Goal: Task Accomplishment & Management: Manage account settings

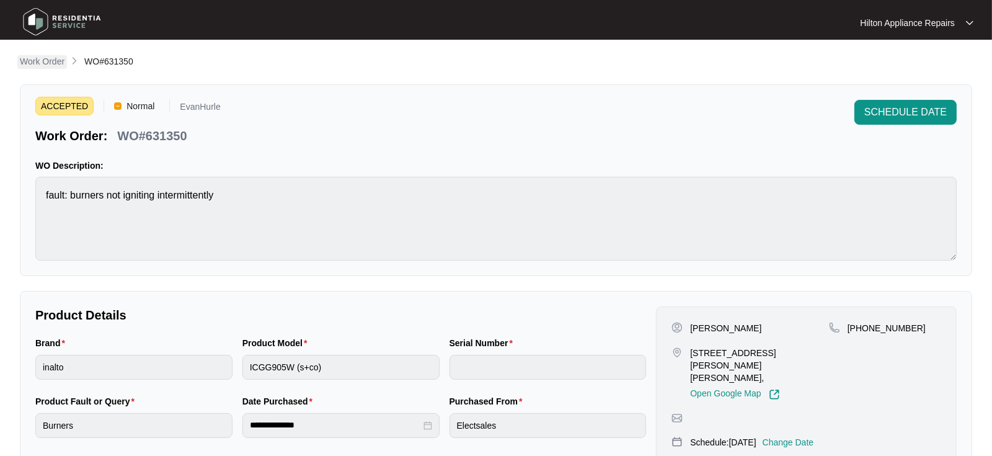
click at [30, 63] on p "Work Order" at bounding box center [42, 61] width 45 height 12
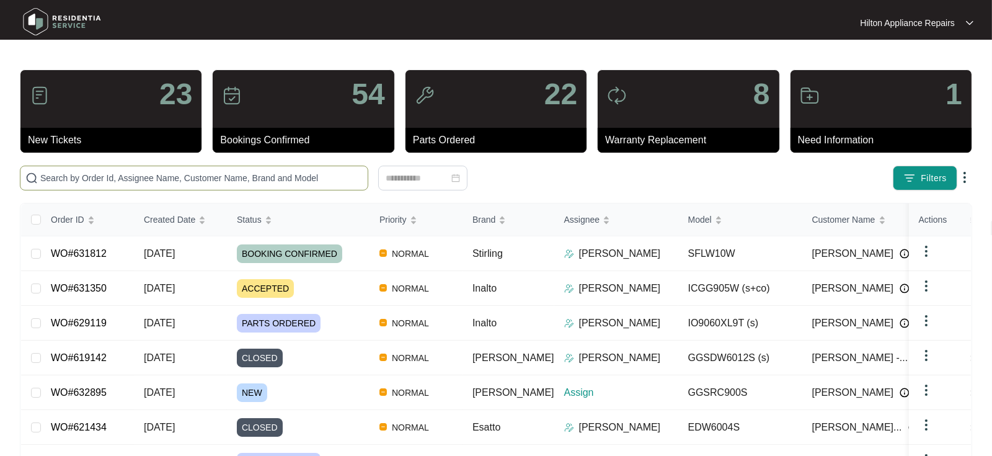
click at [64, 185] on span at bounding box center [194, 177] width 348 height 25
paste input "WO#631350"
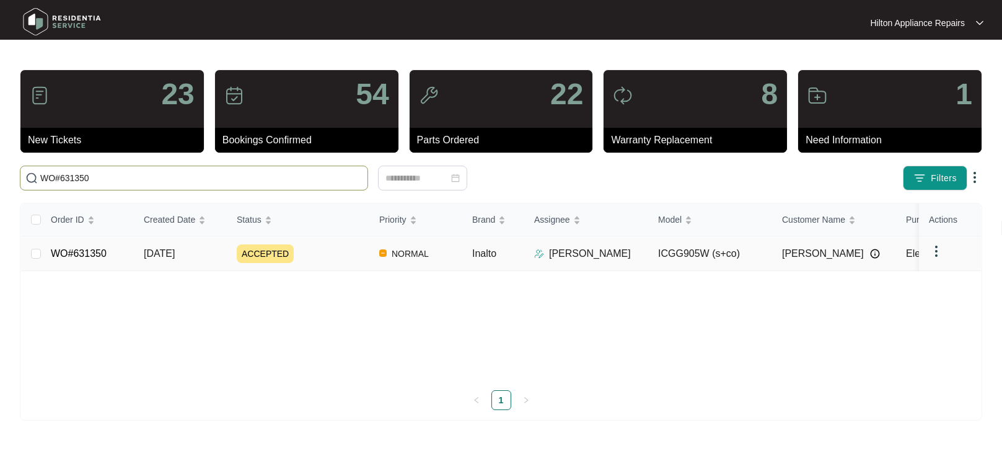
type input "WO#631350"
click at [156, 251] on span "[DATE]" at bounding box center [159, 253] width 31 height 11
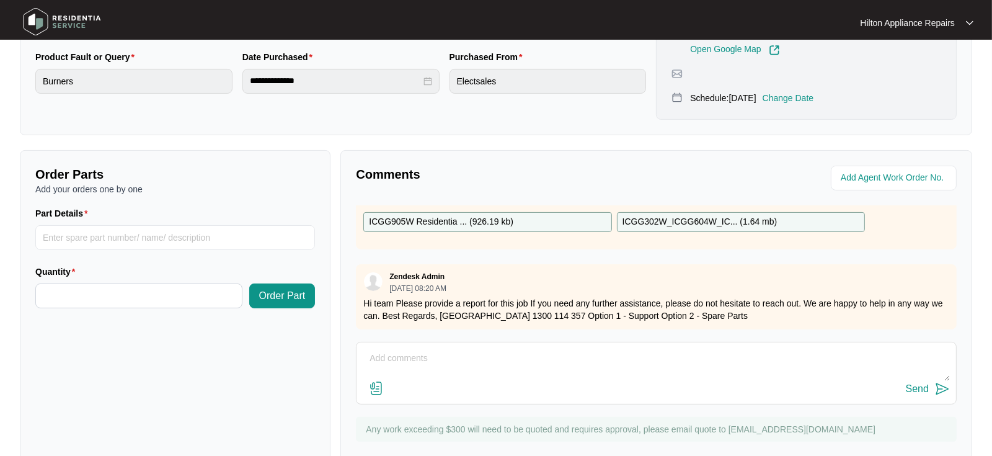
scroll to position [366, 0]
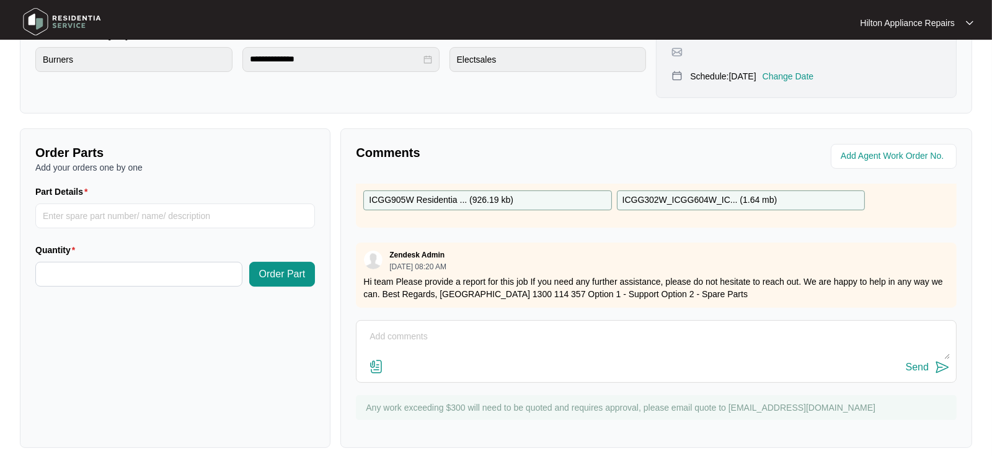
click at [400, 328] on textarea at bounding box center [656, 343] width 587 height 32
drag, startPoint x: 397, startPoint y: 324, endPoint x: 362, endPoint y: 323, distance: 34.7
click at [362, 323] on div "Update from Gas Tech " Send" at bounding box center [656, 351] width 601 height 63
click at [478, 327] on textarea "Notes from Gas Tech "" at bounding box center [656, 343] width 587 height 32
paste textarea "Customer will call back to reschedule after Atco increase gas pressure at the g…"
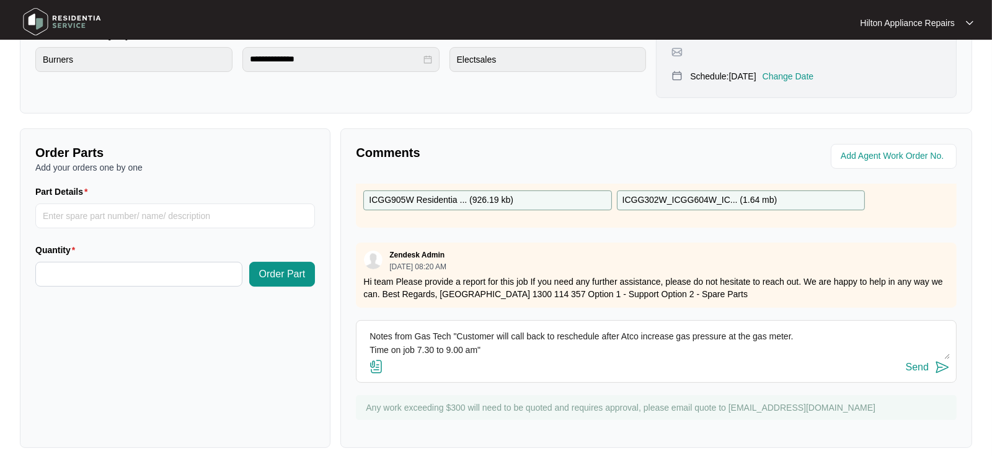
type textarea "Notes from Gas Tech "Customer will call back to reschedule after Atco increase …"
click at [377, 359] on img at bounding box center [376, 366] width 15 height 15
click at [0, 0] on input "file" at bounding box center [0, 0] width 0 height 0
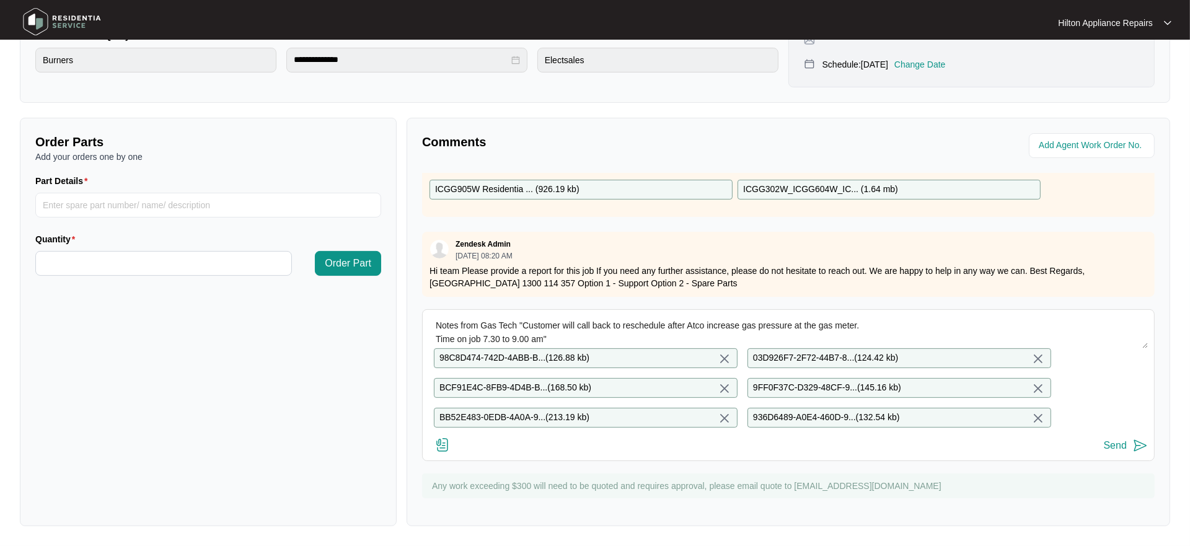
scroll to position [71, 0]
click at [441, 452] on img at bounding box center [442, 445] width 15 height 15
click at [0, 0] on input "file" at bounding box center [0, 0] width 0 height 0
click at [438, 452] on img at bounding box center [442, 445] width 15 height 15
click at [0, 0] on input "file" at bounding box center [0, 0] width 0 height 0
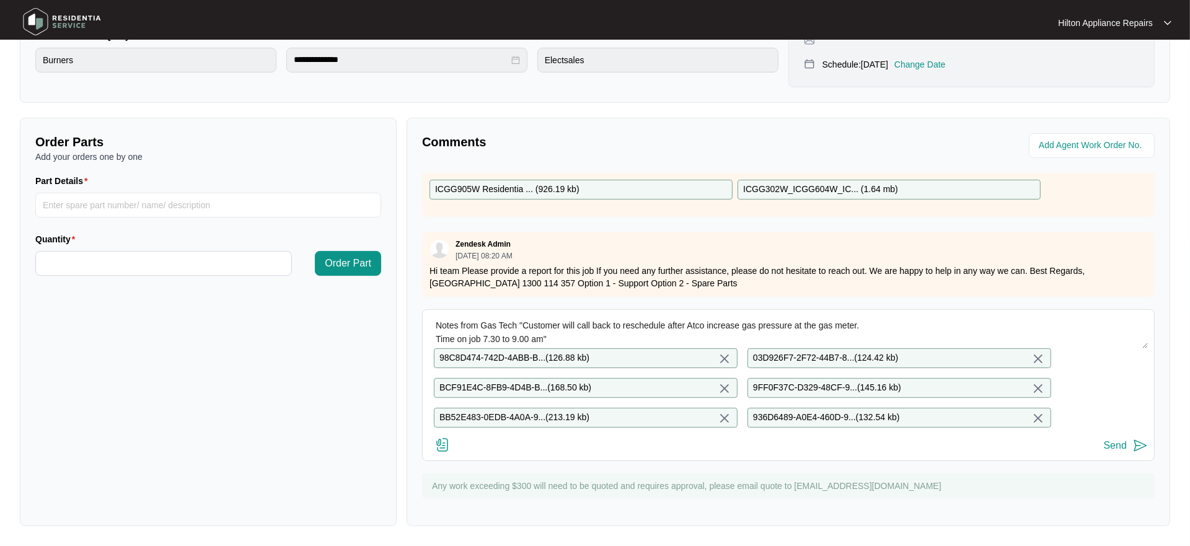
click at [442, 452] on img at bounding box center [442, 445] width 15 height 15
click at [0, 0] on input "file" at bounding box center [0, 0] width 0 height 0
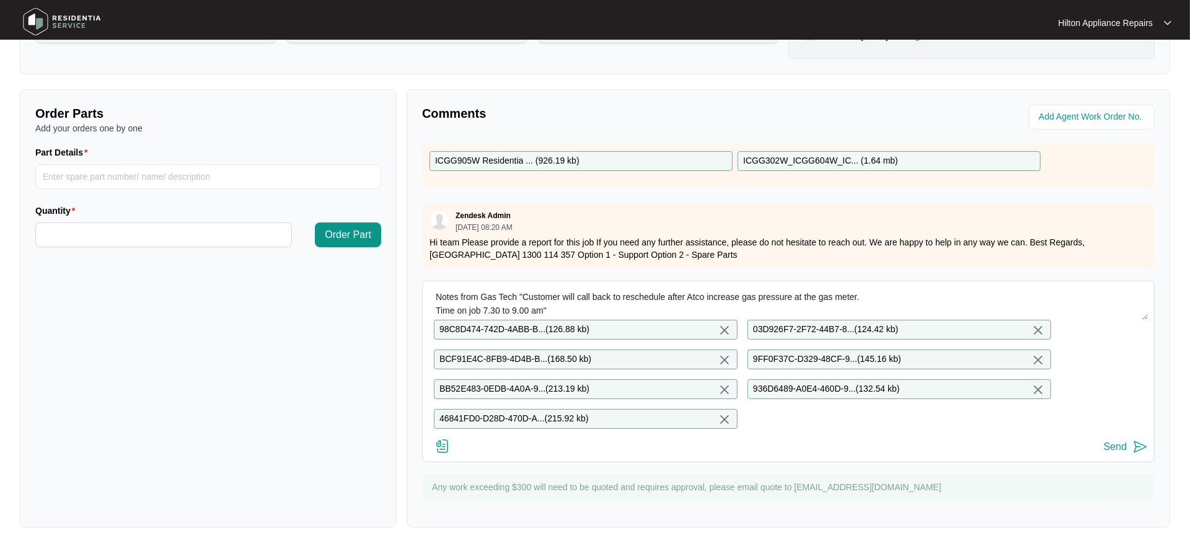
scroll to position [406, 0]
click at [991, 449] on div "Send" at bounding box center [1115, 445] width 23 height 11
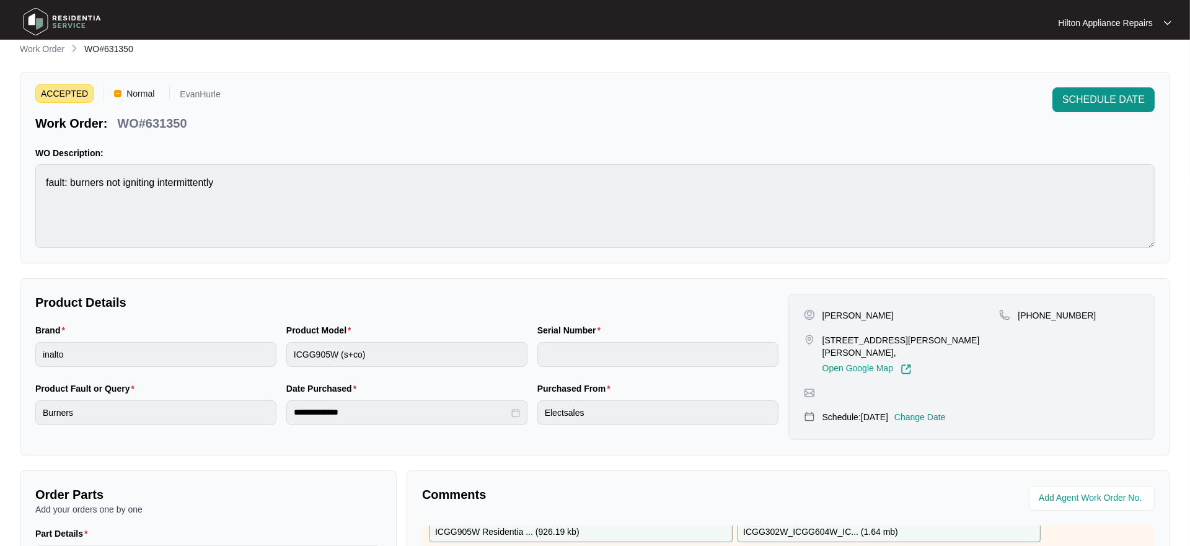
scroll to position [0, 0]
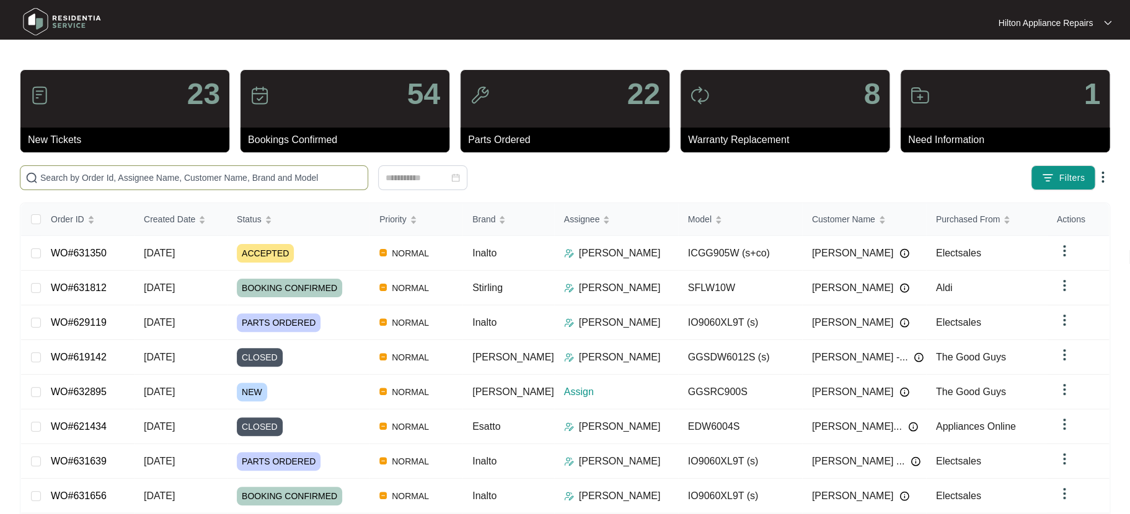
click at [59, 185] on span at bounding box center [194, 177] width 348 height 25
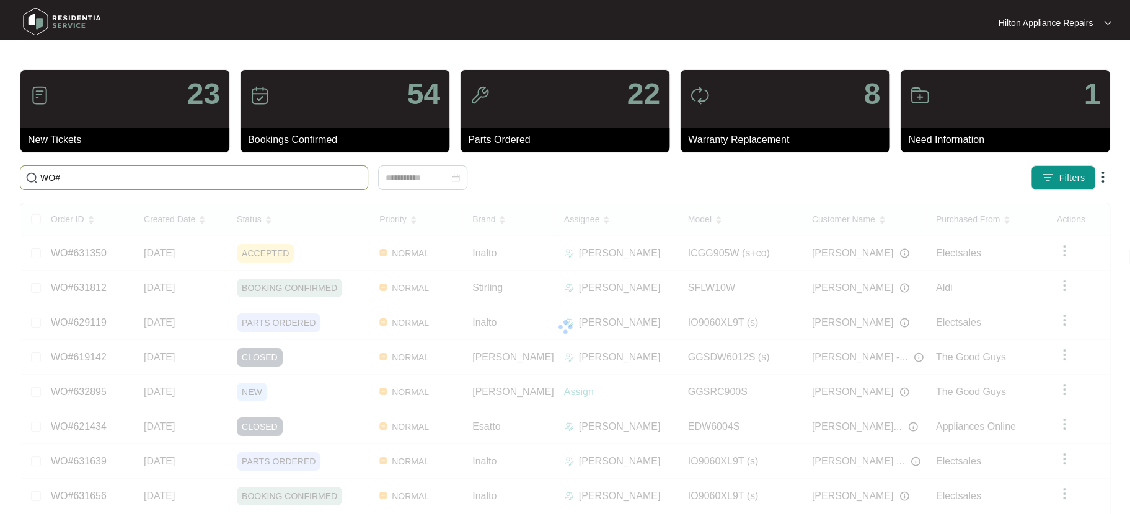
paste input "631350"
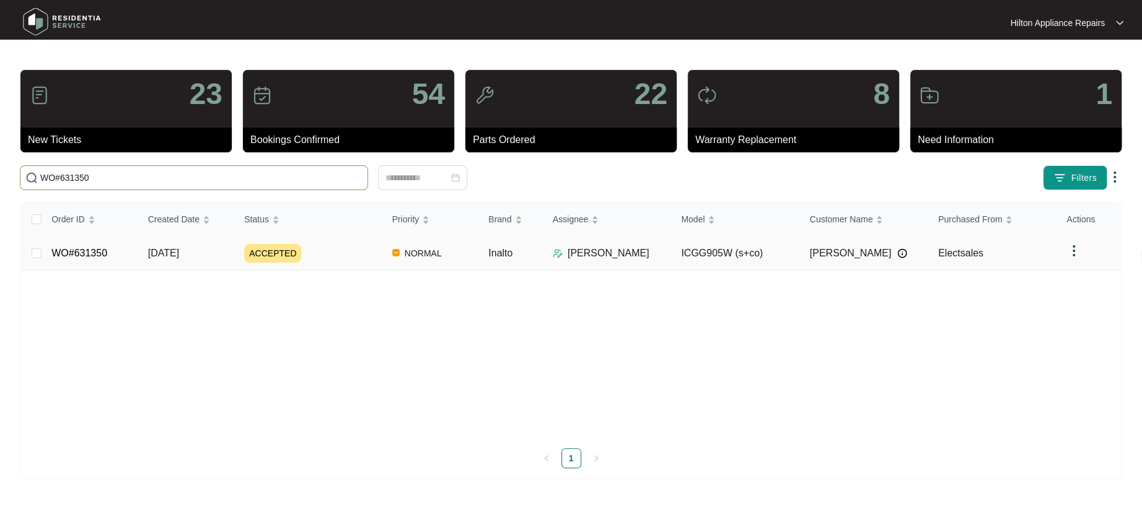
type input "WO#631350"
click at [169, 249] on span "[DATE]" at bounding box center [163, 253] width 31 height 11
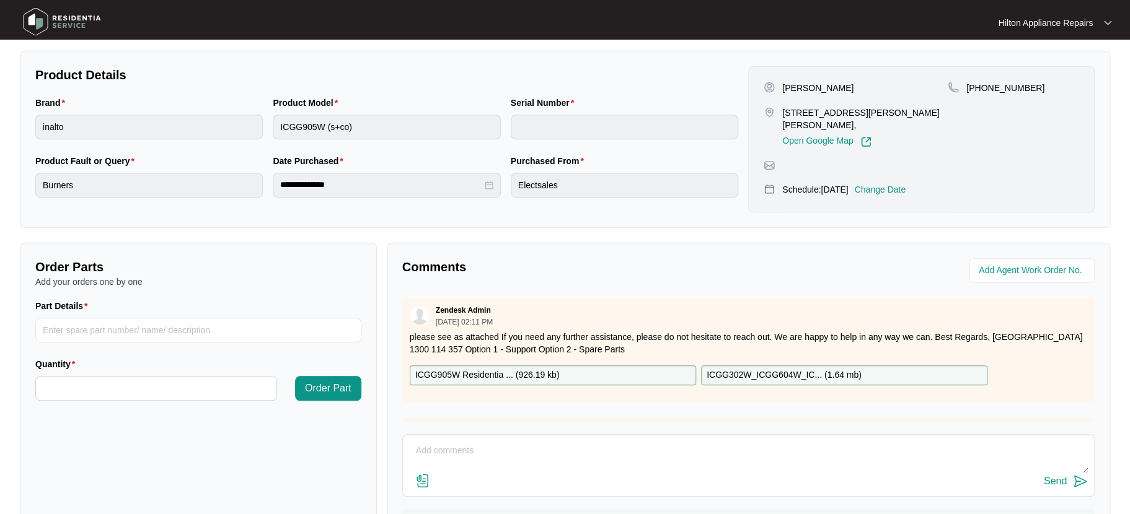
scroll to position [248, 0]
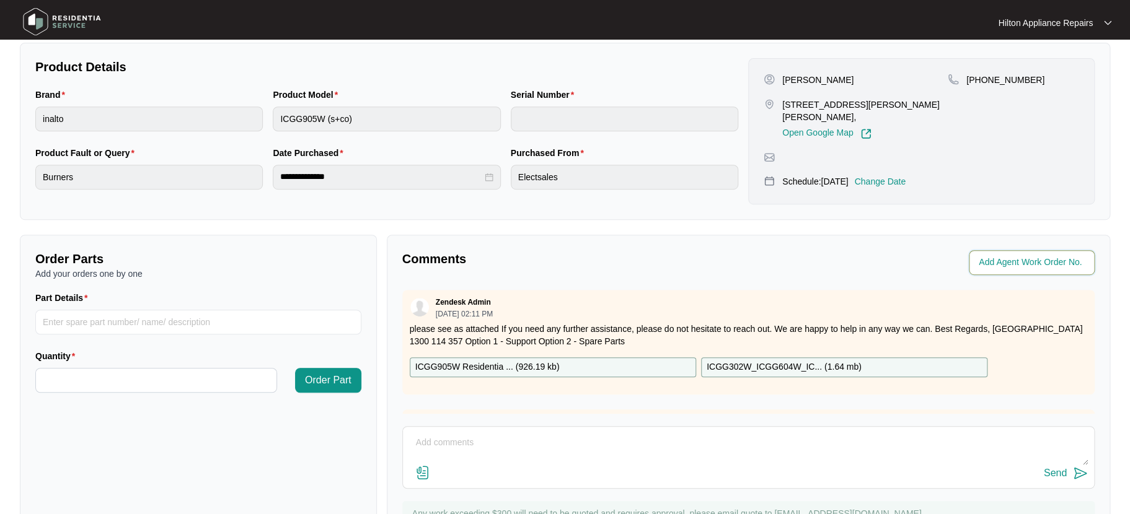
click at [997, 266] on input "string" at bounding box center [1033, 262] width 108 height 15
type input "41653"
click at [731, 251] on p "Comments" at bounding box center [571, 258] width 338 height 17
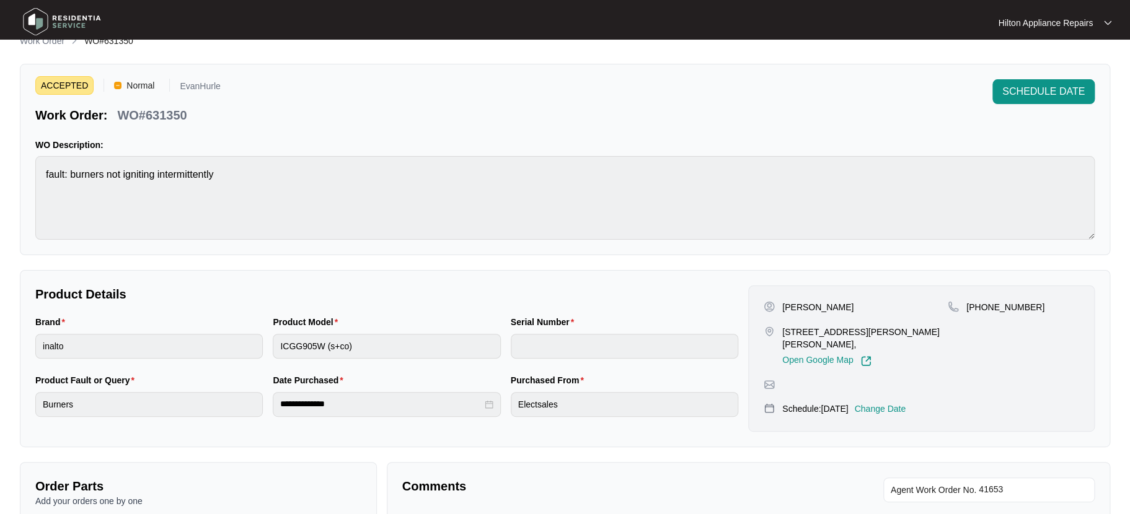
scroll to position [0, 0]
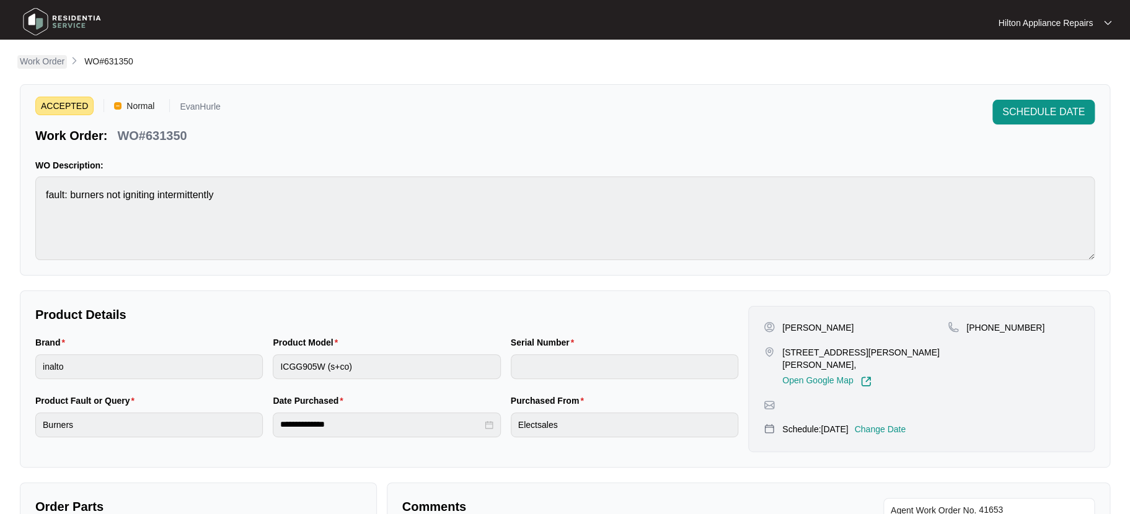
click at [45, 59] on p "Work Order" at bounding box center [42, 61] width 45 height 12
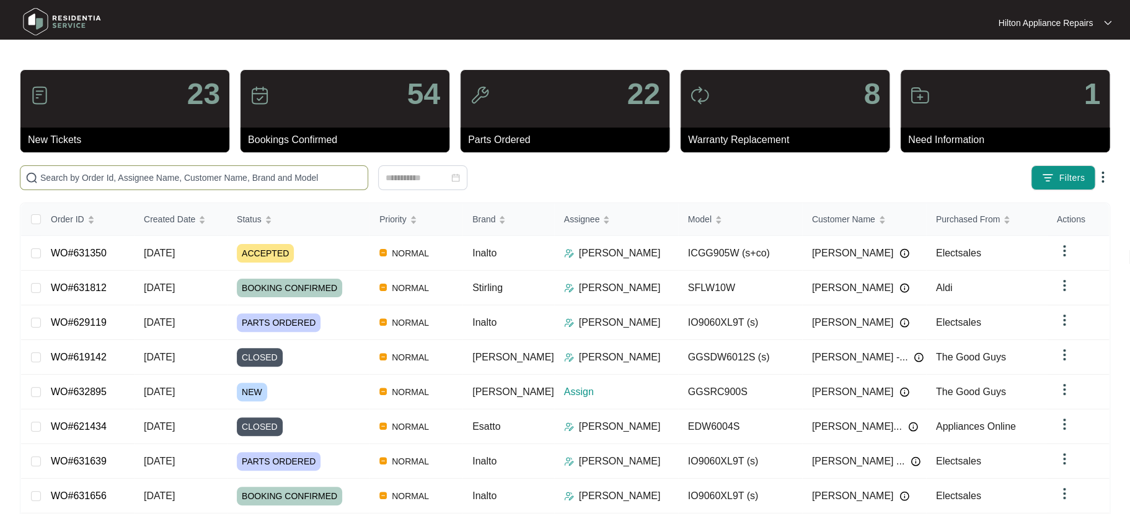
click at [69, 170] on span at bounding box center [194, 177] width 348 height 25
paste input "631707"
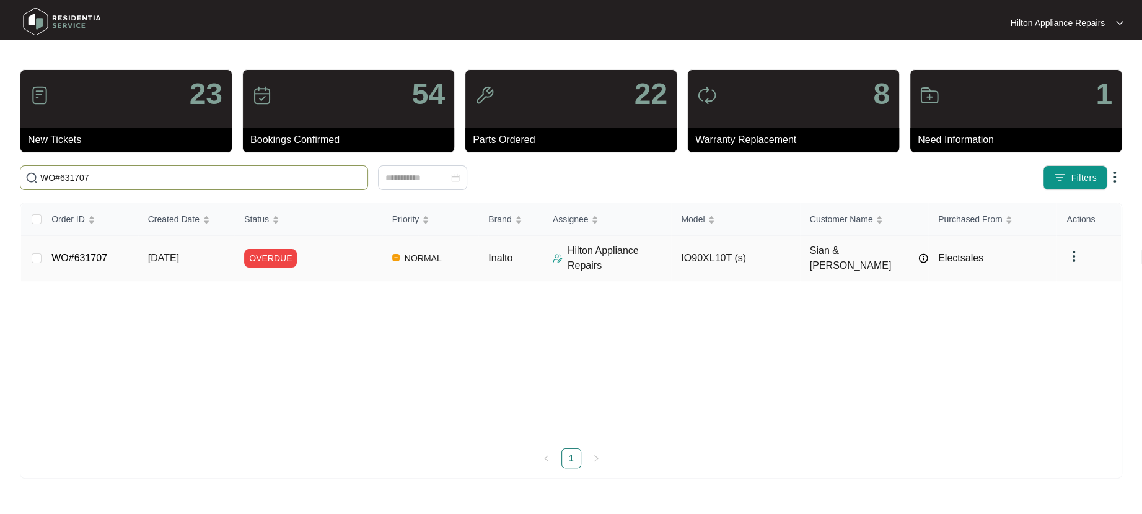
type input "WO#631707"
click at [179, 262] on span "[DATE]" at bounding box center [163, 258] width 31 height 11
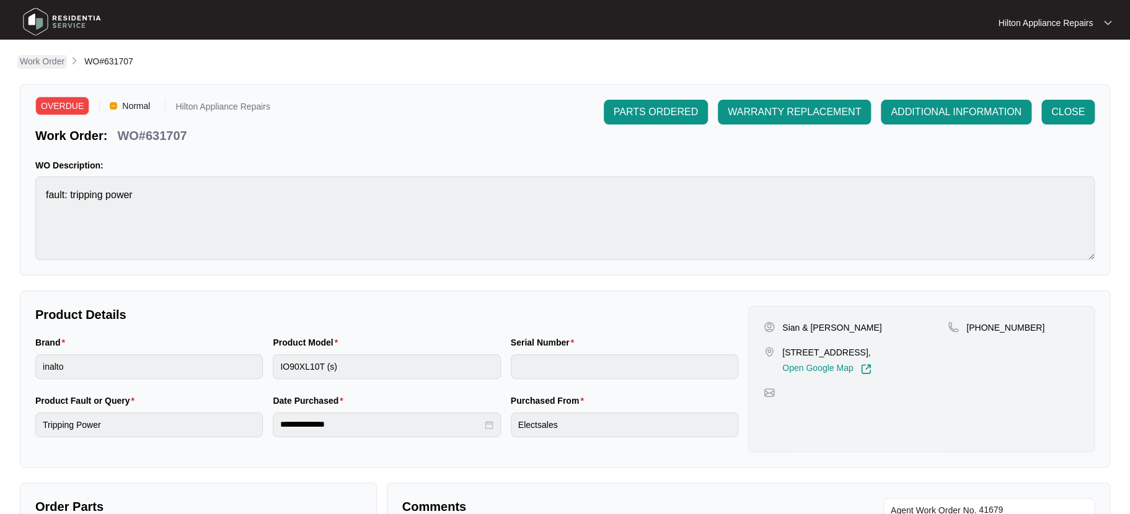
click at [45, 63] on p "Work Order" at bounding box center [42, 61] width 45 height 12
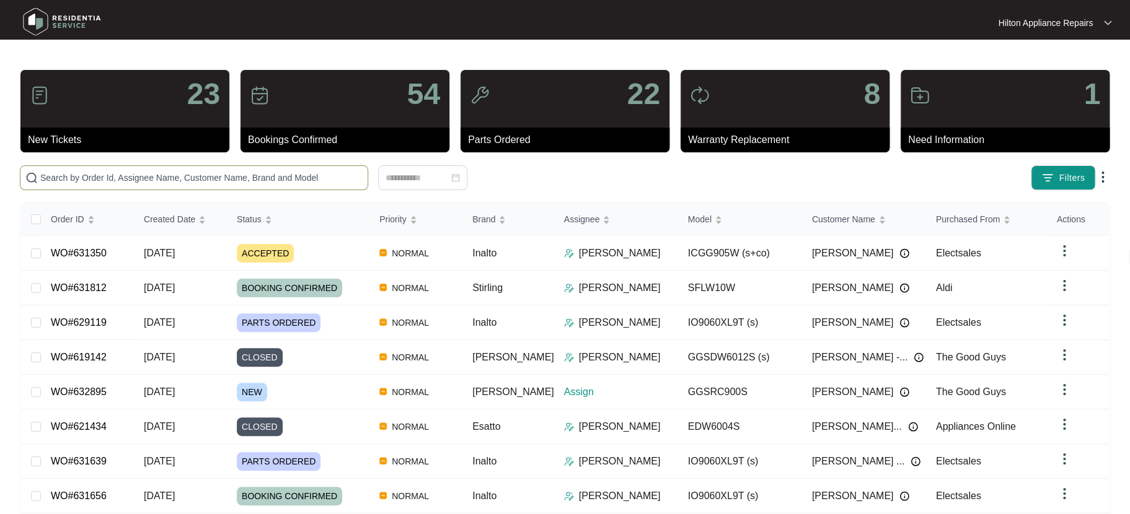
click at [49, 175] on input "text" at bounding box center [201, 178] width 322 height 14
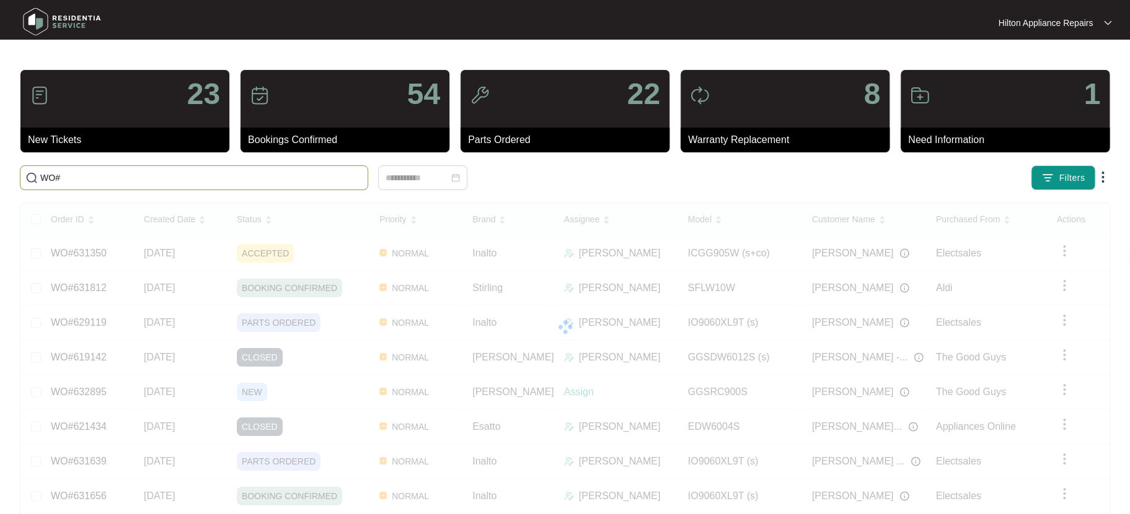
paste input "629978"
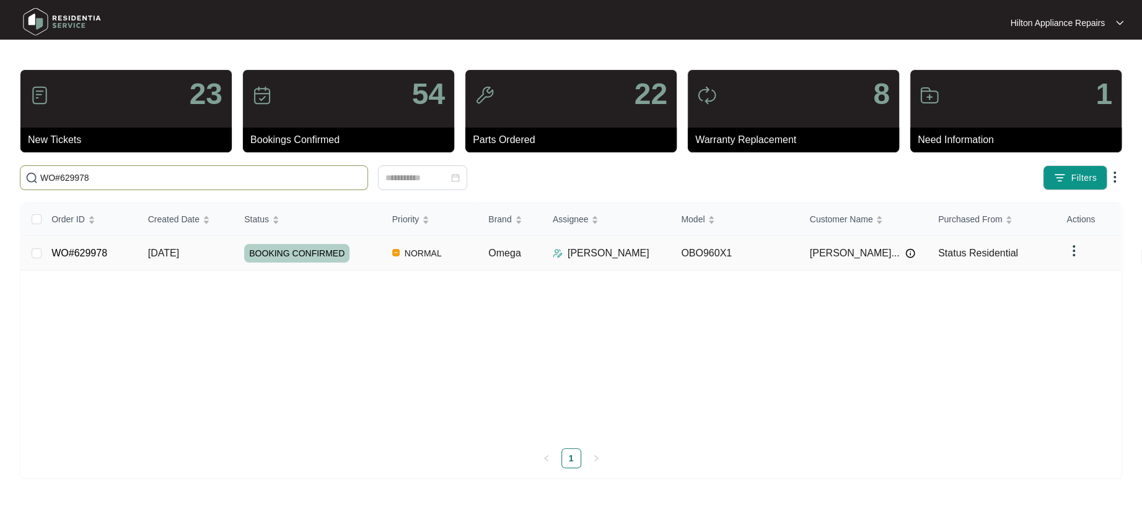
type input "WO#629978"
click at [174, 250] on span "20/08/2025" at bounding box center [163, 253] width 31 height 11
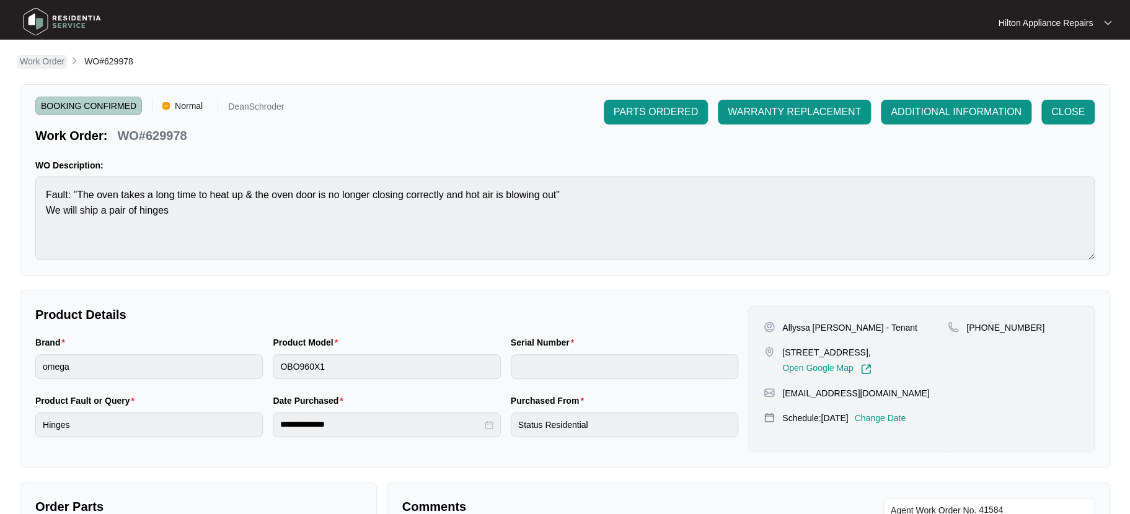
click at [40, 55] on p "Work Order" at bounding box center [42, 61] width 45 height 12
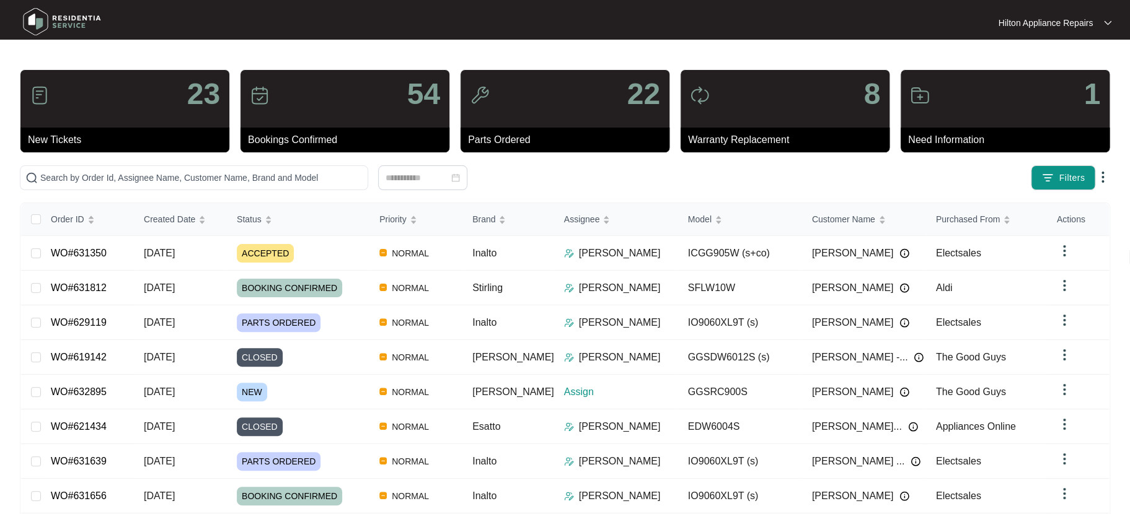
click at [53, 161] on div "23 New Tickets 54 Bookings Confirmed 22 Parts Ordered 8 Warranty Replacement 1 …" at bounding box center [565, 351] width 1090 height 565
click at [51, 172] on input "text" at bounding box center [201, 178] width 322 height 14
paste input "631376"
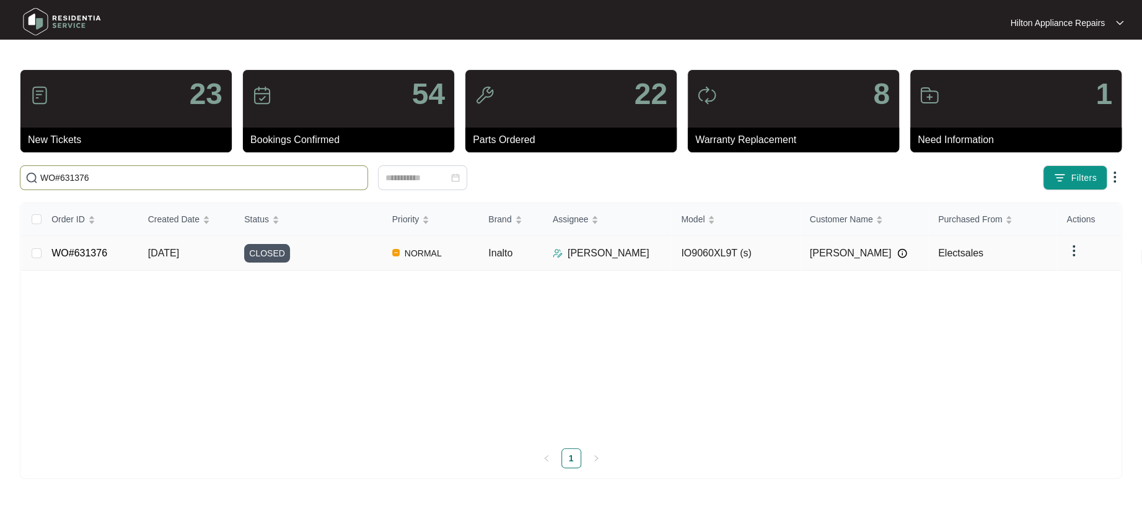
type input "WO#631376"
click at [162, 250] on span "[DATE]" at bounding box center [163, 253] width 31 height 11
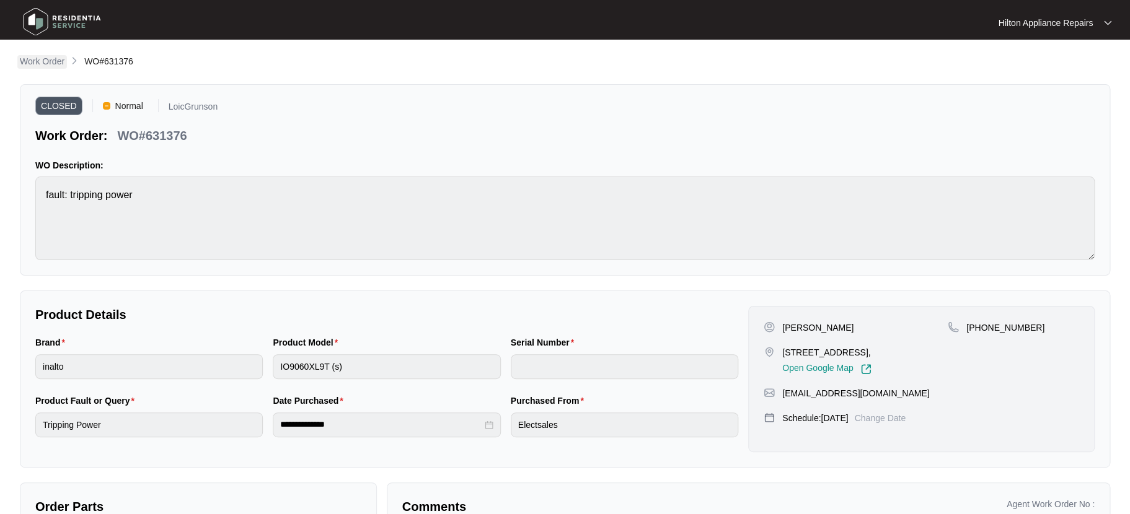
click at [46, 61] on p "Work Order" at bounding box center [42, 61] width 45 height 12
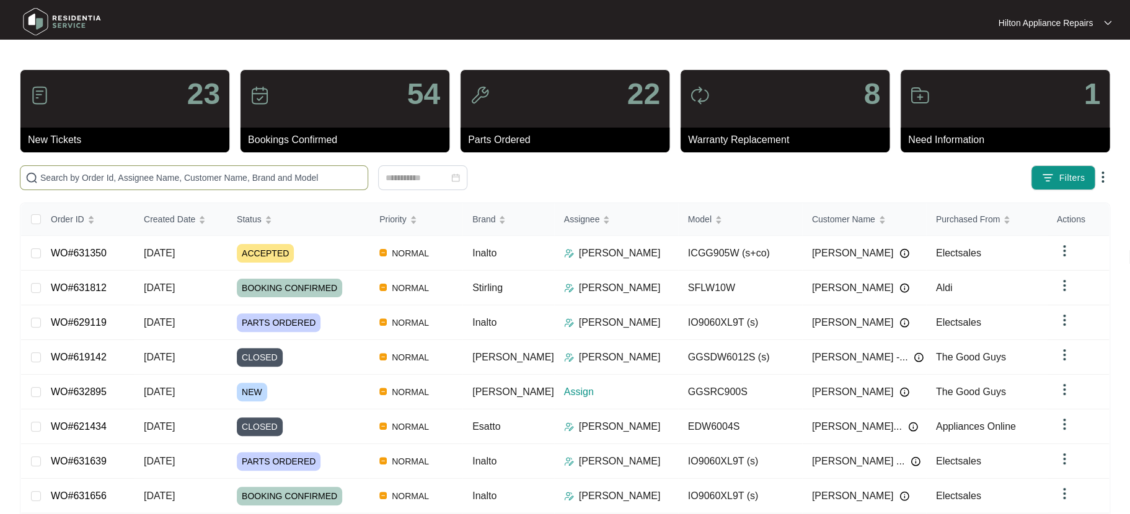
click at [80, 170] on span at bounding box center [194, 177] width 348 height 25
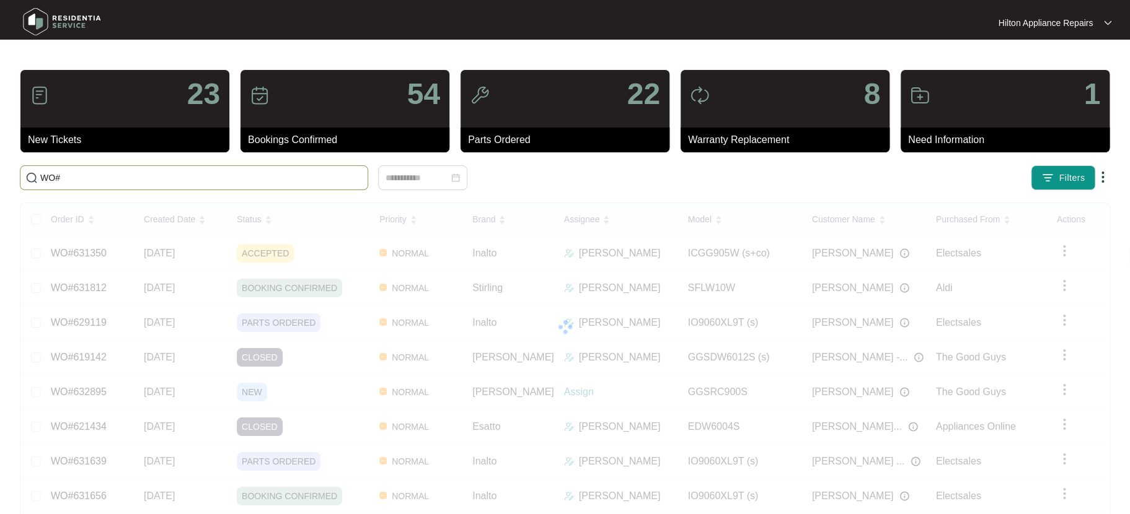
paste input "631932"
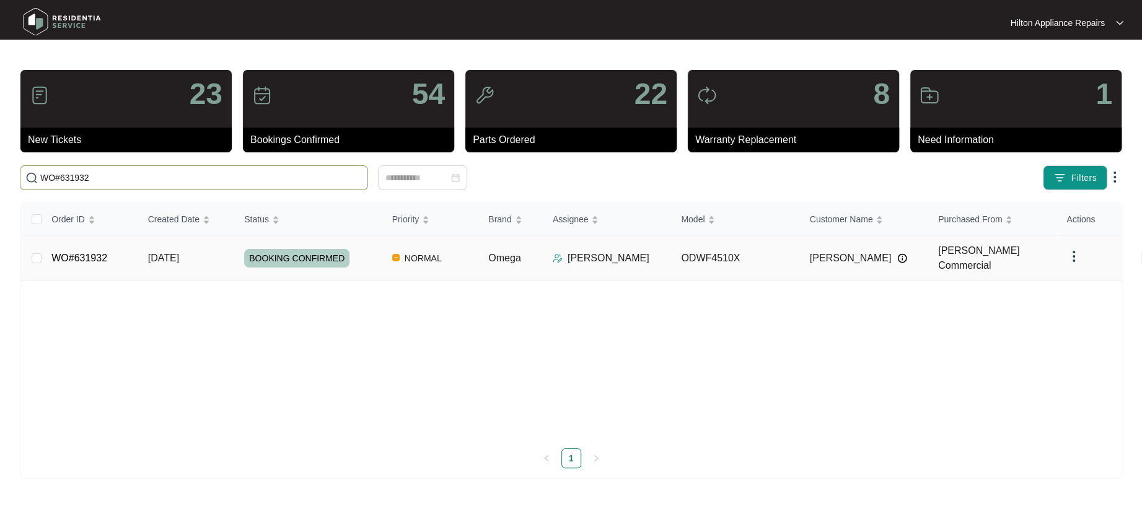
type input "WO#631932"
click at [171, 257] on span "[DATE]" at bounding box center [163, 258] width 31 height 11
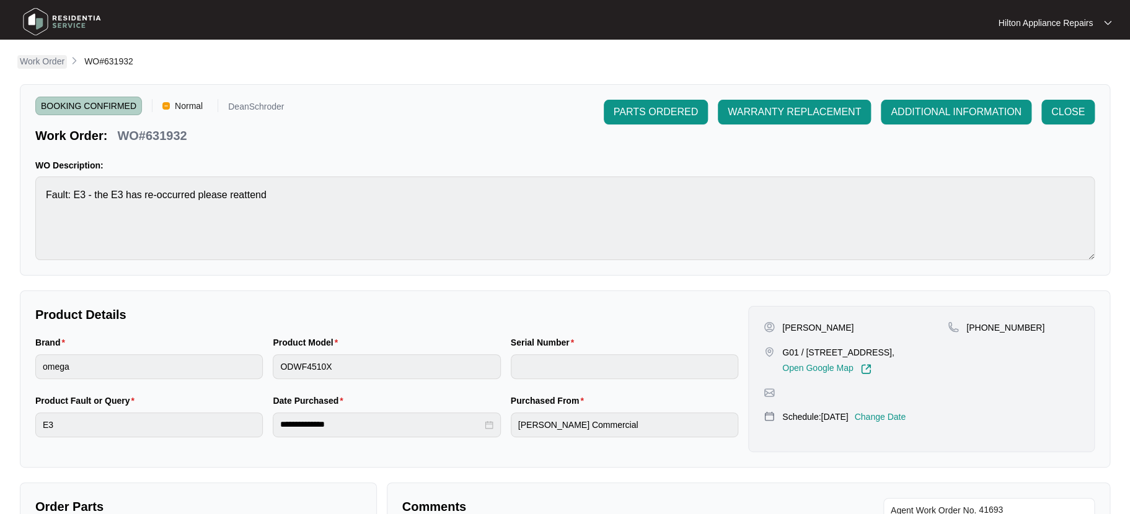
click at [52, 58] on p "Work Order" at bounding box center [42, 61] width 45 height 12
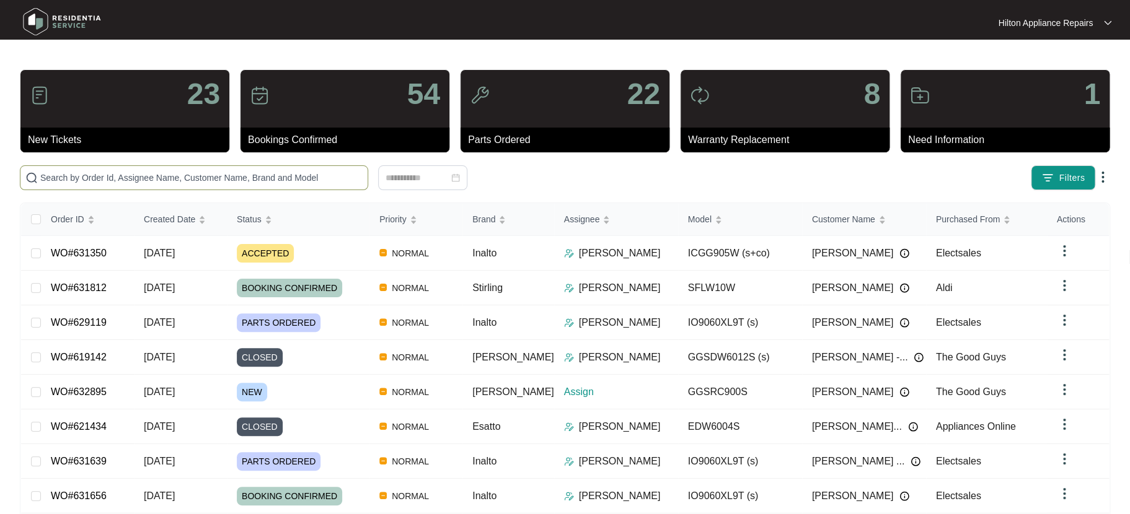
click at [68, 178] on input "text" at bounding box center [201, 178] width 322 height 14
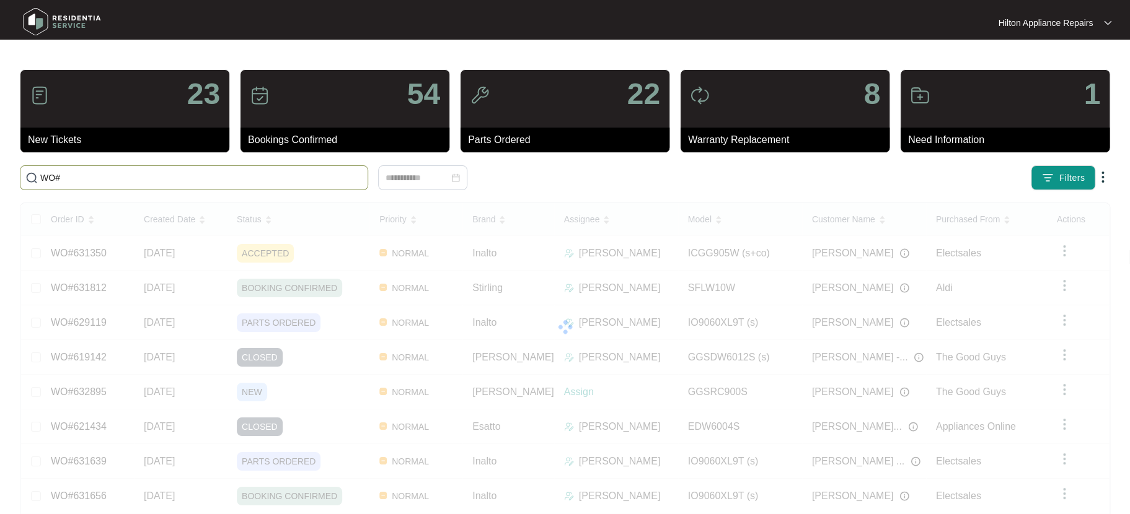
paste input "623139"
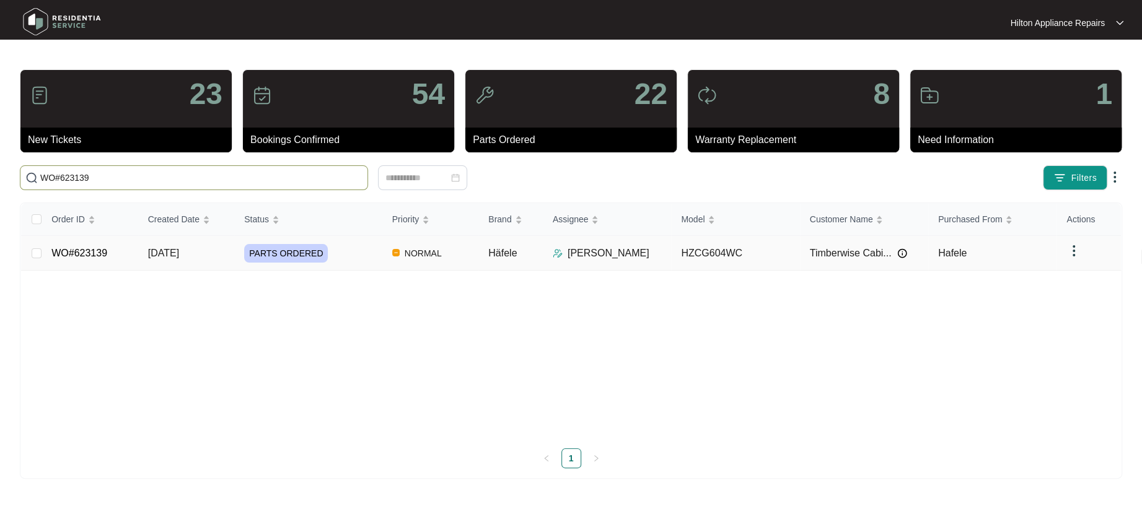
type input "WO#623139"
click at [159, 256] on span "05/08/2025" at bounding box center [163, 253] width 31 height 11
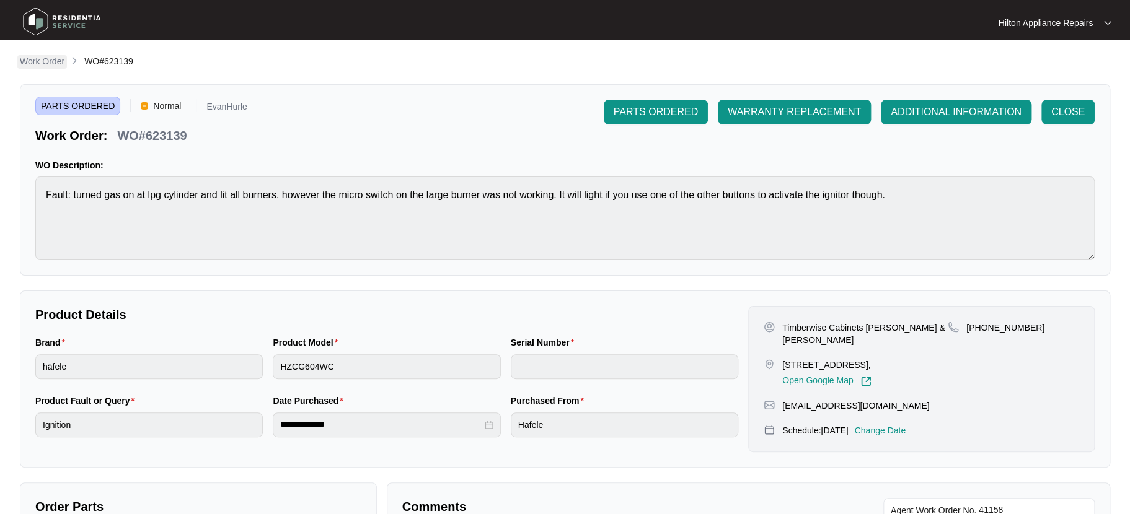
click at [43, 55] on p "Work Order" at bounding box center [42, 61] width 45 height 12
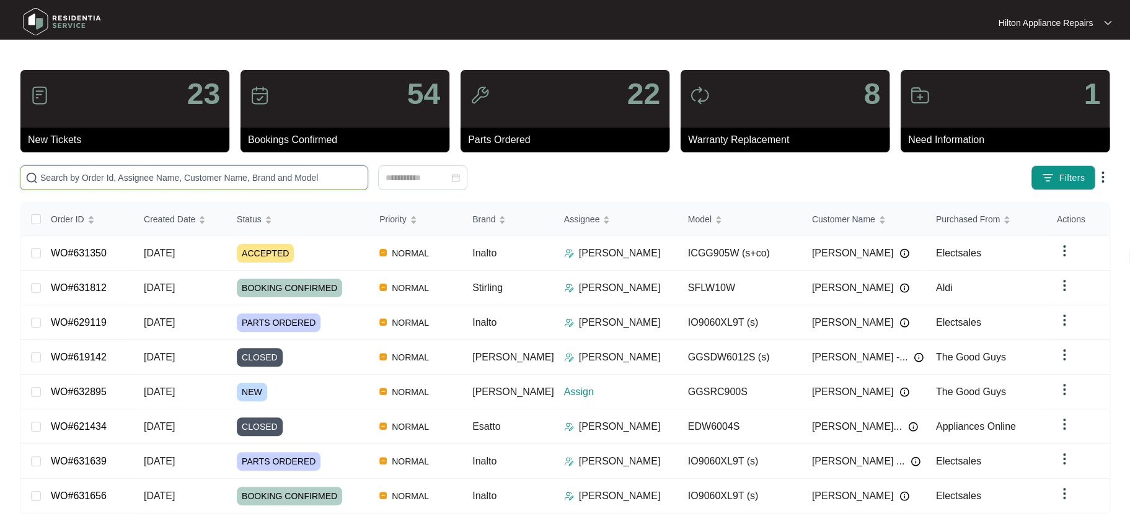
click at [43, 173] on input "text" at bounding box center [201, 178] width 322 height 14
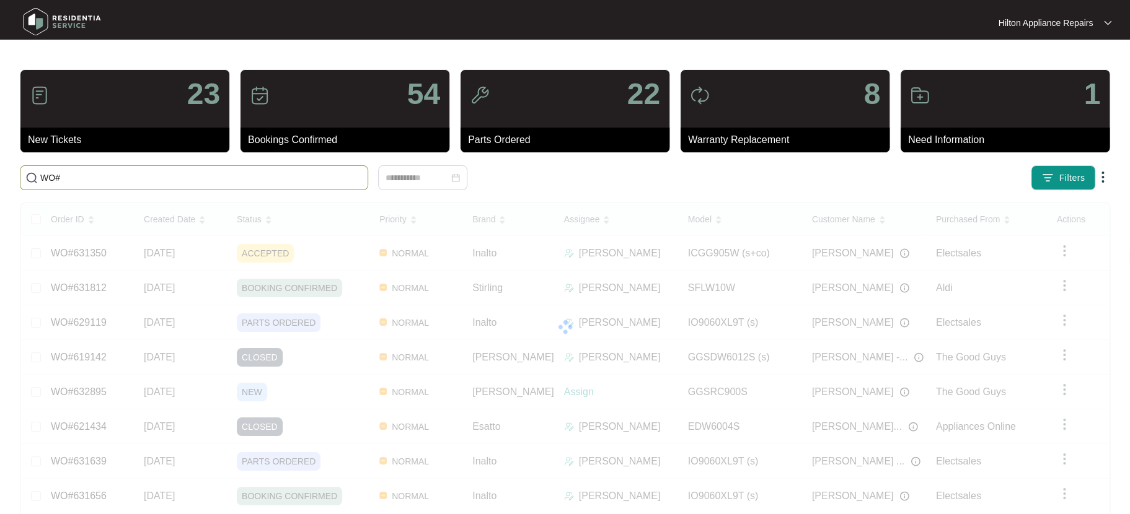
paste input "632254"
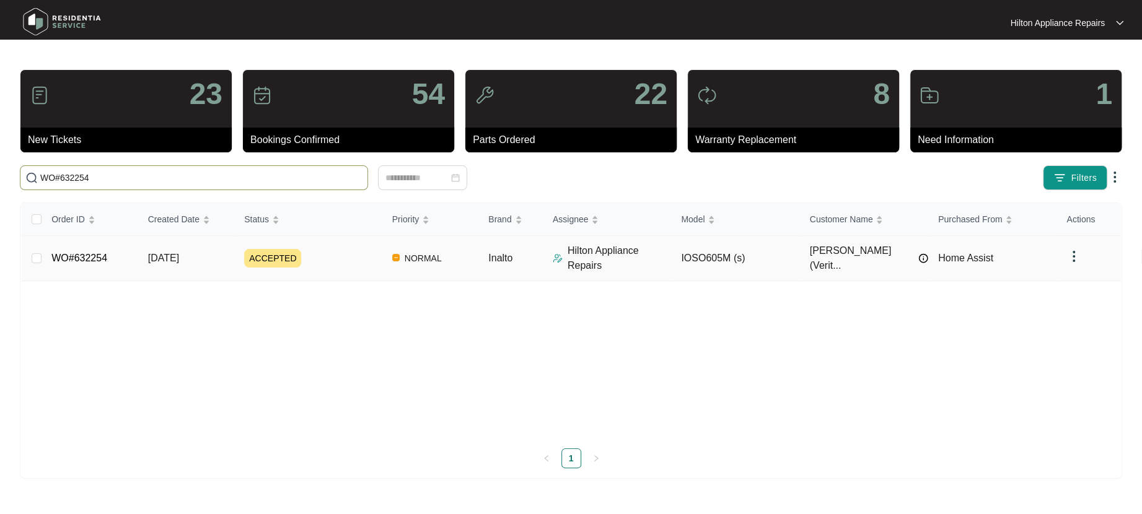
type input "WO#632254"
click at [159, 253] on span "26/08/2025" at bounding box center [163, 258] width 31 height 11
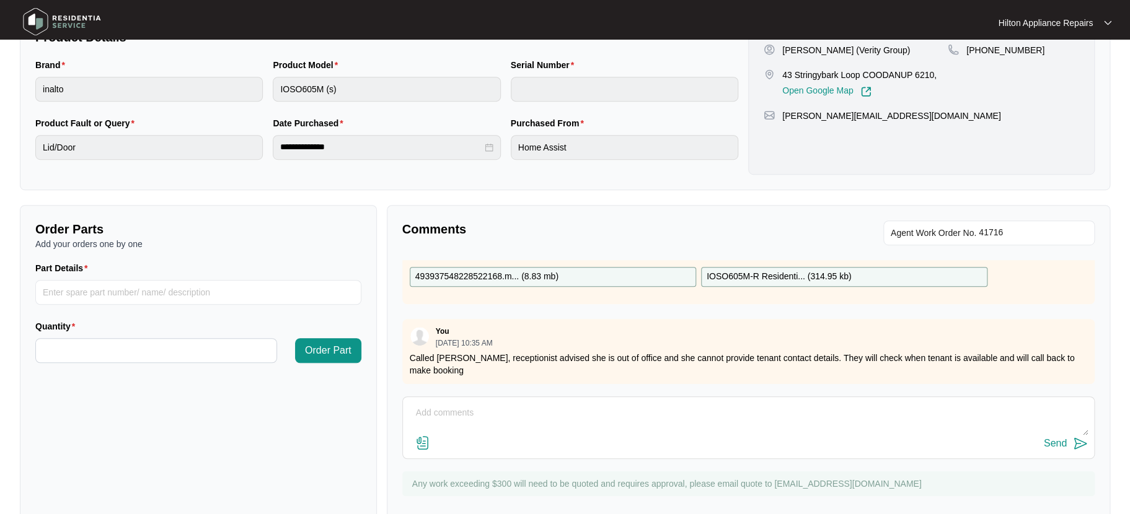
scroll to position [307, 0]
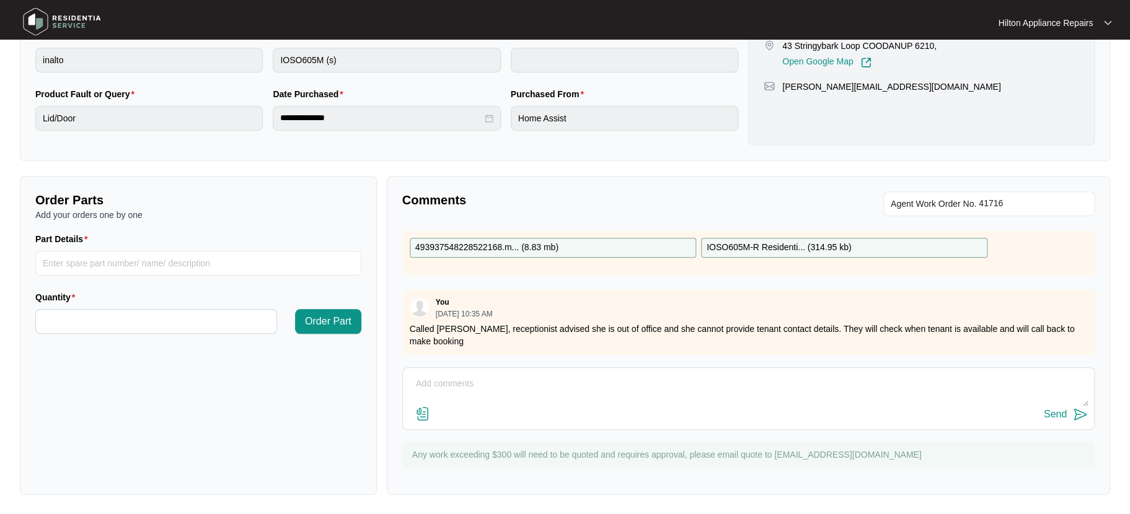
click at [418, 385] on textarea at bounding box center [748, 390] width 679 height 32
paste textarea "Dean Schroder (SOUTH) (27/08/2025) - Work Note Checked oven found top hinge on …"
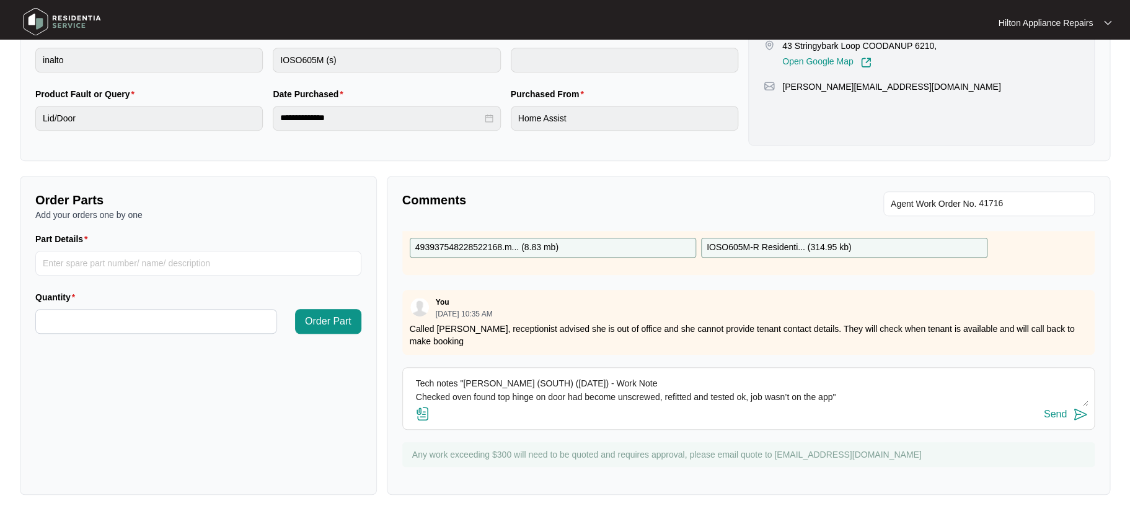
type textarea "Tech notes "Dean Schroder (SOUTH) (27/08/2025) - Work Note Checked oven found t…"
click at [426, 413] on img at bounding box center [422, 414] width 15 height 15
click at [0, 0] on input "file" at bounding box center [0, 0] width 0 height 0
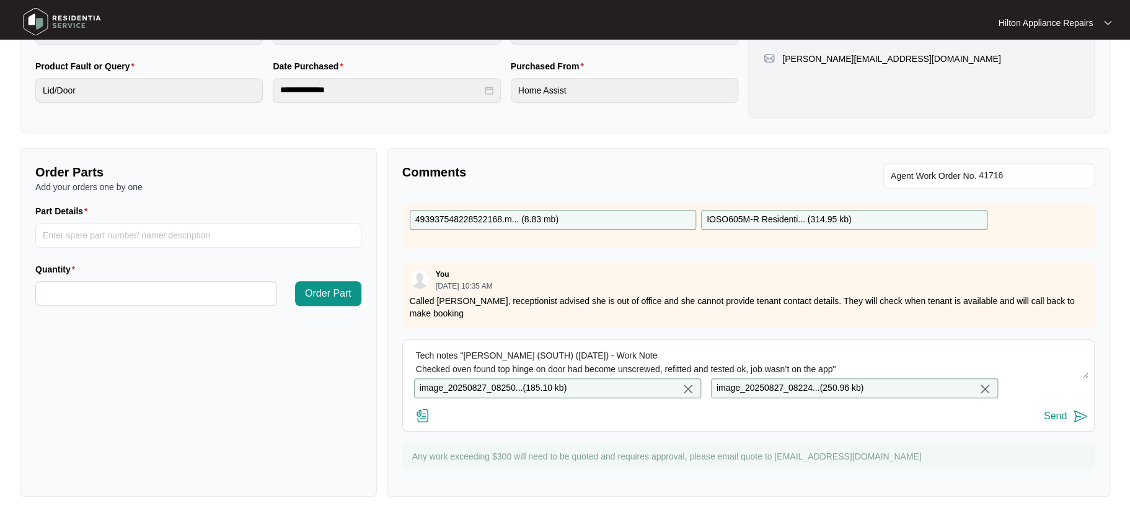
scroll to position [350, 0]
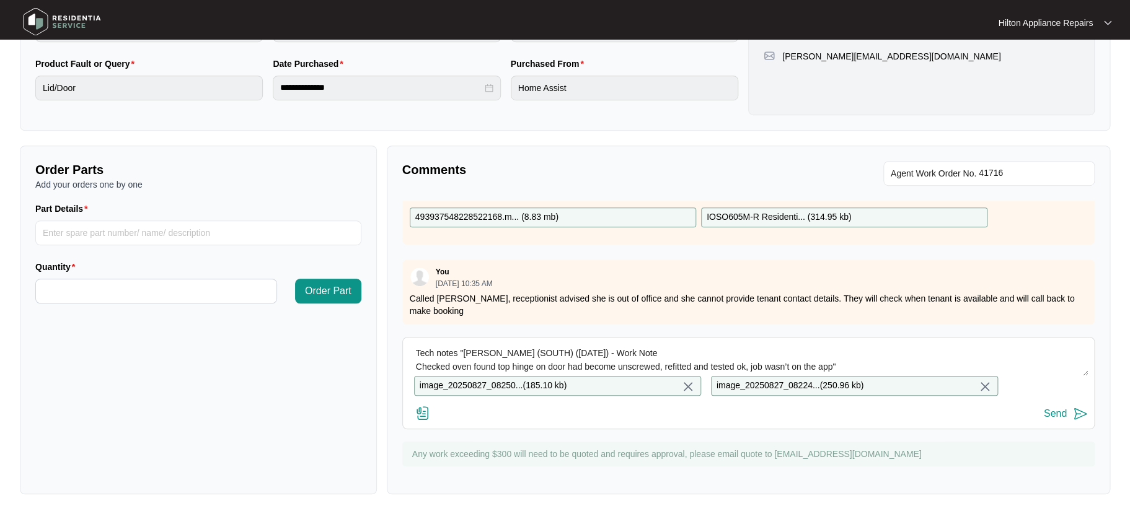
click at [1076, 414] on img at bounding box center [1080, 414] width 15 height 15
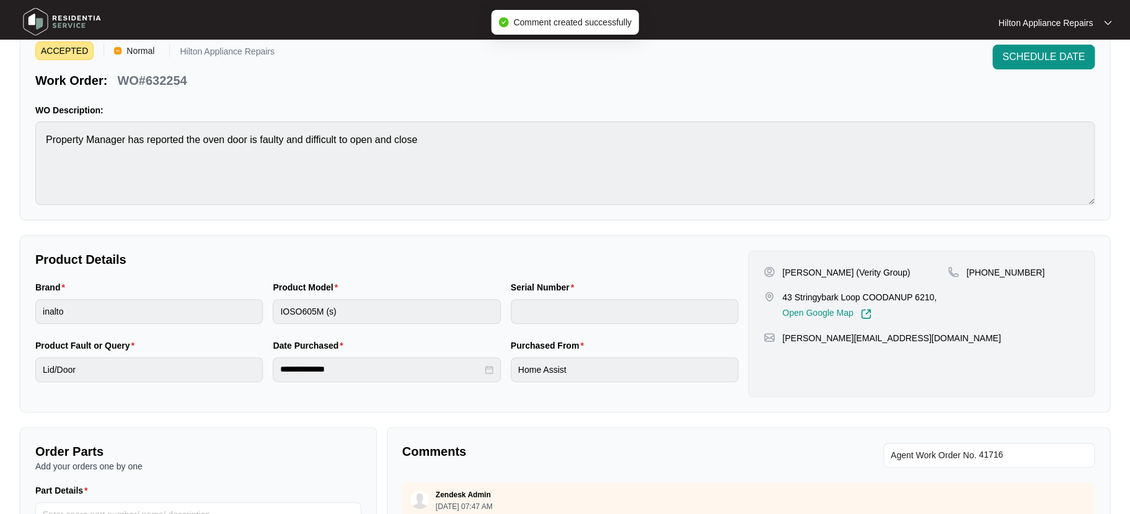
scroll to position [0, 0]
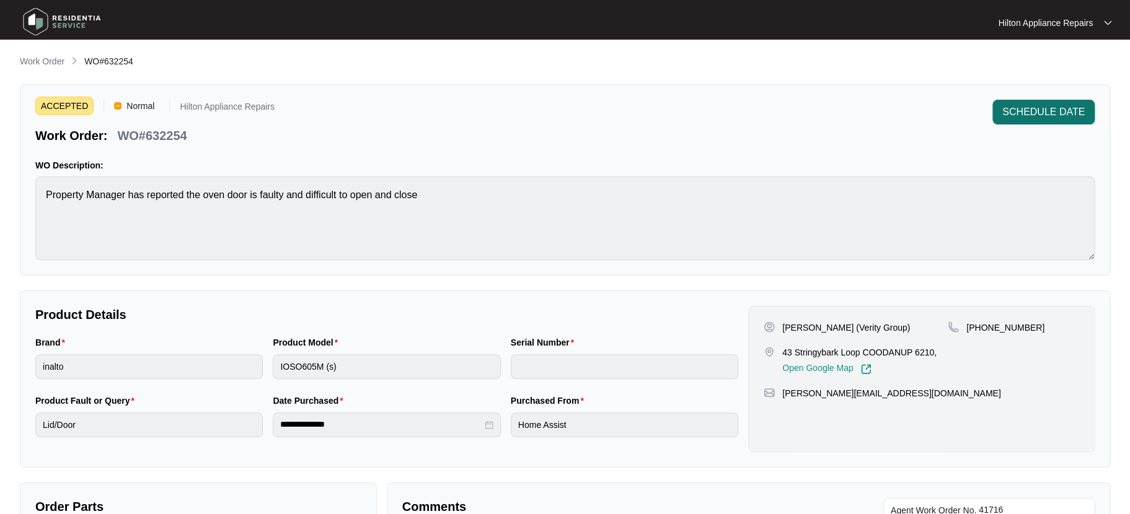
click at [1028, 113] on span "SCHEDULE DATE" at bounding box center [1043, 112] width 82 height 15
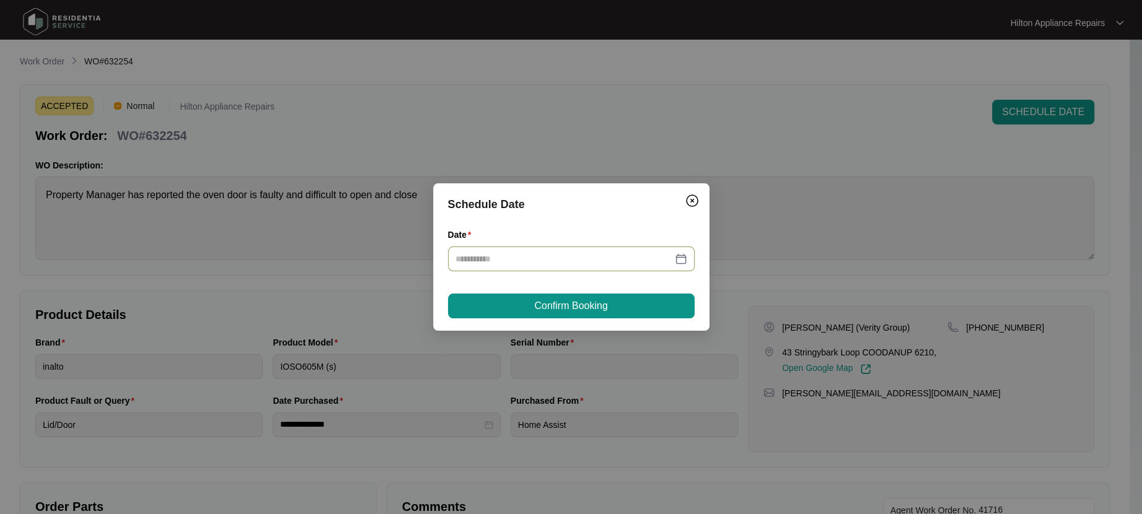
click at [677, 257] on div at bounding box center [572, 259] width 232 height 14
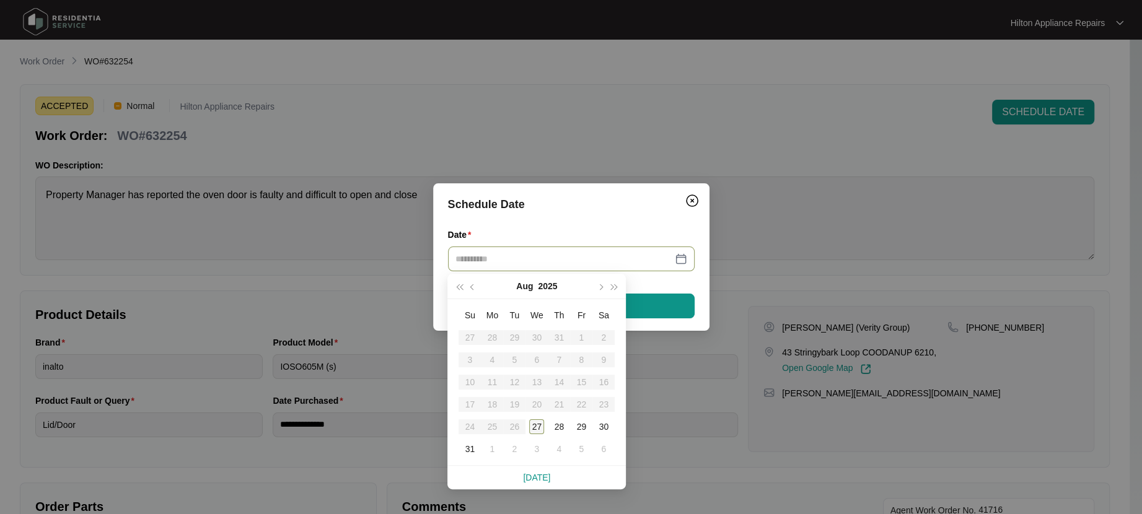
click at [536, 428] on div "27" at bounding box center [536, 427] width 15 height 15
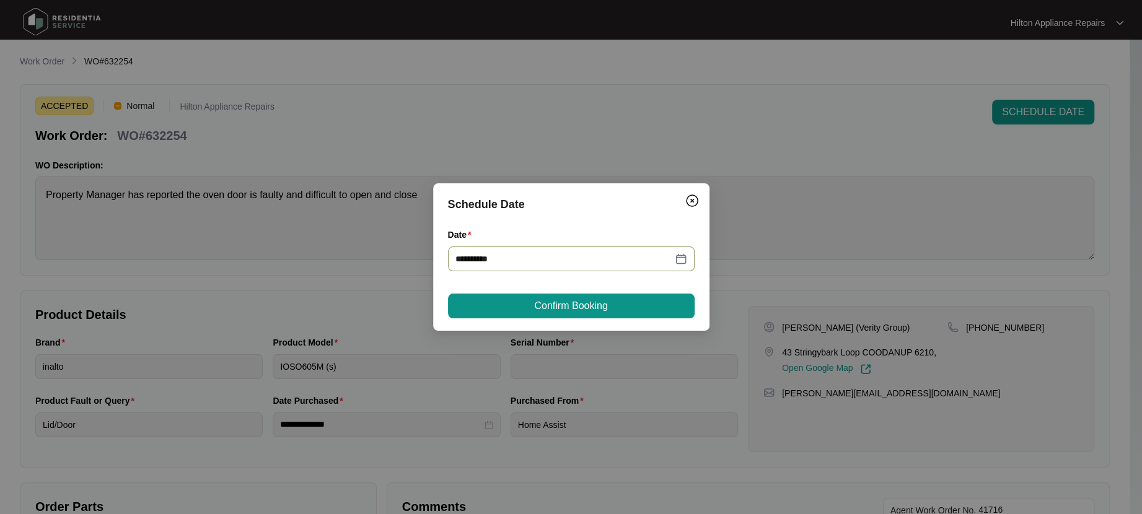
type input "**********"
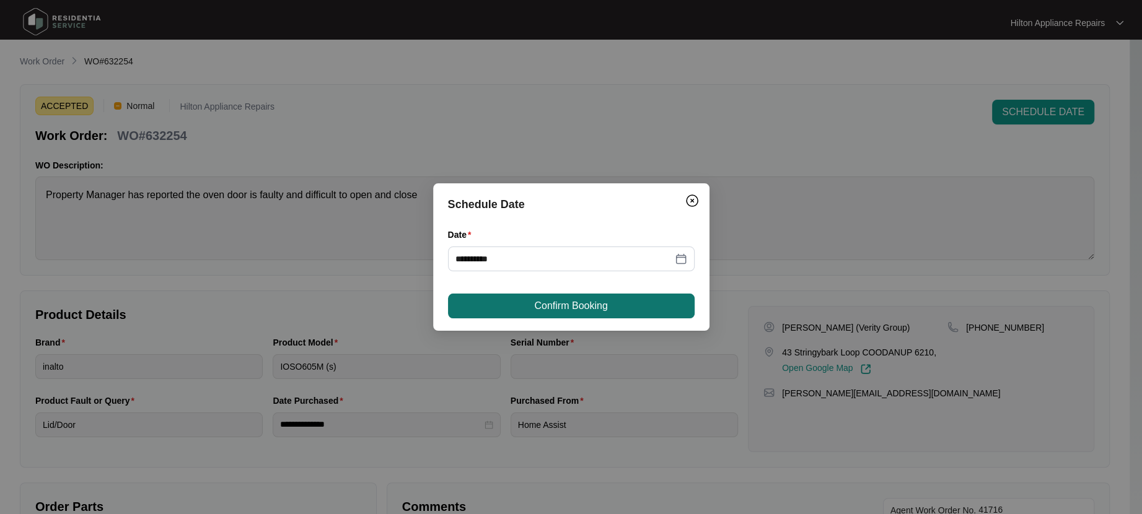
click at [560, 303] on span "Confirm Booking" at bounding box center [570, 306] width 73 height 15
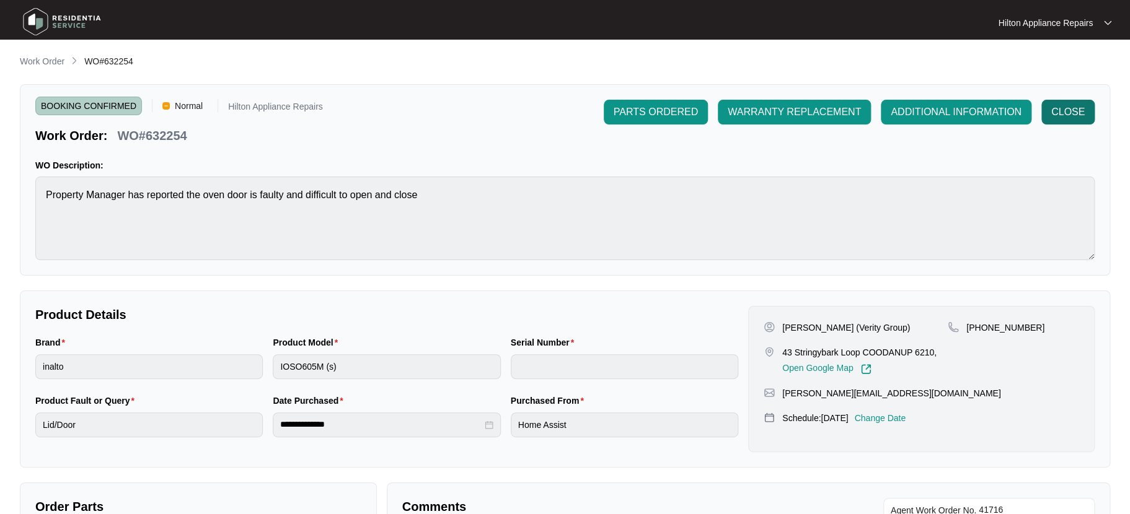
click at [1075, 108] on span "CLOSE" at bounding box center [1067, 112] width 33 height 15
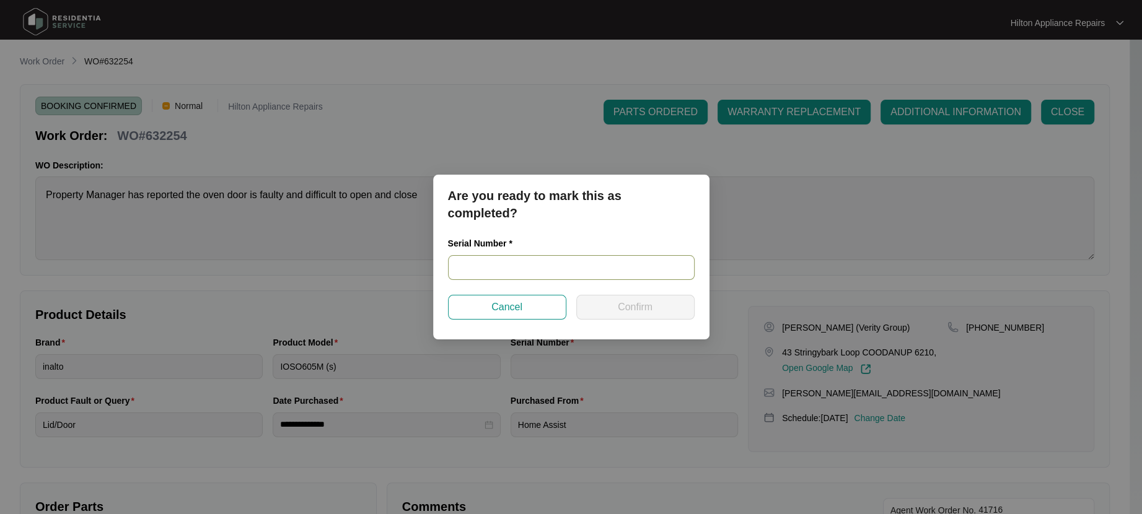
click at [482, 268] on input "text" at bounding box center [571, 267] width 247 height 25
type input "98138182308010104"
click at [636, 301] on span "Confirm" at bounding box center [635, 307] width 35 height 15
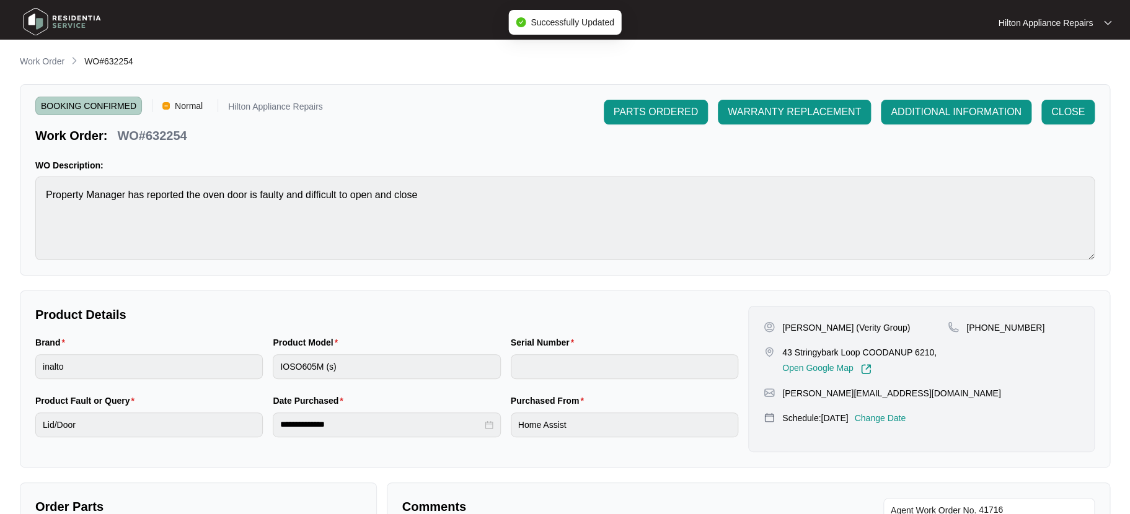
type input "98138182308010104"
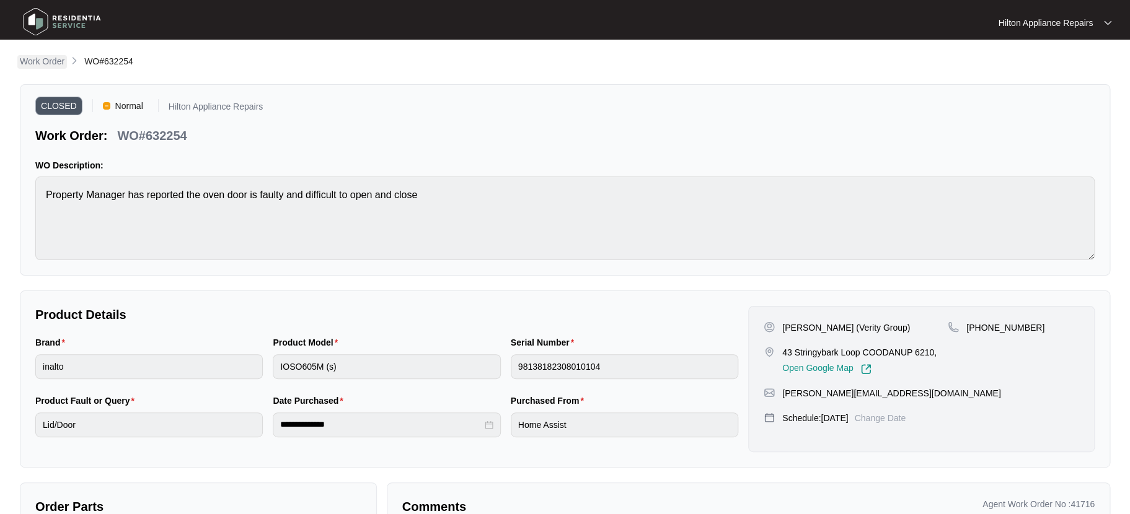
click at [46, 60] on p "Work Order" at bounding box center [42, 61] width 45 height 12
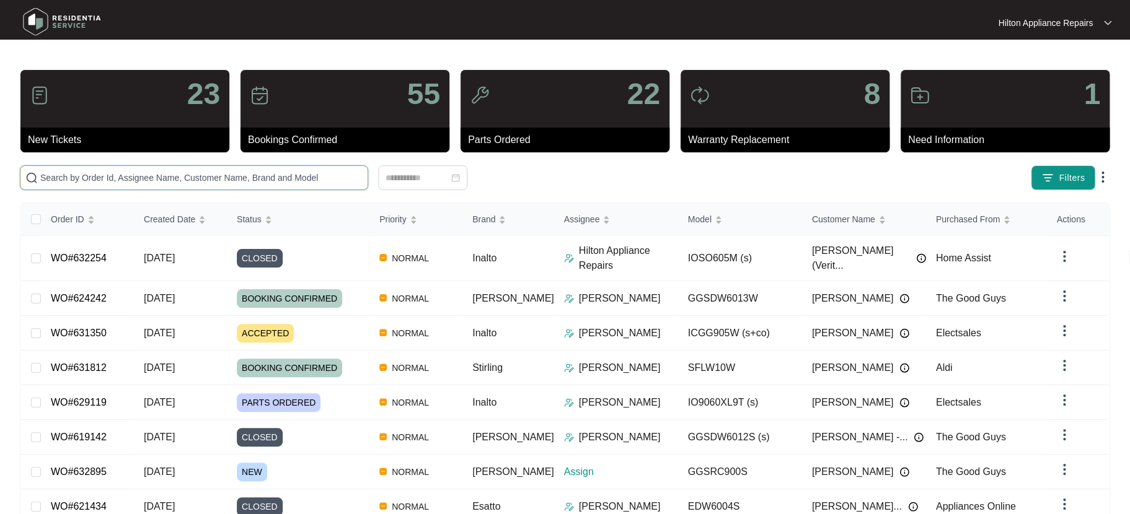
click at [47, 184] on input "text" at bounding box center [201, 178] width 322 height 14
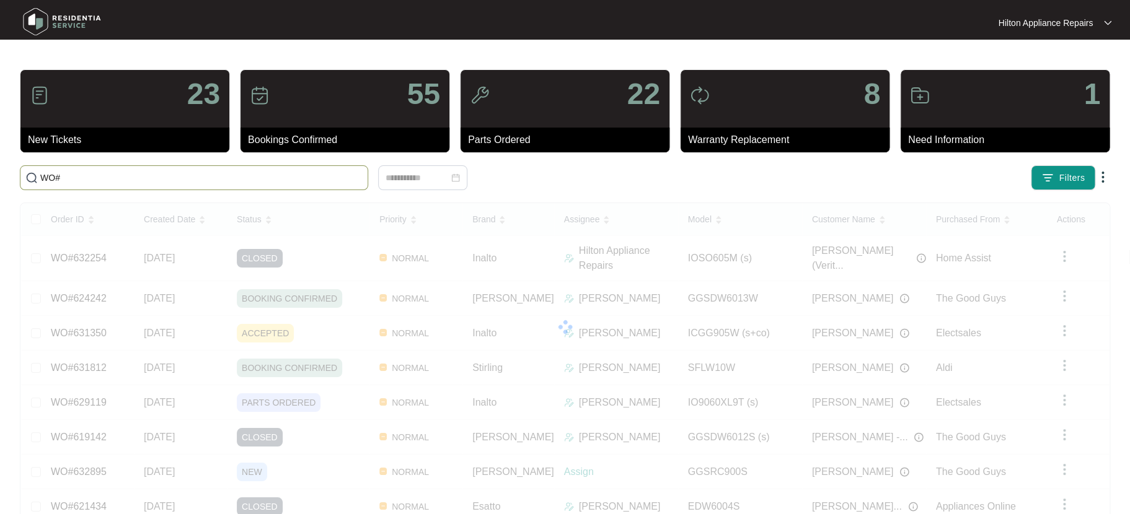
paste input "631261"
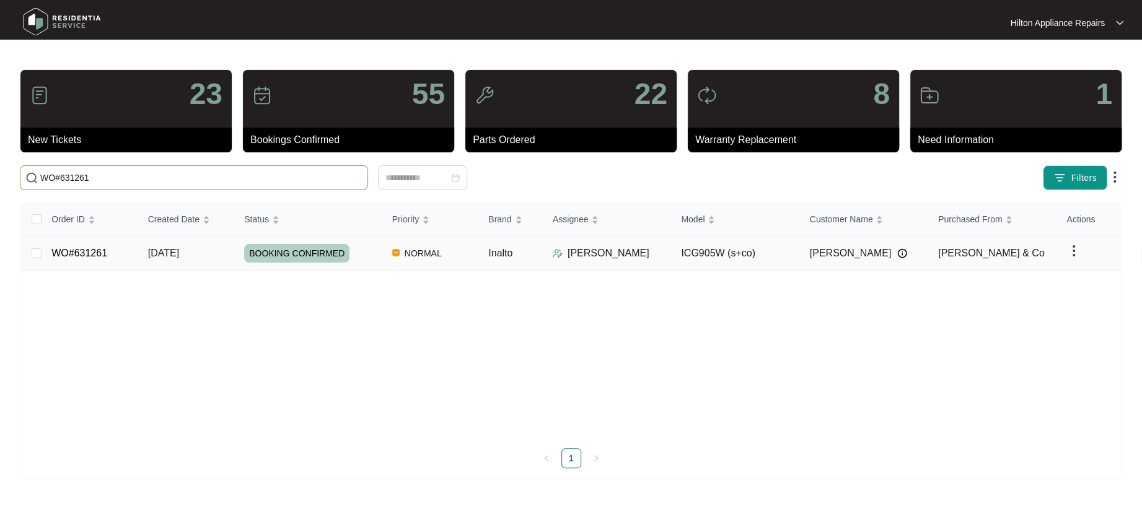
type input "WO#631261"
click at [167, 248] on span "[DATE]" at bounding box center [163, 253] width 31 height 11
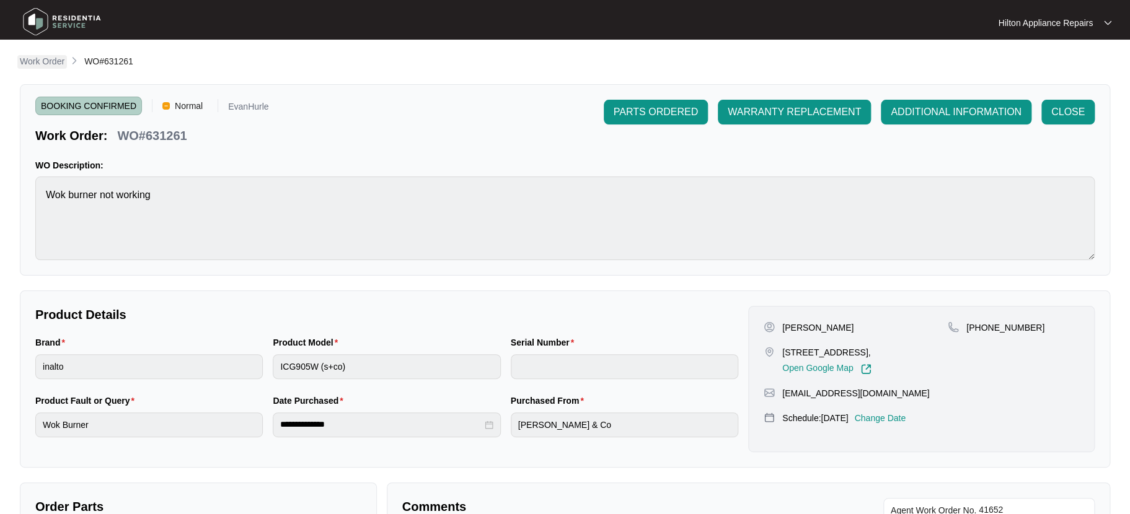
click at [48, 57] on p "Work Order" at bounding box center [42, 61] width 45 height 12
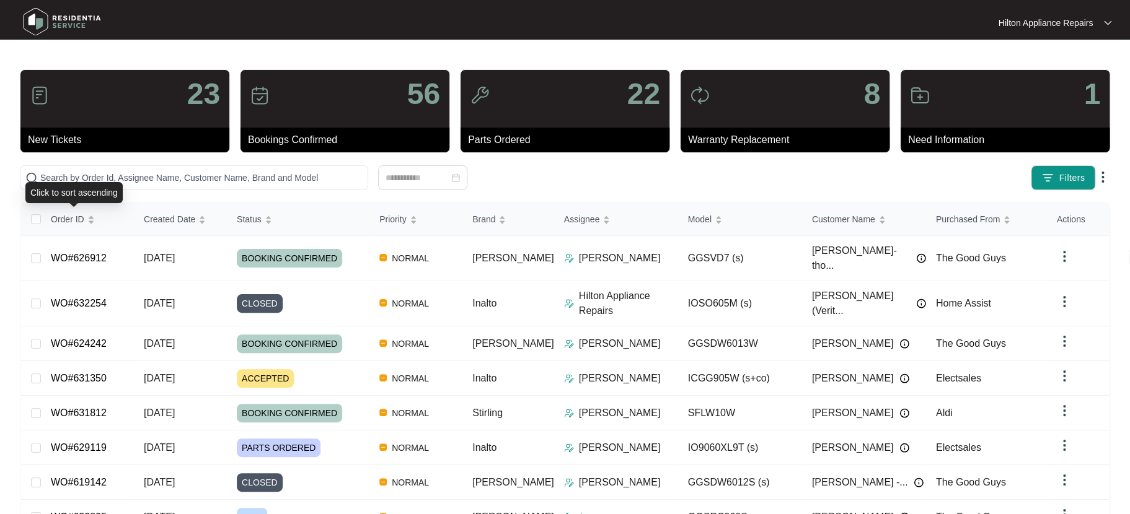
click at [56, 182] on div "Click to sort ascending" at bounding box center [73, 192] width 97 height 21
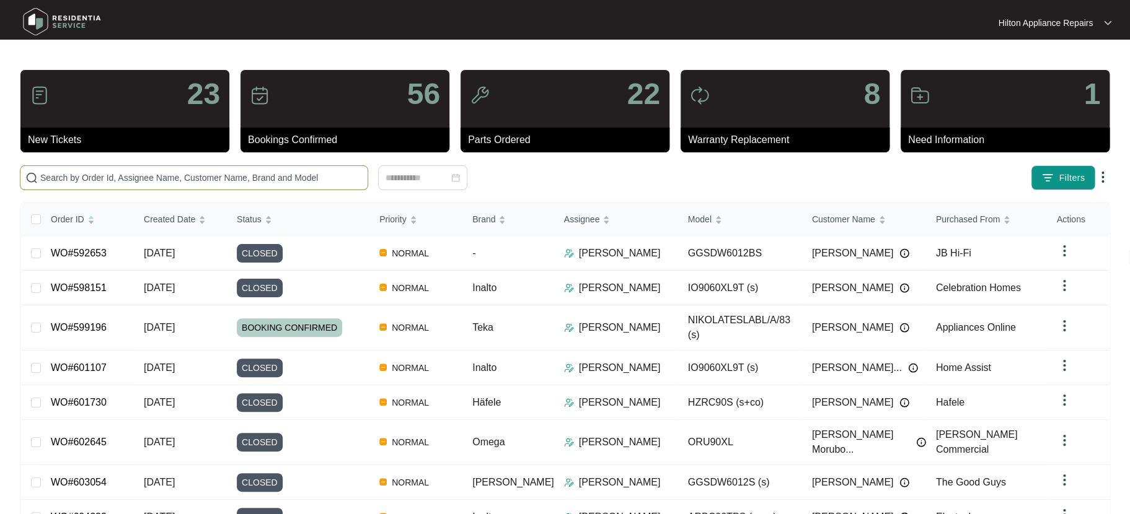
click at [64, 177] on input "text" at bounding box center [201, 178] width 322 height 14
paste input "632332"
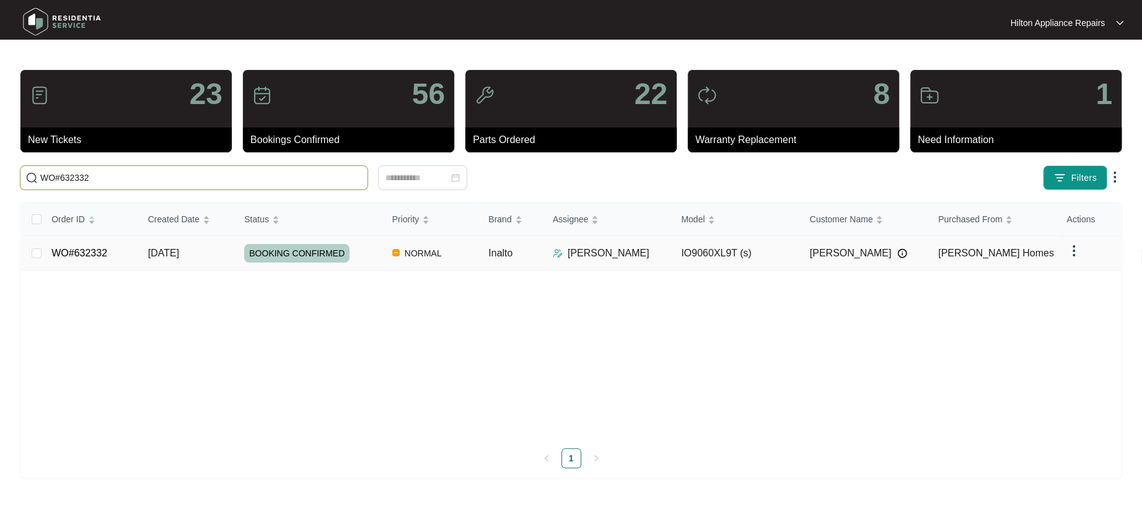
type input "WO#632332"
click at [178, 251] on span "26/08/2025" at bounding box center [163, 253] width 31 height 11
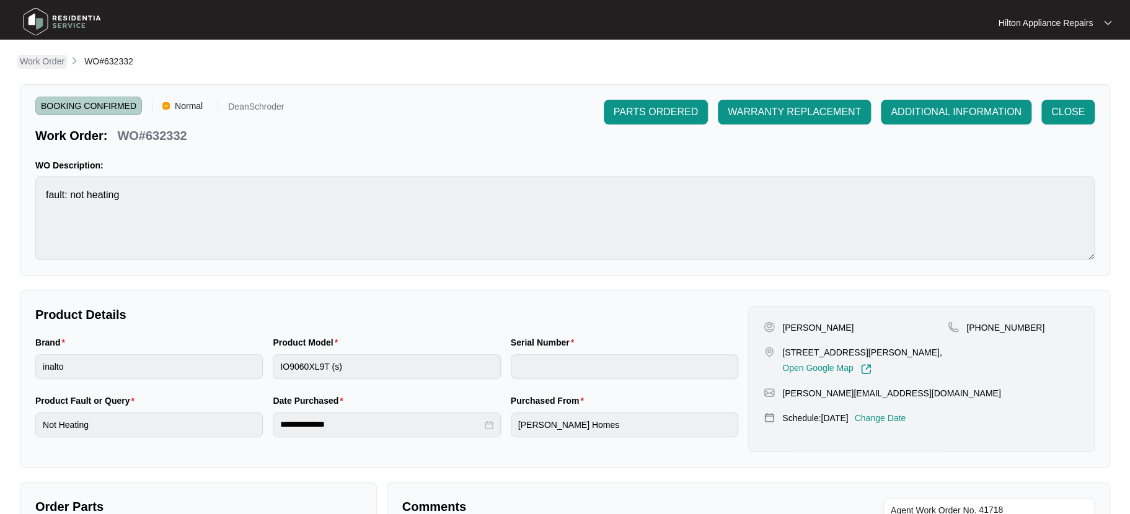
click at [36, 59] on p "Work Order" at bounding box center [42, 61] width 45 height 12
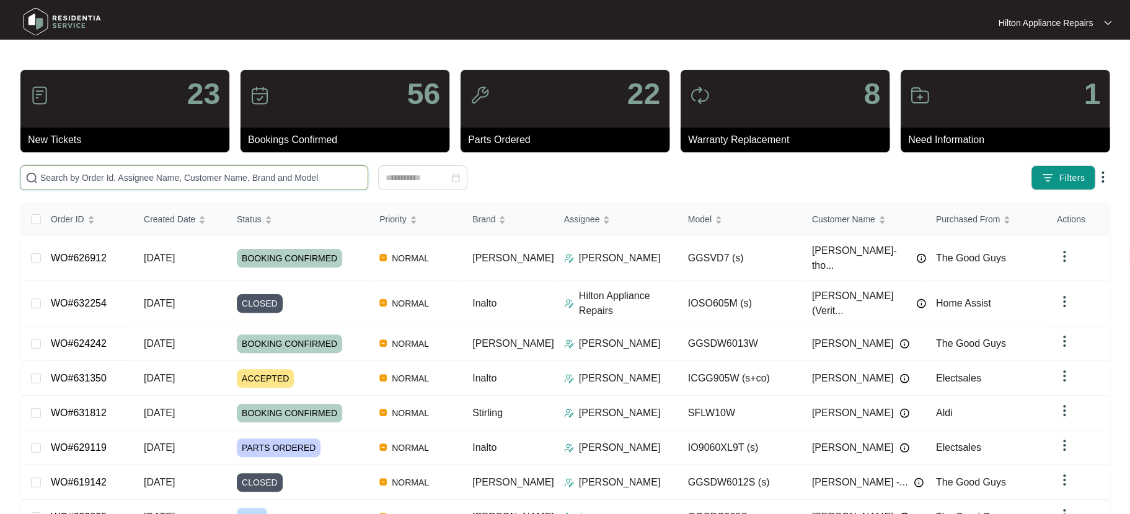
click at [42, 178] on input "text" at bounding box center [201, 178] width 322 height 14
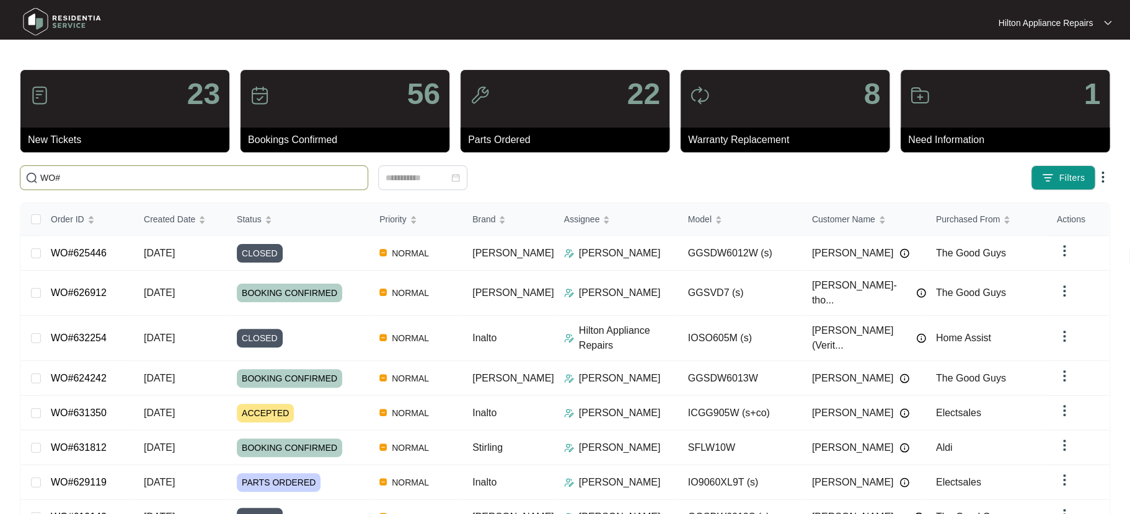
paste input "632770"
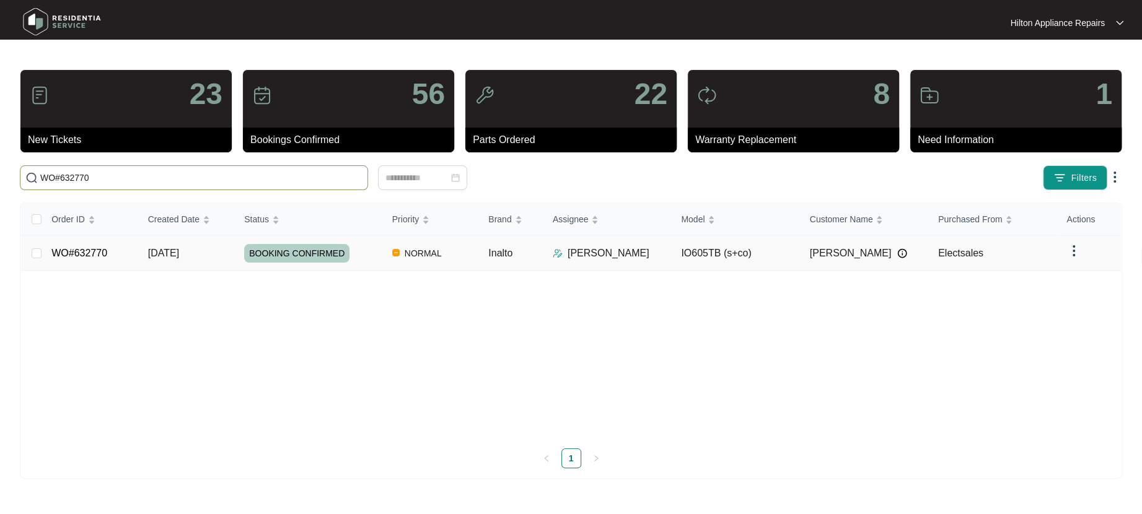
type input "WO#632770"
click at [172, 248] on span "26/08/2025" at bounding box center [163, 253] width 31 height 11
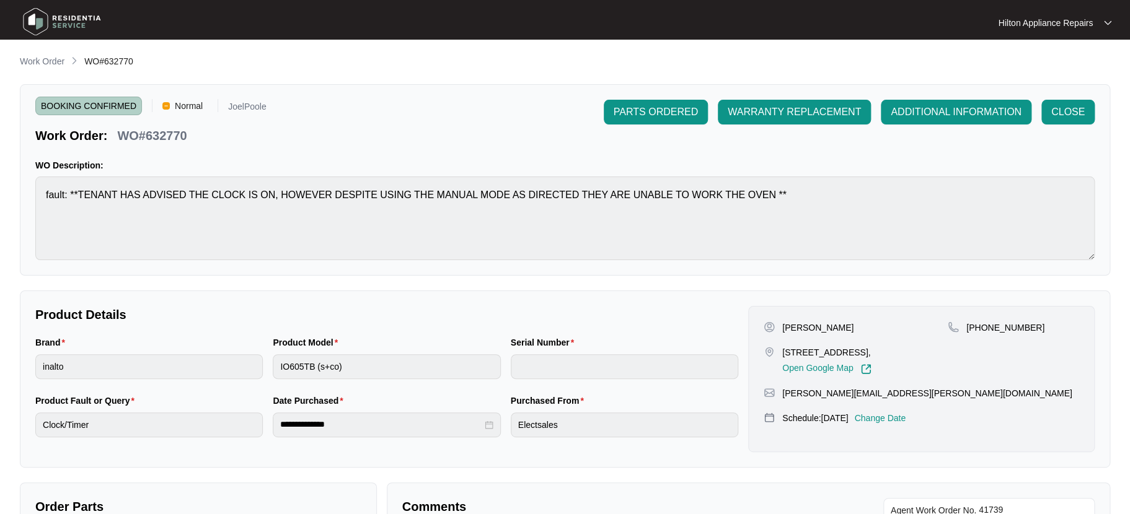
click at [48, 68] on link "Work Order" at bounding box center [42, 62] width 50 height 14
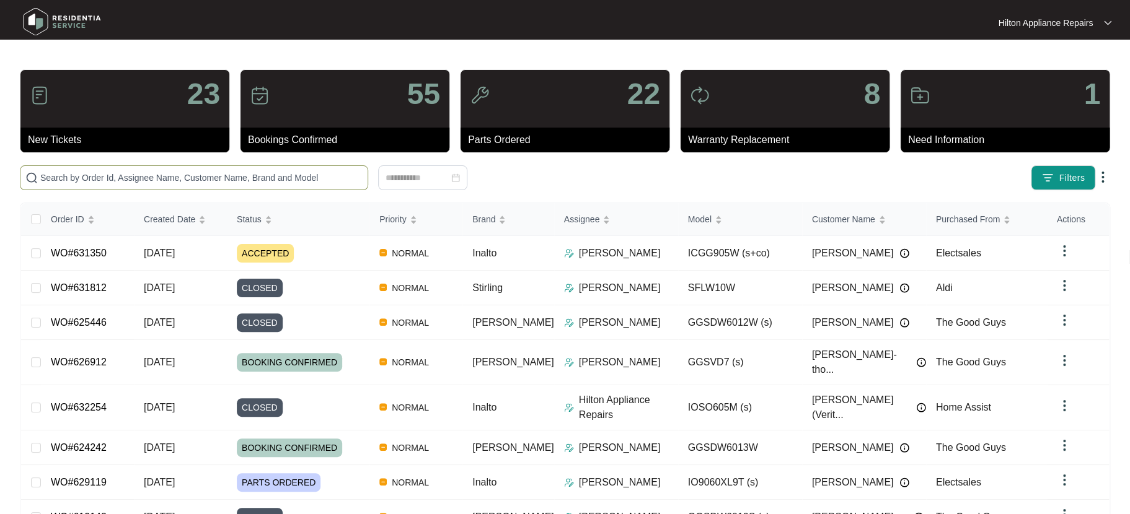
click at [67, 183] on input "text" at bounding box center [201, 178] width 322 height 14
paste input "WO#623909"
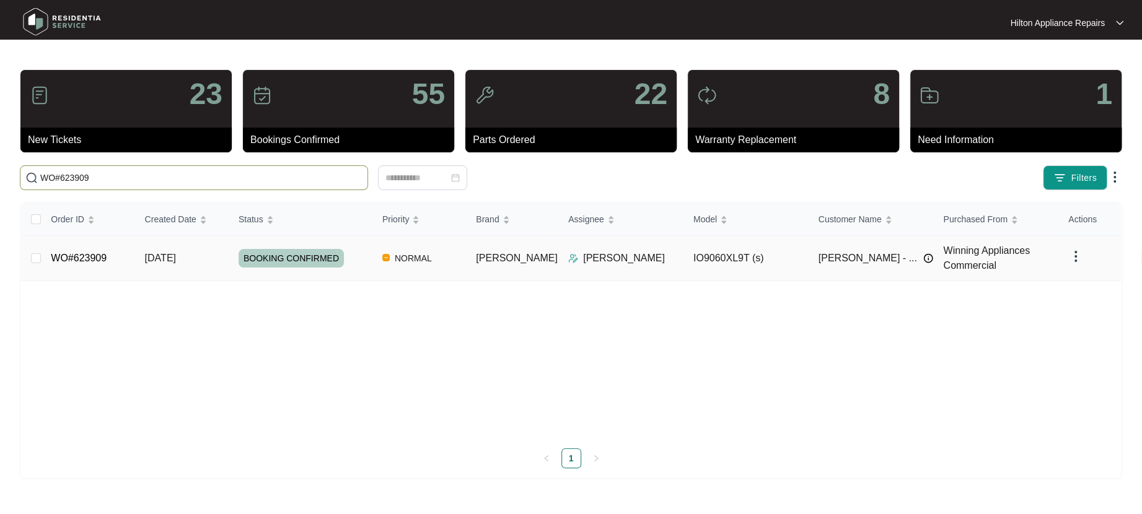
type input "WO#623909"
click at [170, 257] on span "06/08/2025" at bounding box center [160, 258] width 31 height 11
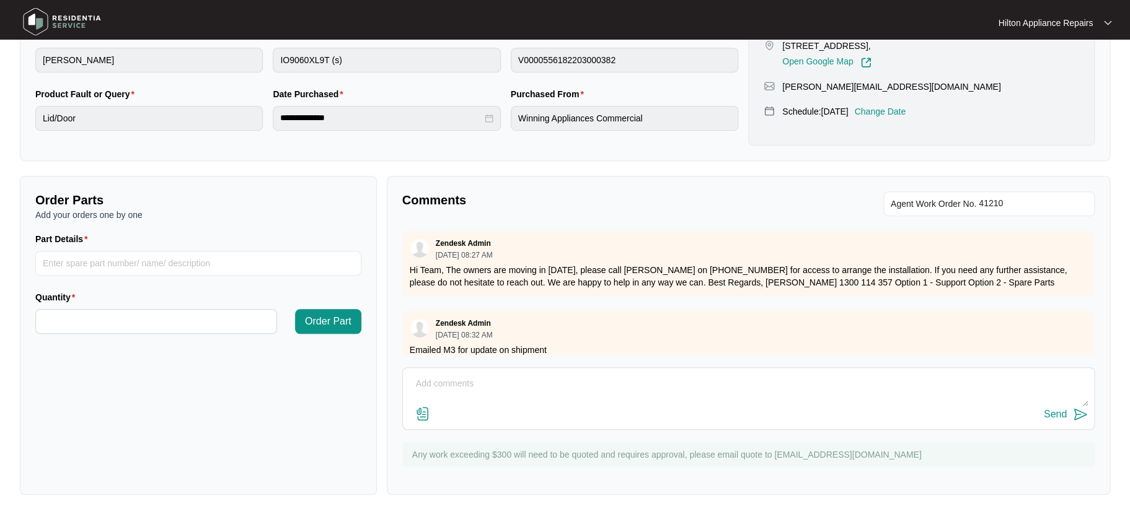
scroll to position [208, 0]
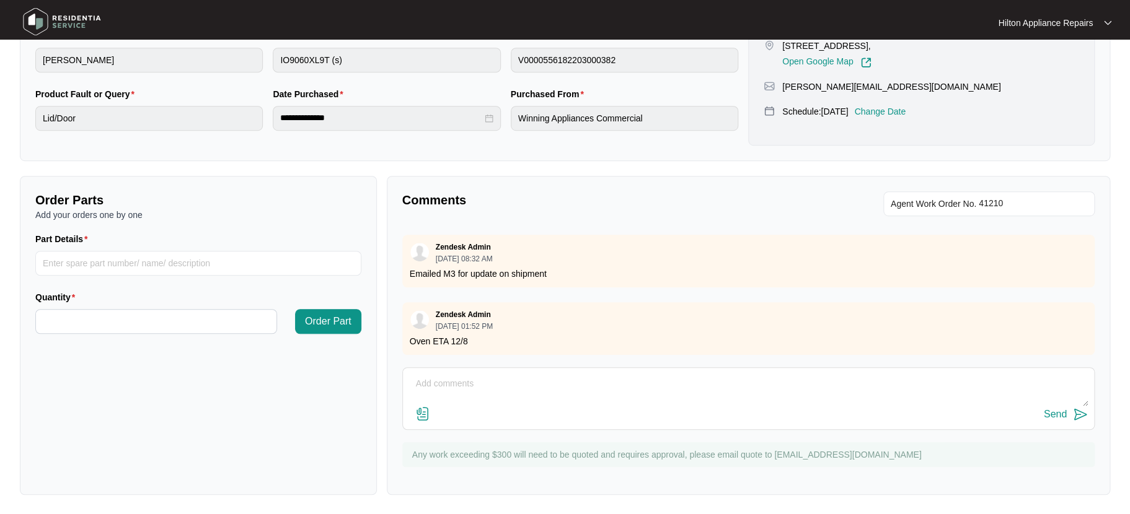
click at [438, 384] on textarea at bounding box center [748, 390] width 679 height 32
click at [545, 379] on textarea "There was a mix up with ovens. Valled Christelle to arrange changeover LMTC & t…" at bounding box center [748, 390] width 679 height 32
drag, startPoint x: 793, startPoint y: 387, endPoint x: 401, endPoint y: 389, distance: 391.7
click at [401, 389] on div "Comments Agent Work Order No. Zendesk Admin 08/06/2025 at 11:48 AM Hi Team, We …" at bounding box center [748, 335] width 723 height 319
type textarea "There was a mix up with ovens. Called Christelle to arrange changeover LMTC & t…"
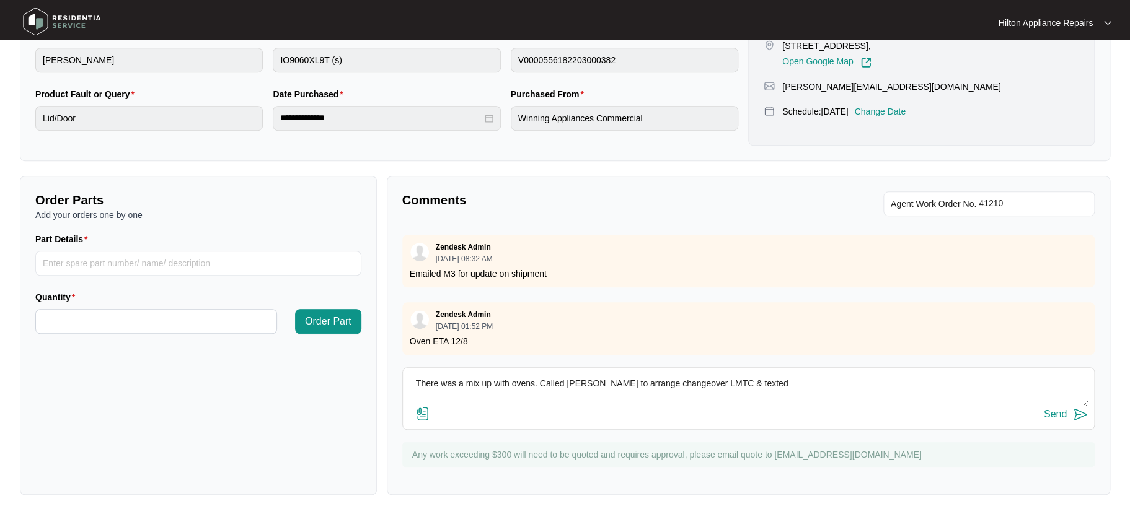
click at [1048, 410] on div "Send" at bounding box center [1055, 414] width 23 height 11
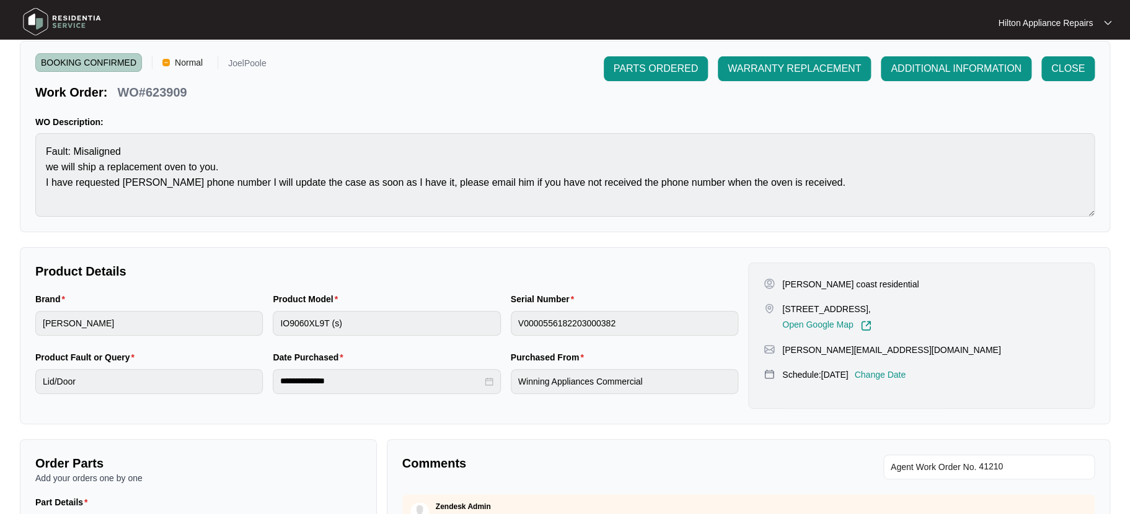
scroll to position [0, 0]
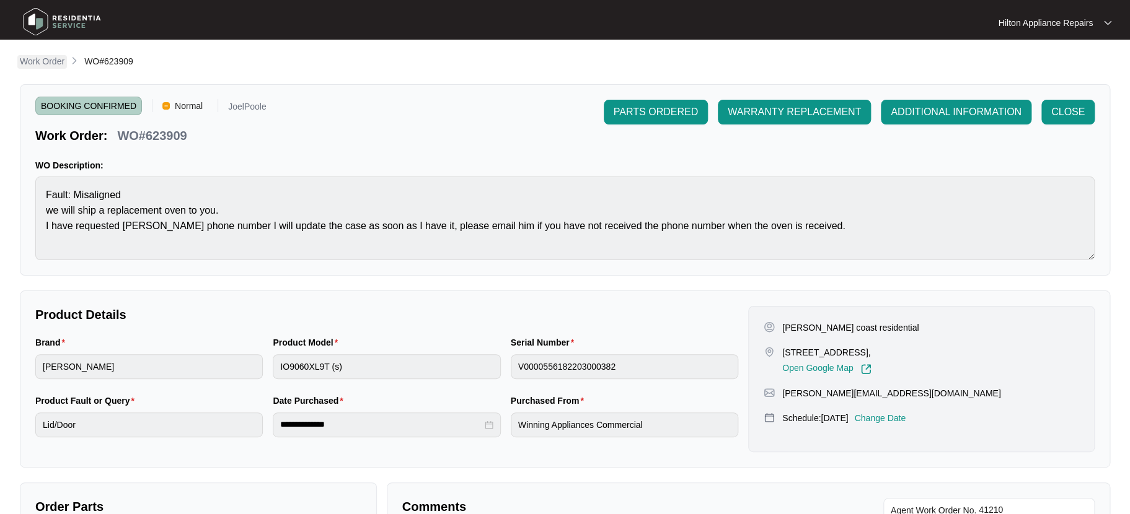
click at [43, 55] on p "Work Order" at bounding box center [42, 61] width 45 height 12
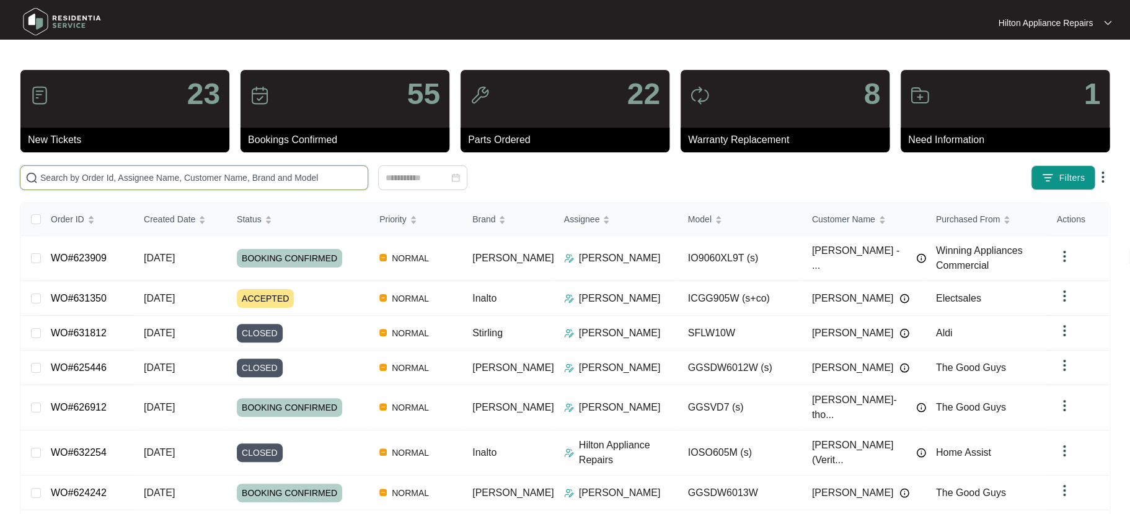
click at [53, 175] on input "text" at bounding box center [201, 178] width 322 height 14
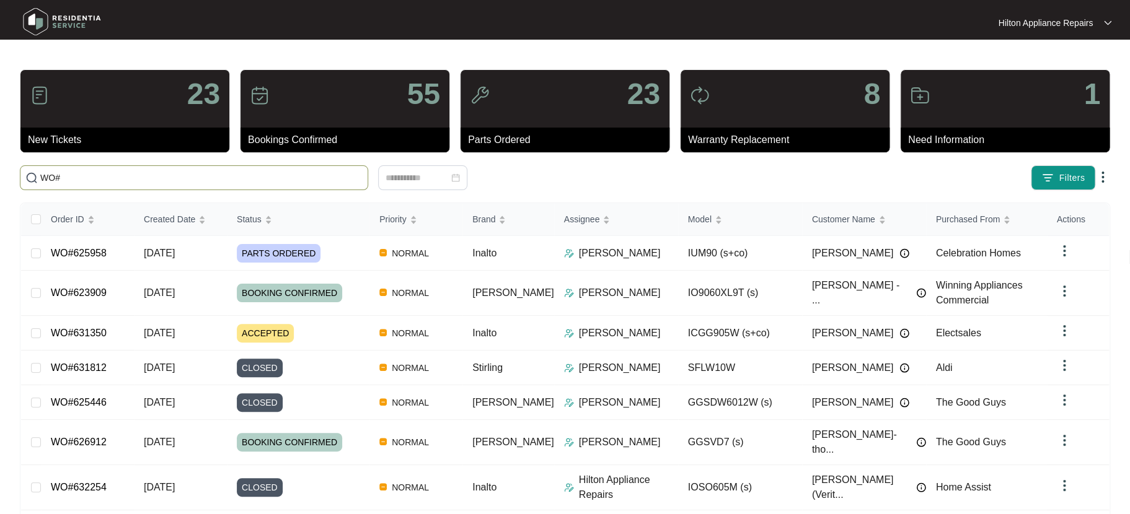
paste input "631639"
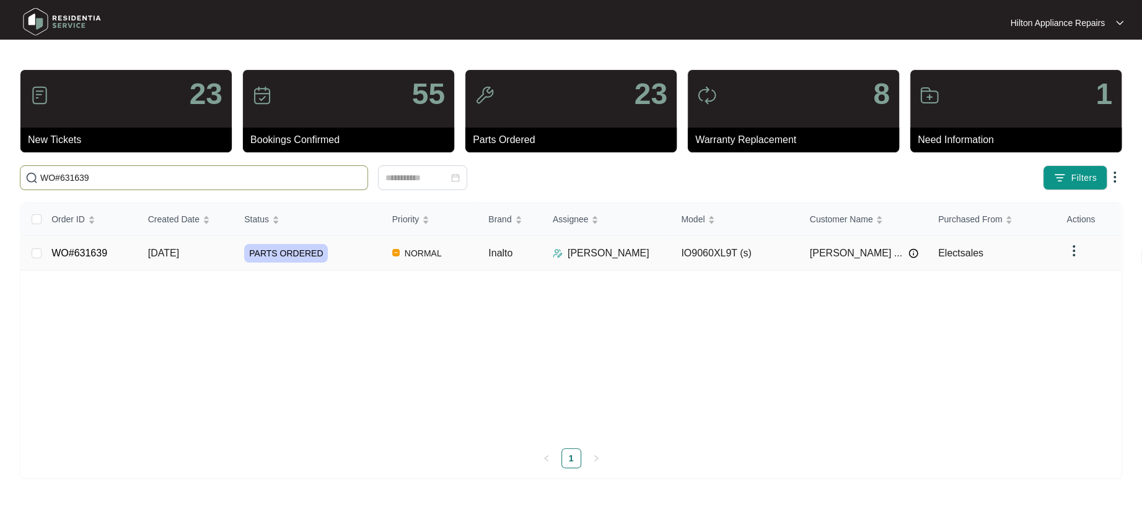
type input "WO#631639"
click at [169, 250] on span "[DATE]" at bounding box center [163, 253] width 31 height 11
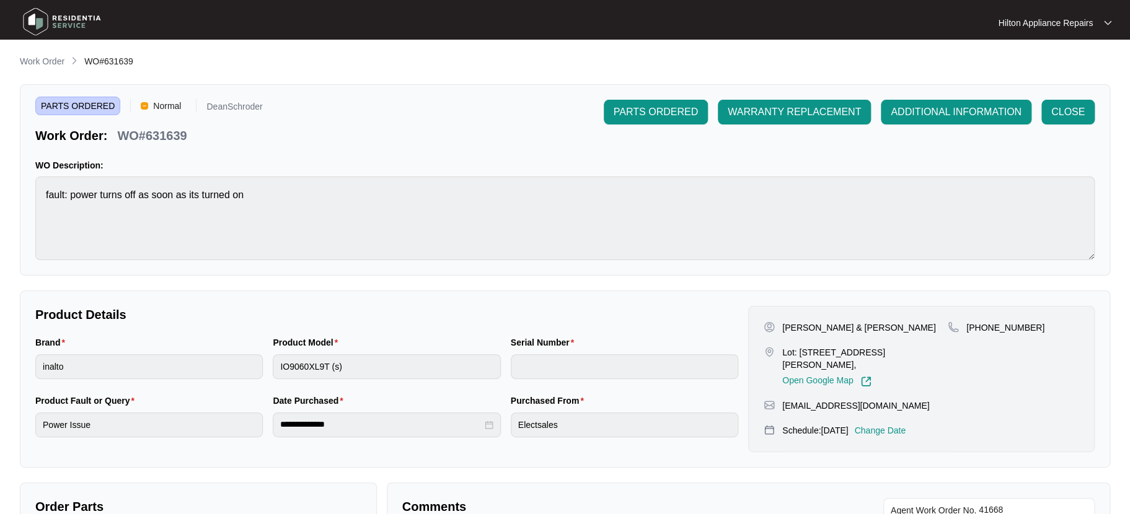
drag, startPoint x: 32, startPoint y: 60, endPoint x: 42, endPoint y: 64, distance: 10.3
click at [32, 60] on p "Work Order" at bounding box center [42, 61] width 45 height 12
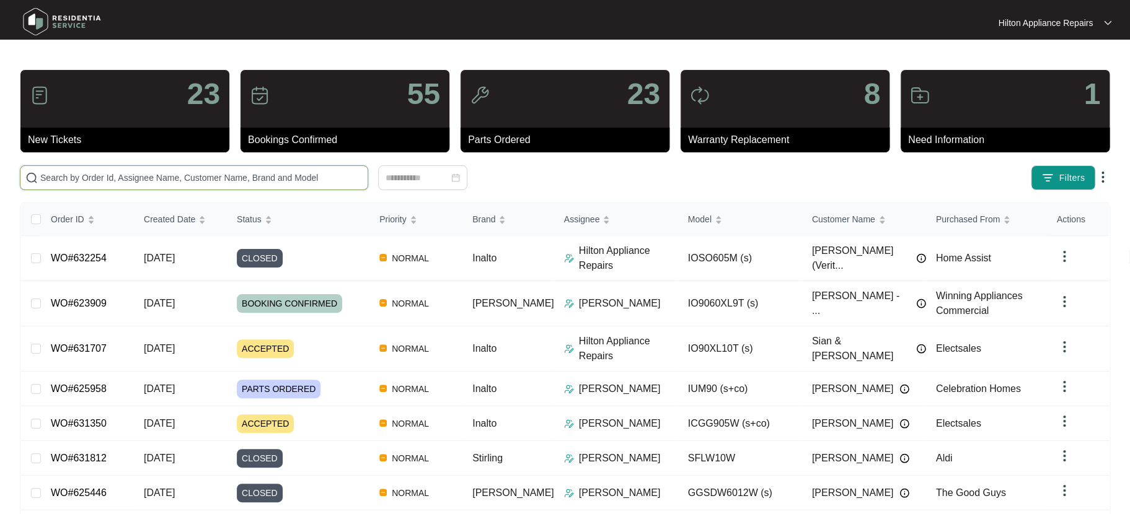
click at [49, 171] on input "text" at bounding box center [201, 178] width 322 height 14
paste input "622644"
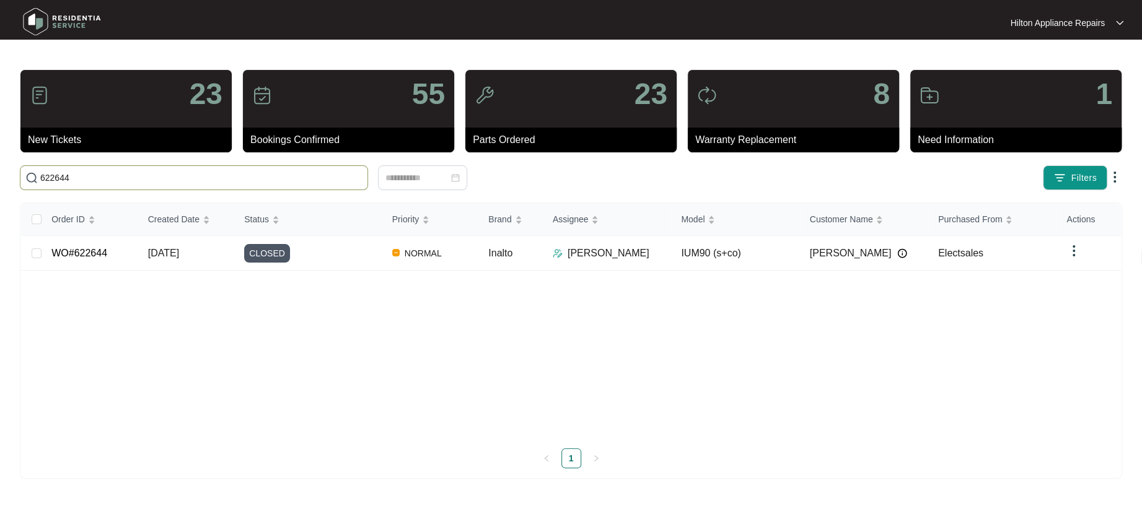
type input "622644"
click at [165, 250] on span "[DATE]" at bounding box center [163, 253] width 31 height 11
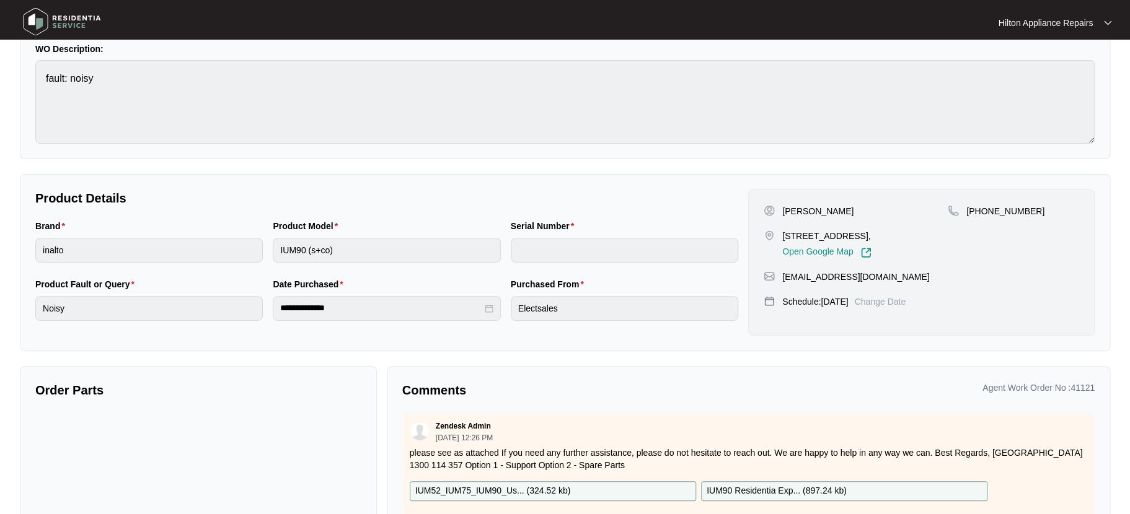
scroll to position [92, 0]
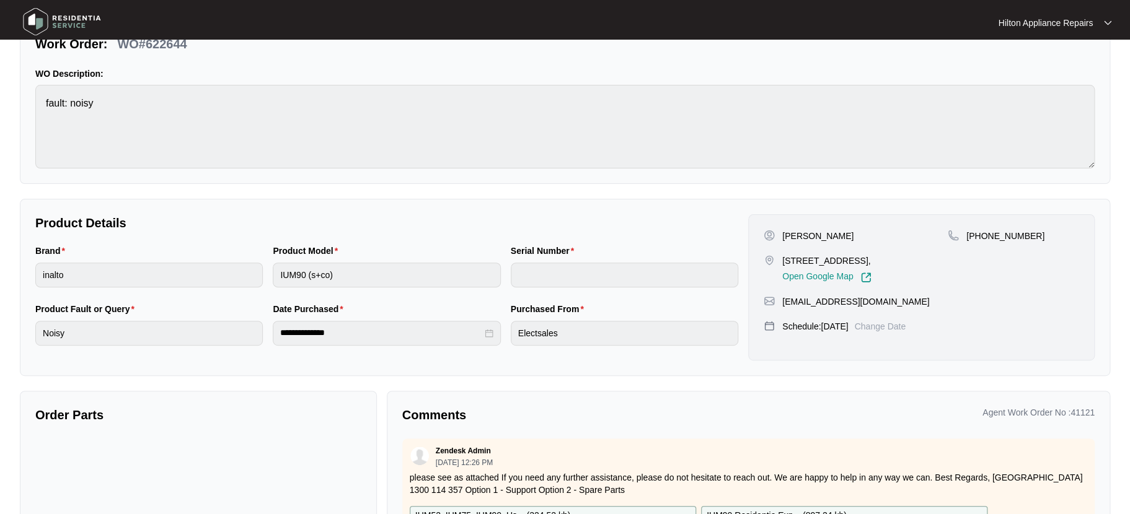
click at [270, 264] on div "Product Model IUM90 (s+co)" at bounding box center [386, 273] width 237 height 58
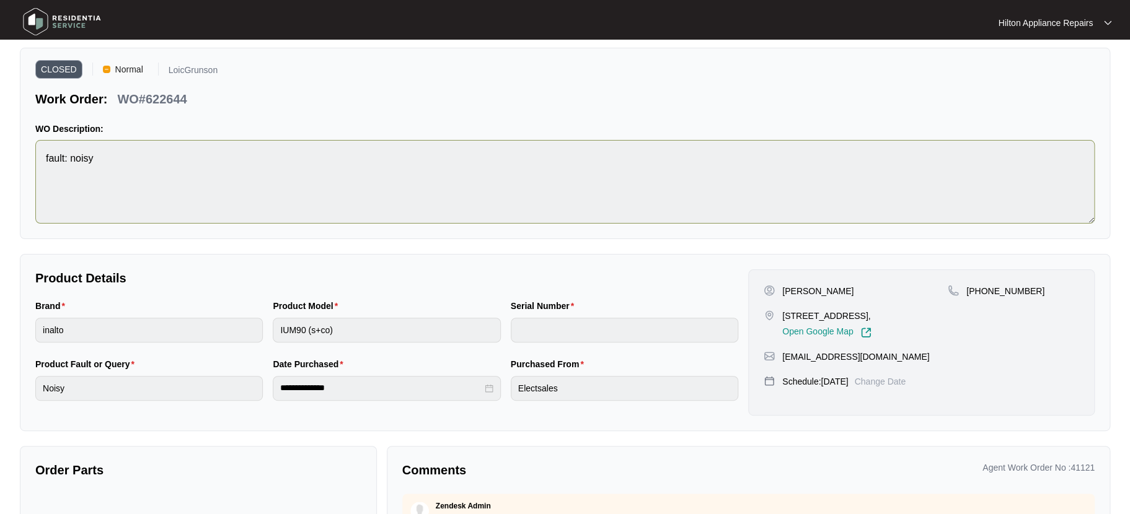
scroll to position [0, 0]
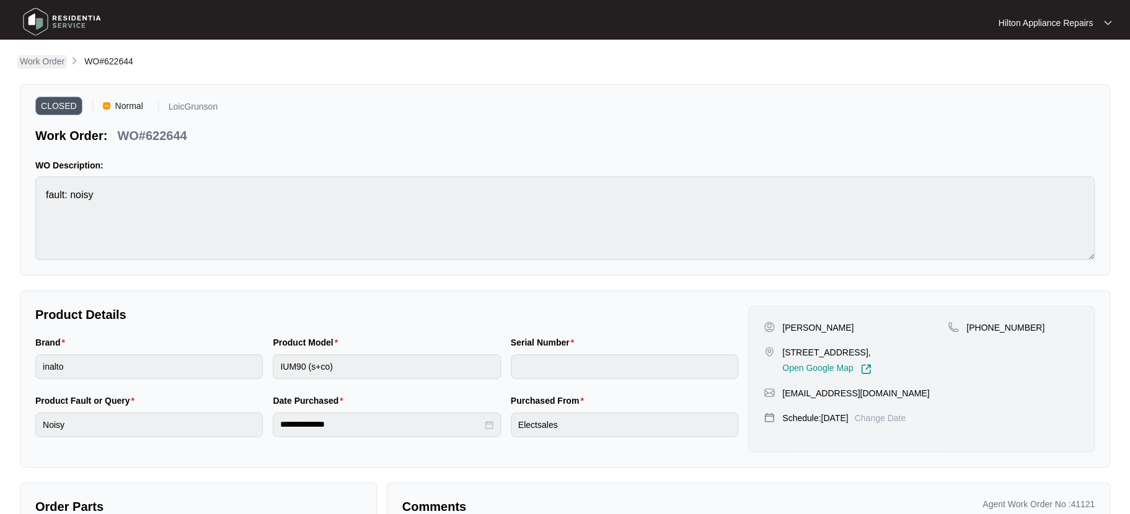
click at [42, 57] on p "Work Order" at bounding box center [42, 61] width 45 height 12
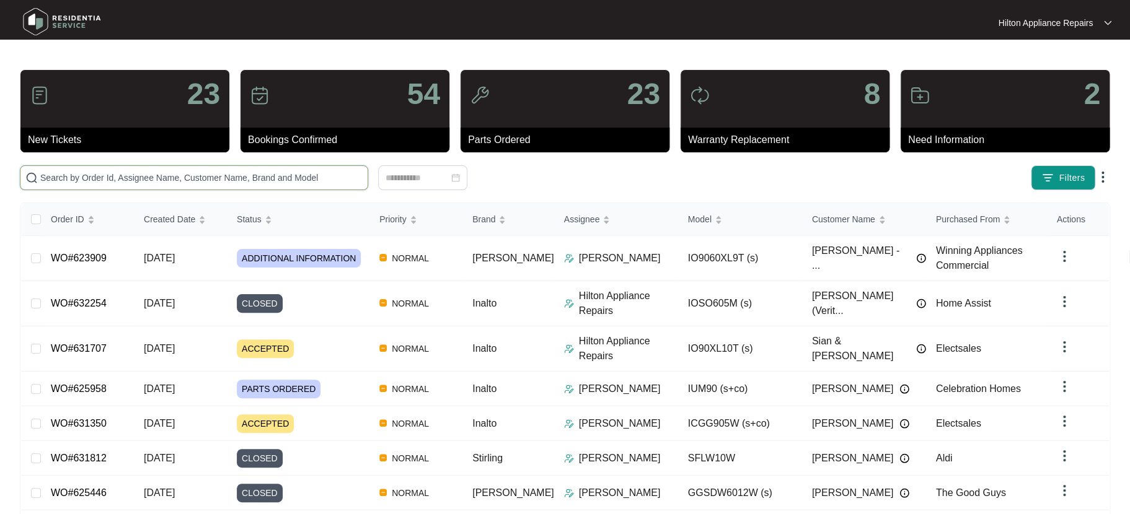
click at [74, 176] on input "text" at bounding box center [201, 178] width 322 height 14
paste input "632895"
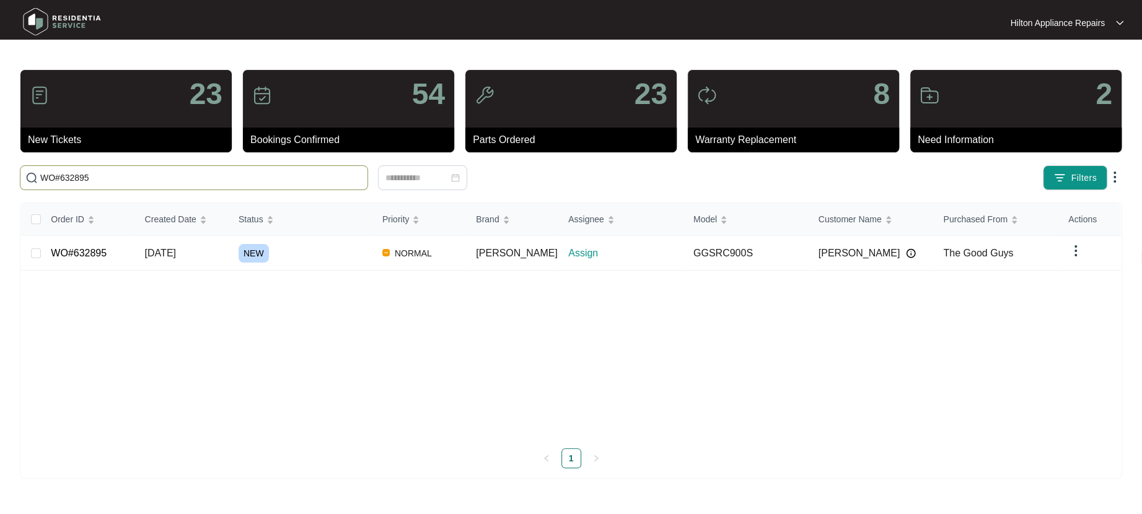
type input "WO#632895"
click at [161, 252] on span "[DATE]" at bounding box center [160, 253] width 31 height 11
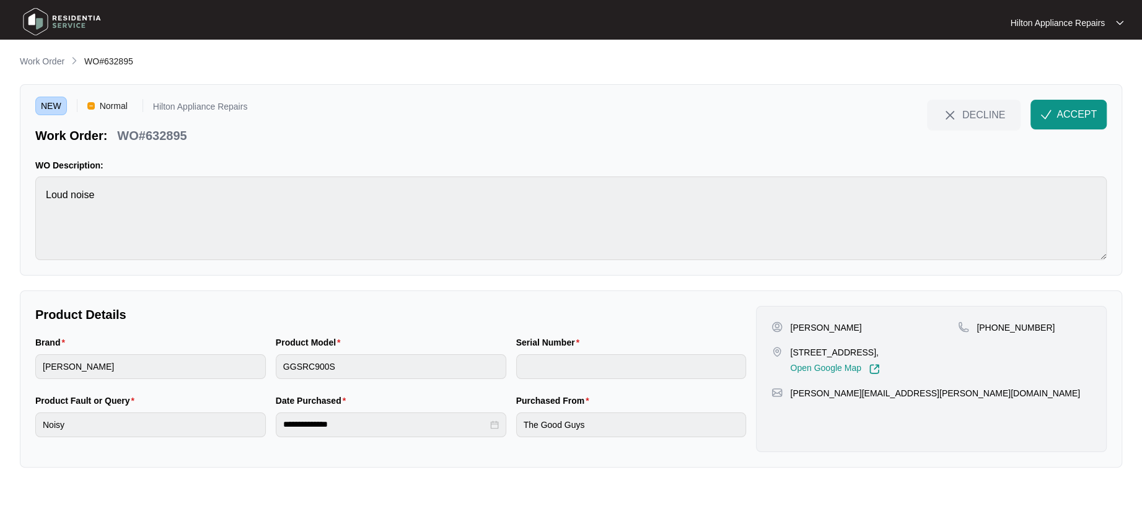
drag, startPoint x: 917, startPoint y: 350, endPoint x: 877, endPoint y: 347, distance: 39.8
click at [877, 347] on p "18 sugarwood terrace Halls head Wa 6210," at bounding box center [834, 352] width 89 height 12
copy p "Halls head"
click at [1062, 113] on span "ACCEPT" at bounding box center [1077, 114] width 40 height 15
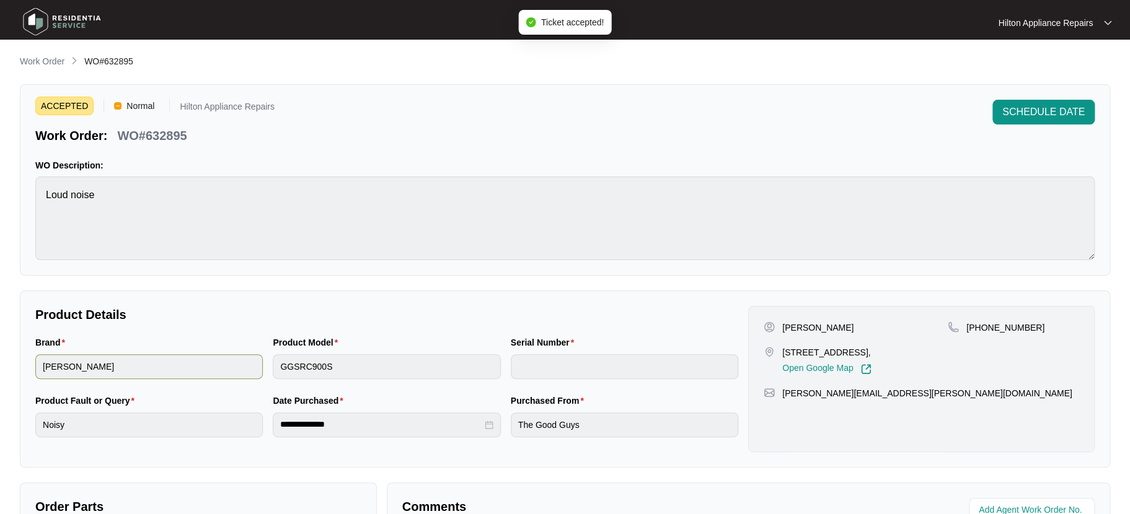
click at [252, 364] on div "Brand sôlt Product Model GGSRC900S Serial Number" at bounding box center [386, 365] width 713 height 58
drag, startPoint x: 909, startPoint y: 351, endPoint x: 778, endPoint y: 347, distance: 130.8
click at [778, 347] on div "18 sugarwood terrace Halls head Wa 6210, Open Google Map" at bounding box center [856, 360] width 184 height 29
click at [872, 325] on div "[PERSON_NAME]" at bounding box center [856, 328] width 184 height 12
drag, startPoint x: 838, startPoint y: 327, endPoint x: 806, endPoint y: 322, distance: 32.0
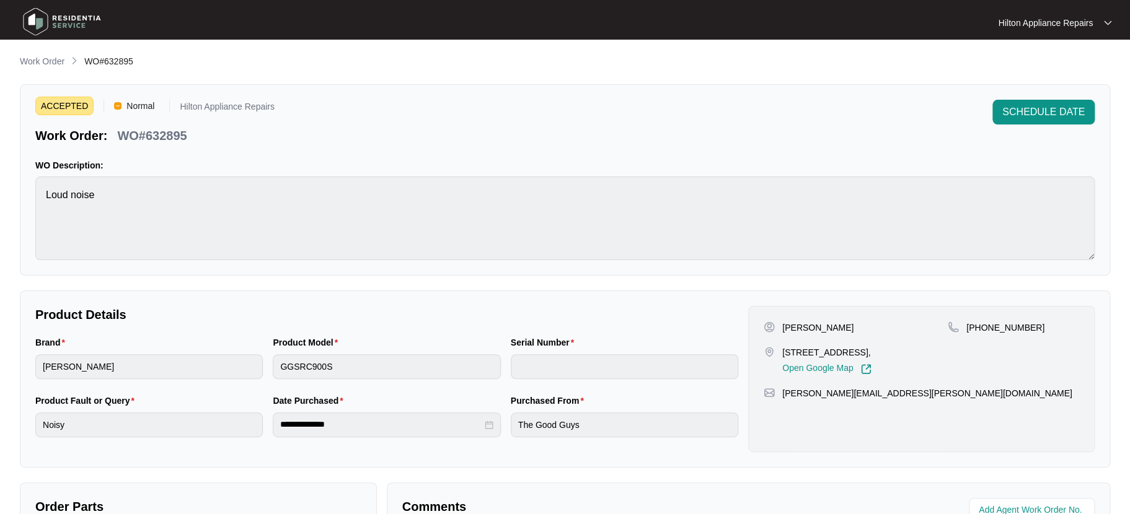
click at [804, 322] on div "[PERSON_NAME]" at bounding box center [856, 328] width 184 height 12
copy p "ndrijich"
drag, startPoint x: 1022, startPoint y: 325, endPoint x: 979, endPoint y: 326, distance: 43.4
click at [979, 326] on p "+61431457305" at bounding box center [1005, 328] width 78 height 12
copy p "431457305"
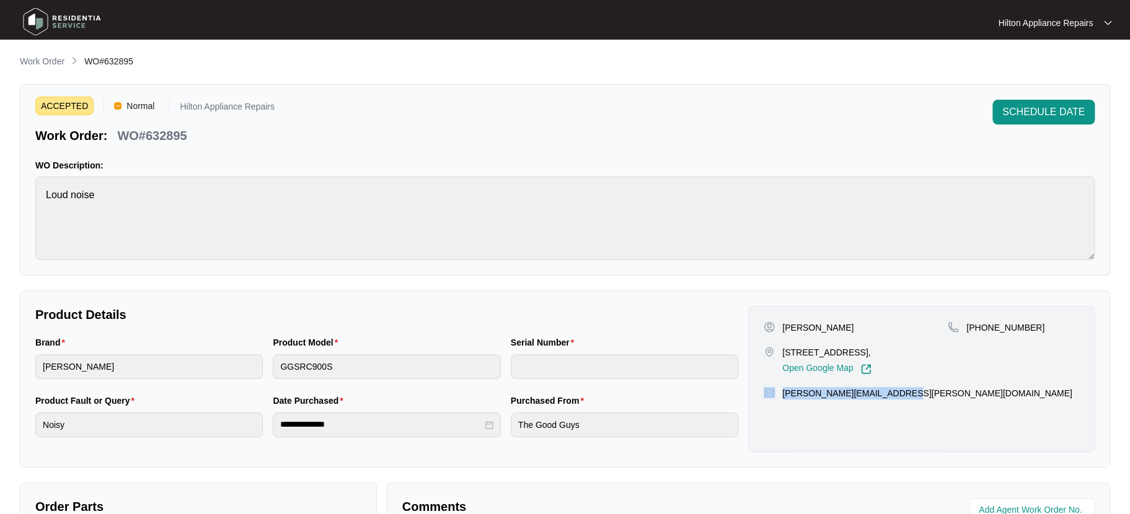
drag, startPoint x: 900, startPoint y: 406, endPoint x: 777, endPoint y: 401, distance: 124.0
click at [775, 400] on div "kristen.mauger@hotmail.com" at bounding box center [921, 393] width 315 height 12
copy div "kristen.mauger@hotmail.com"
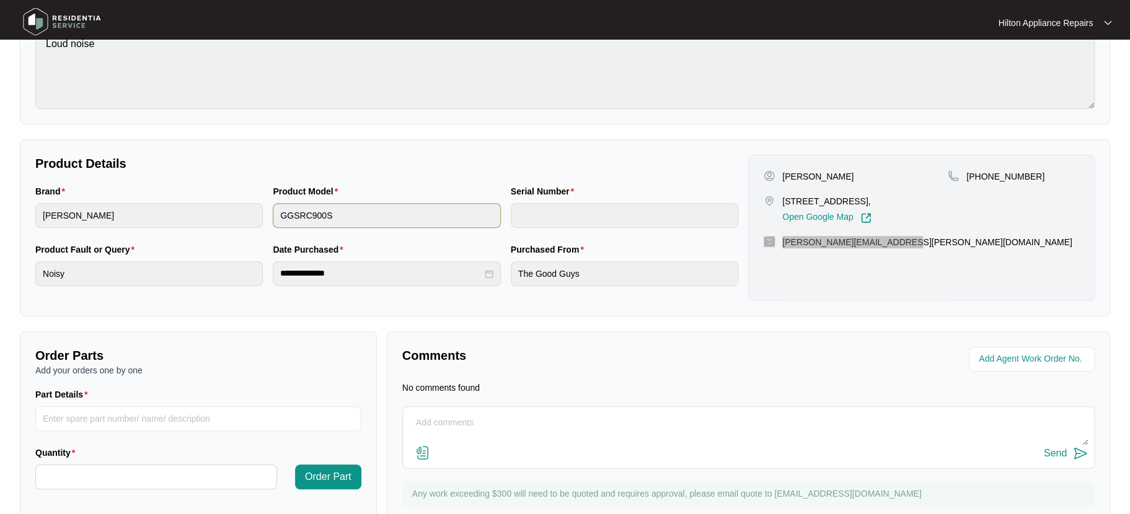
scroll to position [165, 0]
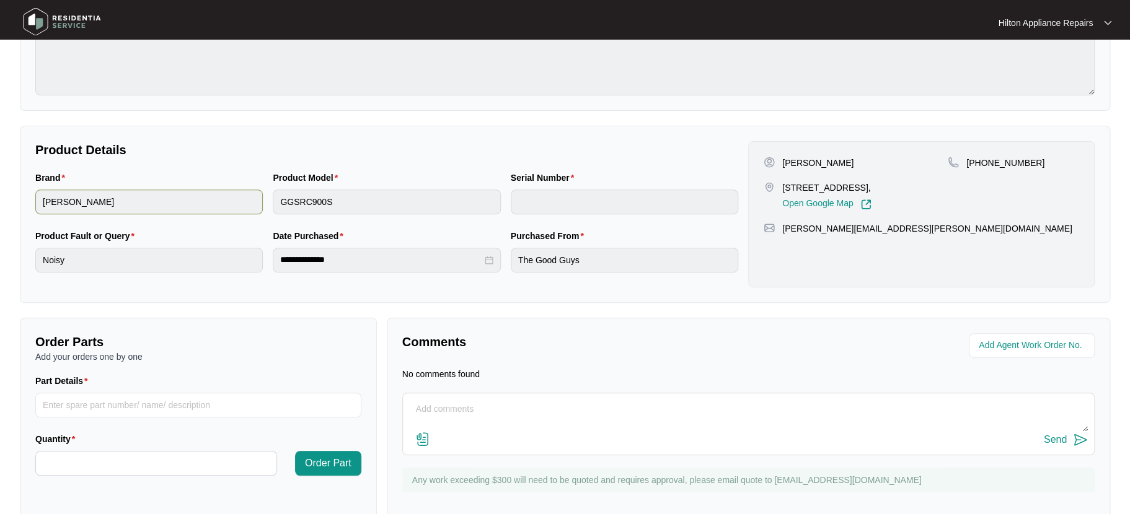
click at [251, 200] on div "Brand sôlt Product Model GGSRC900S Serial Number" at bounding box center [386, 200] width 713 height 58
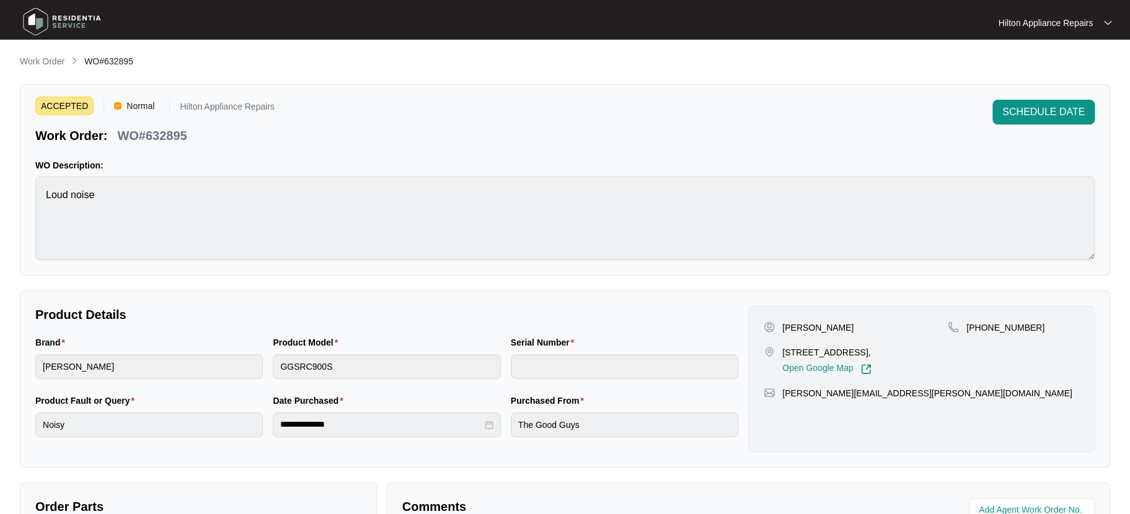
scroll to position [0, 0]
drag, startPoint x: 191, startPoint y: 134, endPoint x: 117, endPoint y: 133, distance: 73.8
click at [117, 133] on div "WO#632895" at bounding box center [151, 134] width 79 height 22
copy p "WO#632895"
click at [260, 367] on div "Brand sôlt Product Model GGSRC900S Serial Number" at bounding box center [386, 365] width 713 height 58
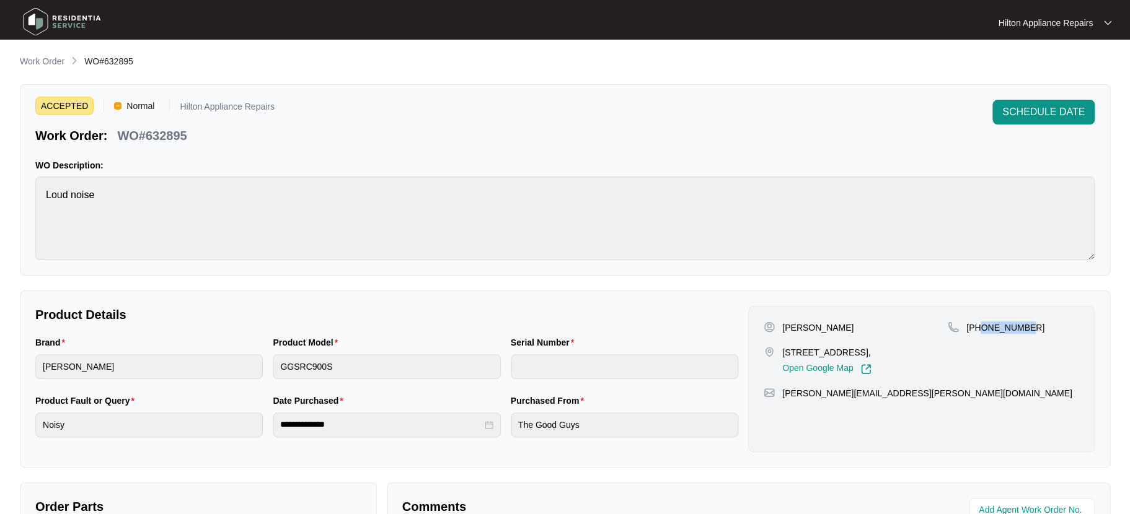
drag, startPoint x: 1024, startPoint y: 324, endPoint x: 980, endPoint y: 325, distance: 44.6
click at [980, 325] on p "+61431457305" at bounding box center [1005, 328] width 78 height 12
copy p "431457305"
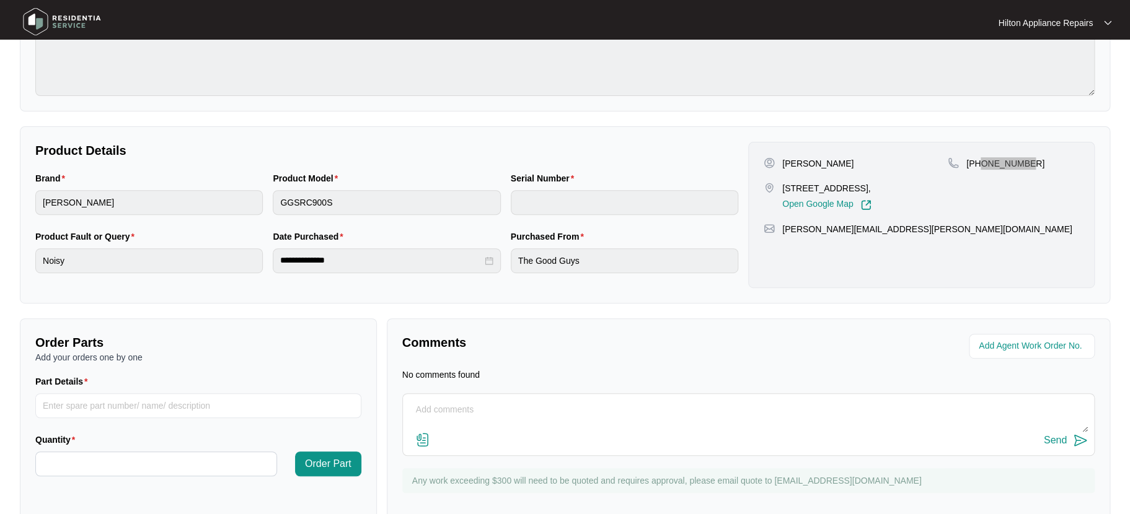
scroll to position [165, 0]
click at [998, 336] on span at bounding box center [1032, 345] width 126 height 25
type input "41755"
click at [632, 323] on div "Comments Agent Work Order No. No comments found Send Any work exceeding $300 wi…" at bounding box center [748, 419] width 723 height 203
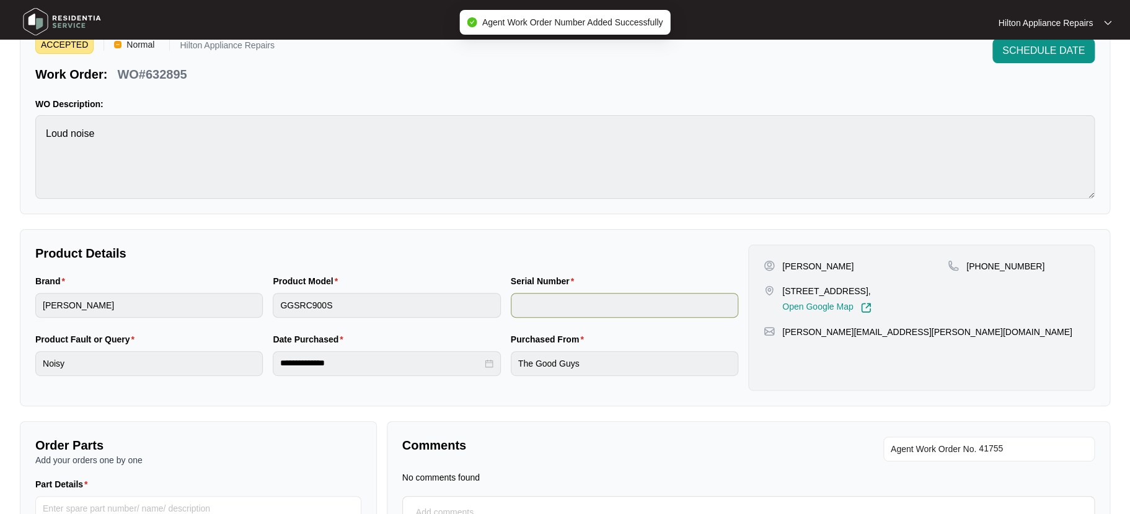
scroll to position [0, 0]
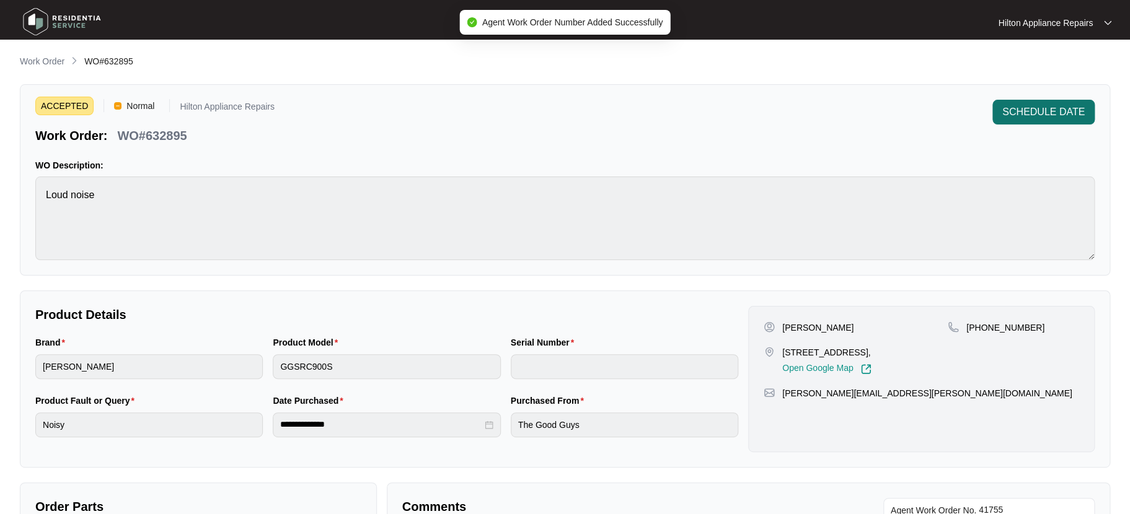
click at [1050, 105] on span "SCHEDULE DATE" at bounding box center [1043, 112] width 82 height 15
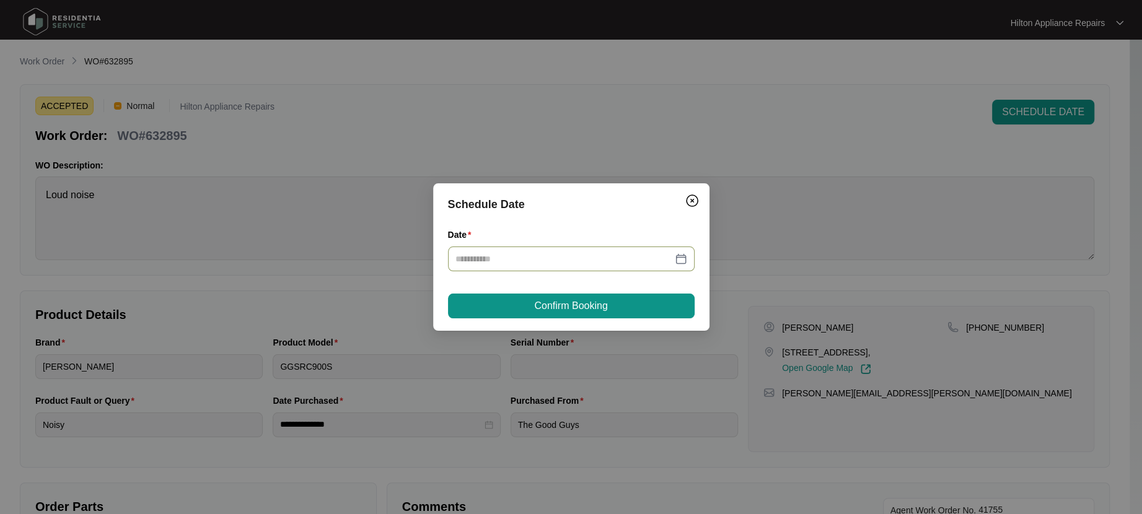
click at [677, 255] on div at bounding box center [572, 259] width 232 height 14
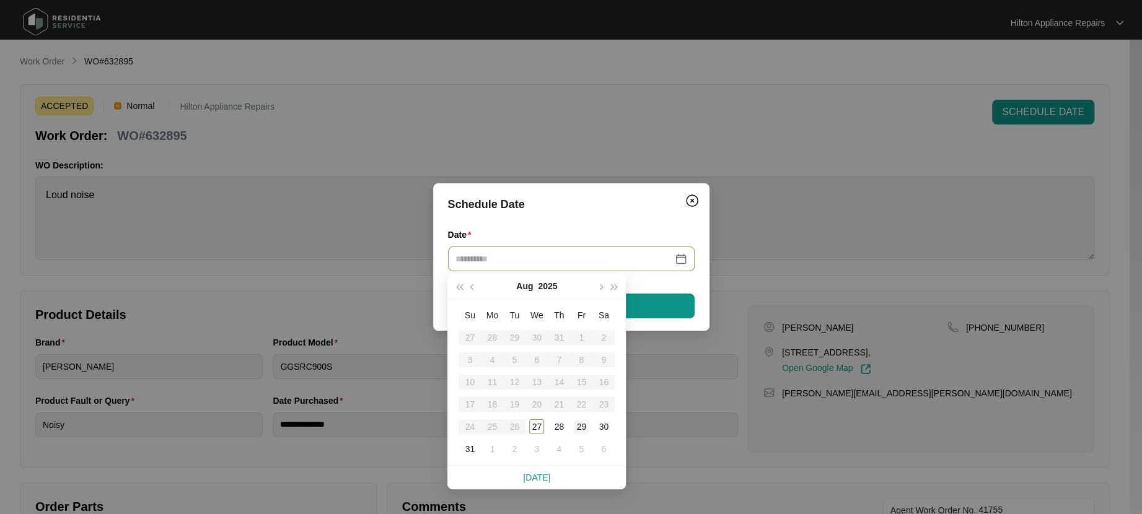
click at [584, 425] on div "29" at bounding box center [581, 427] width 15 height 15
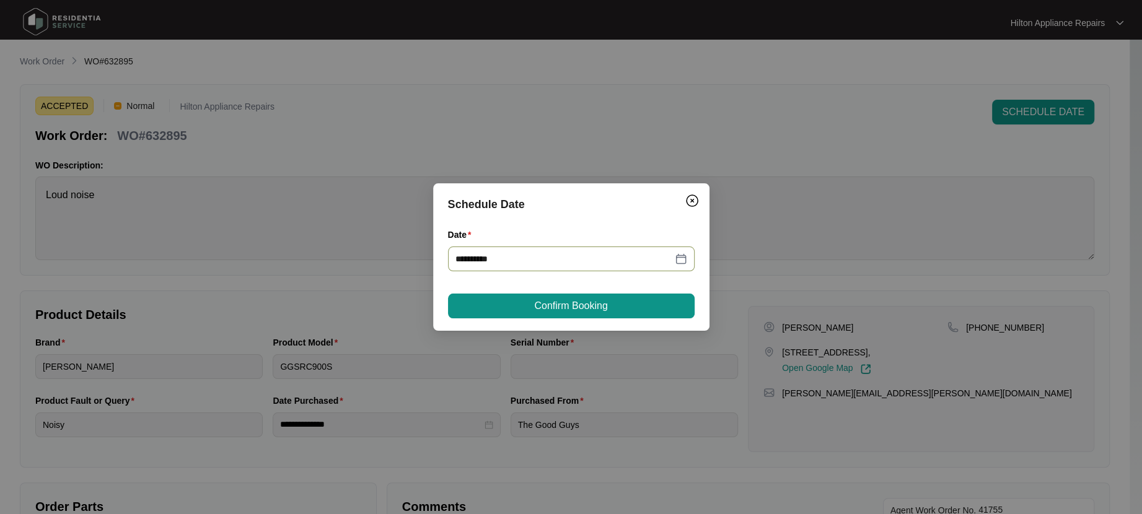
type input "**********"
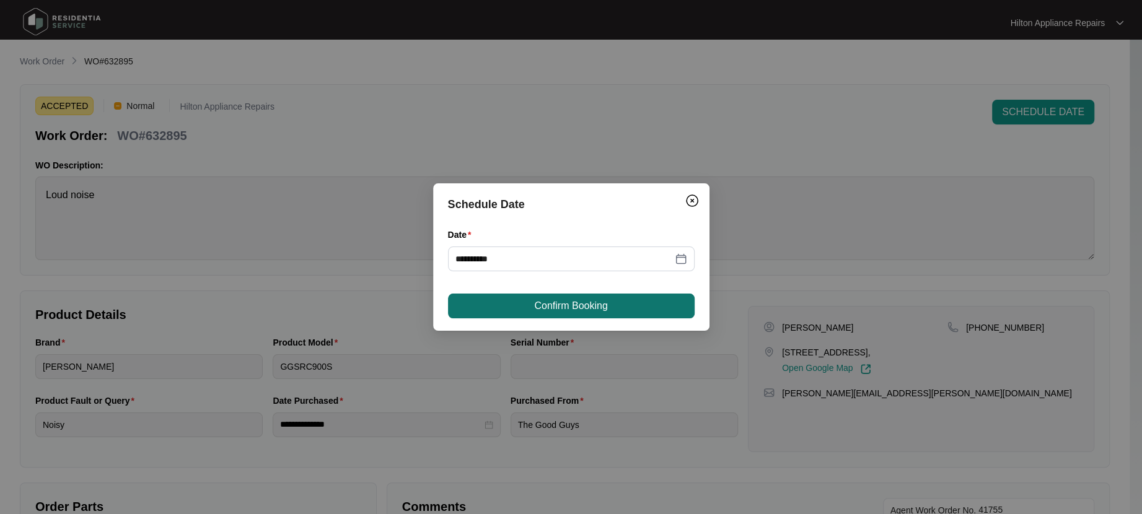
click at [549, 304] on span "Confirm Booking" at bounding box center [570, 306] width 73 height 15
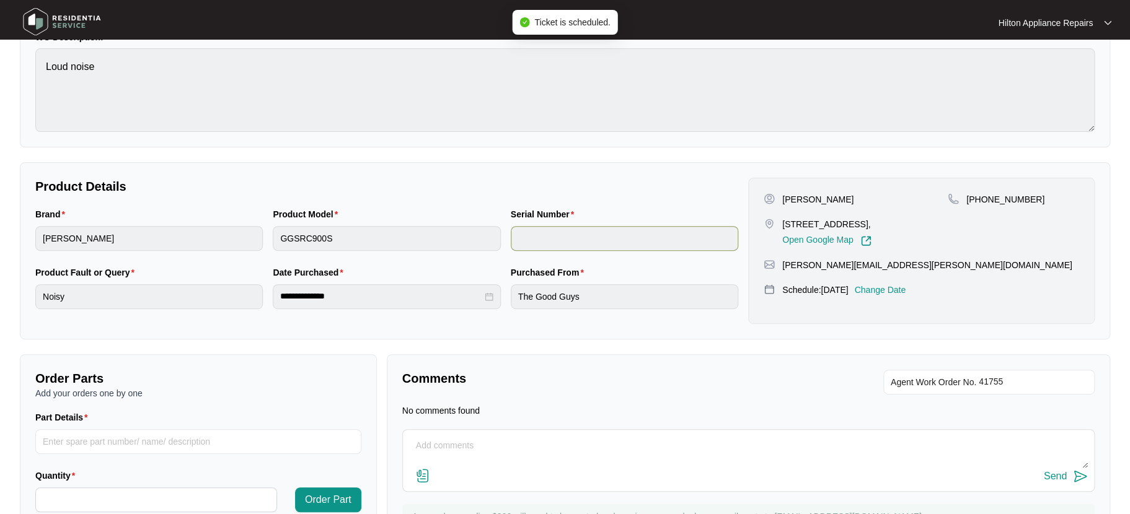
scroll to position [190, 0]
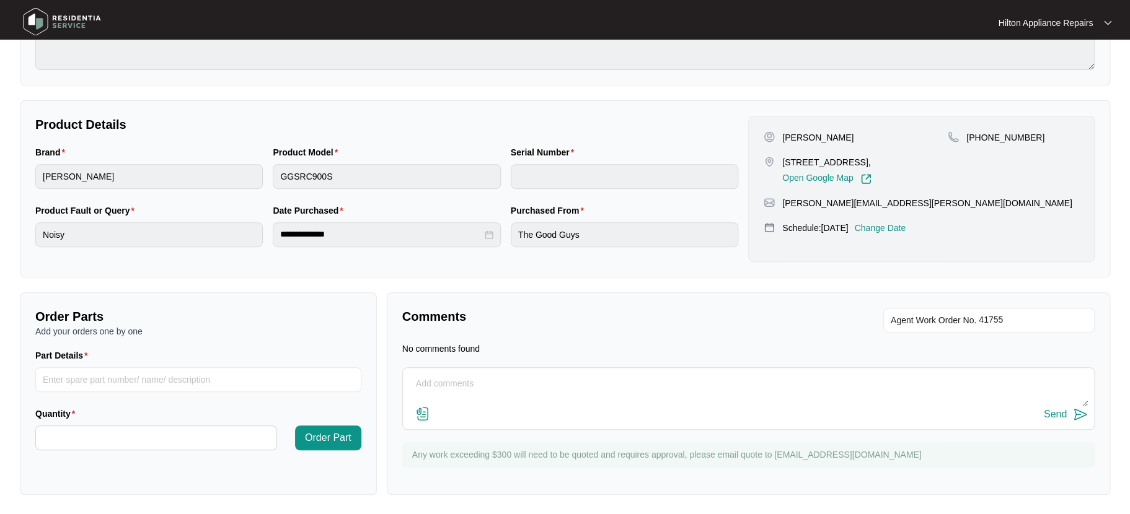
click at [451, 389] on textarea at bounding box center [748, 390] width 679 height 32
drag, startPoint x: 1024, startPoint y: 130, endPoint x: 969, endPoint y: 136, distance: 55.6
click at [969, 136] on p "+61431457305" at bounding box center [1005, 137] width 78 height 12
copy p "61431457305"
drag, startPoint x: 467, startPoint y: 378, endPoint x: 398, endPoint y: 382, distance: 68.9
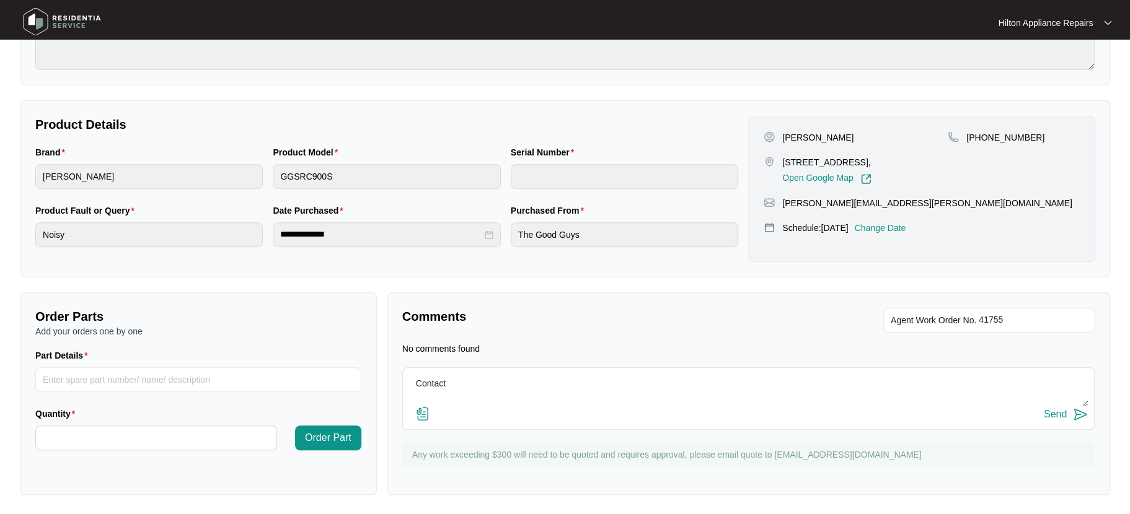
click at [398, 382] on div "Comments Agent Work Order No. No comments found Contact Send Any work exceeding…" at bounding box center [748, 394] width 723 height 203
paste textarea "61431457305"
click at [484, 381] on textarea "Phone number 61431457305" at bounding box center [748, 390] width 679 height 32
click at [495, 381] on textarea "Phone number 0431457305" at bounding box center [748, 390] width 679 height 32
click at [510, 381] on textarea "Phone number 0431 457305" at bounding box center [748, 390] width 679 height 32
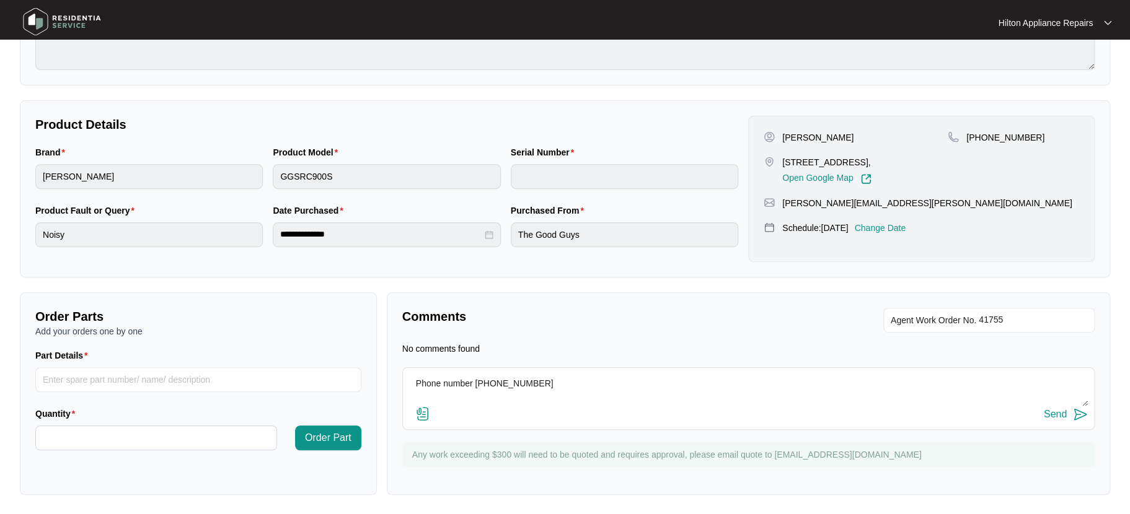
click at [532, 381] on textarea "Phone number 0431 457 305" at bounding box center [748, 390] width 679 height 32
type textarea "Phone number 0431 457 305, is for Kirsten she is tenant"
click at [1057, 415] on div "Send" at bounding box center [1055, 414] width 23 height 11
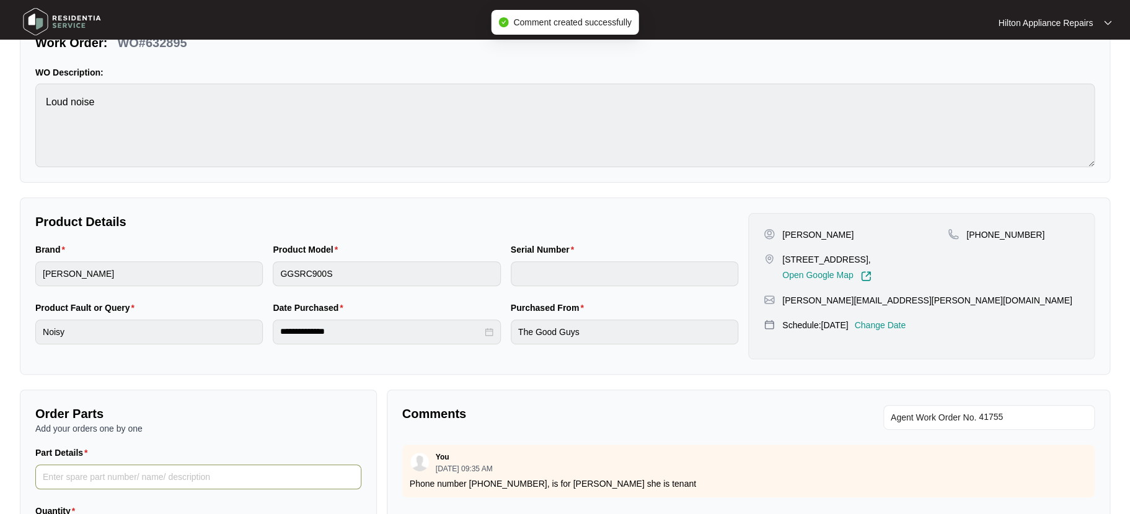
scroll to position [0, 0]
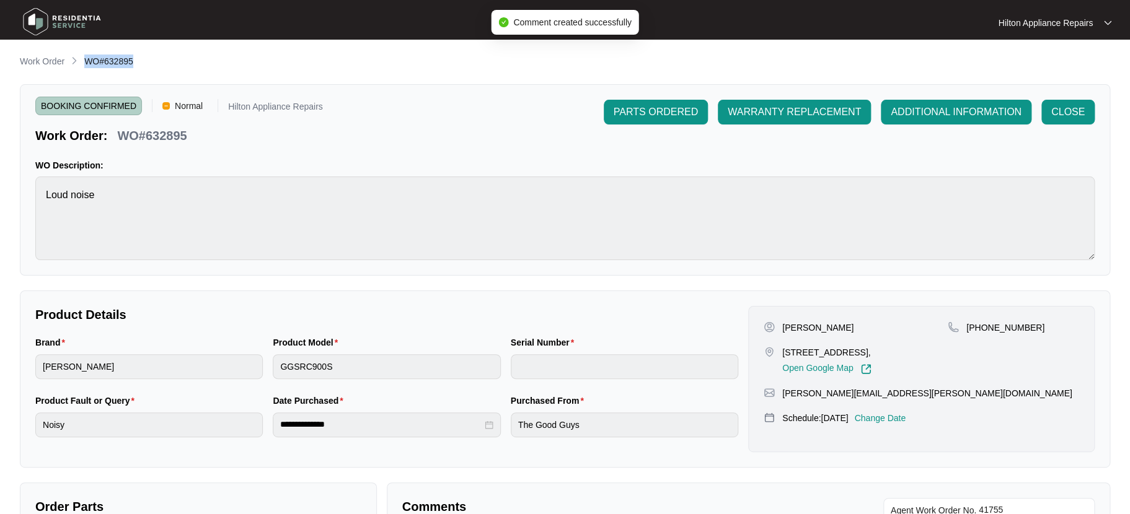
drag, startPoint x: 135, startPoint y: 65, endPoint x: 84, endPoint y: 68, distance: 50.9
click at [84, 68] on div "Work Order WO#632895" at bounding box center [565, 62] width 1090 height 15
copy span "WO#632895"
click at [38, 59] on p "Work Order" at bounding box center [42, 61] width 45 height 12
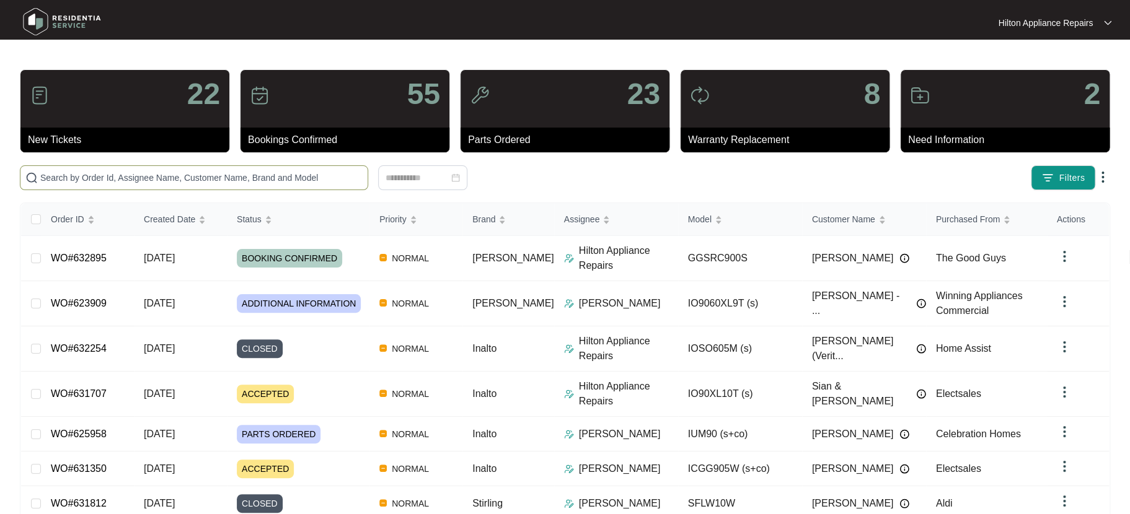
click at [68, 180] on input "text" at bounding box center [201, 178] width 322 height 14
paste input "WO#632895"
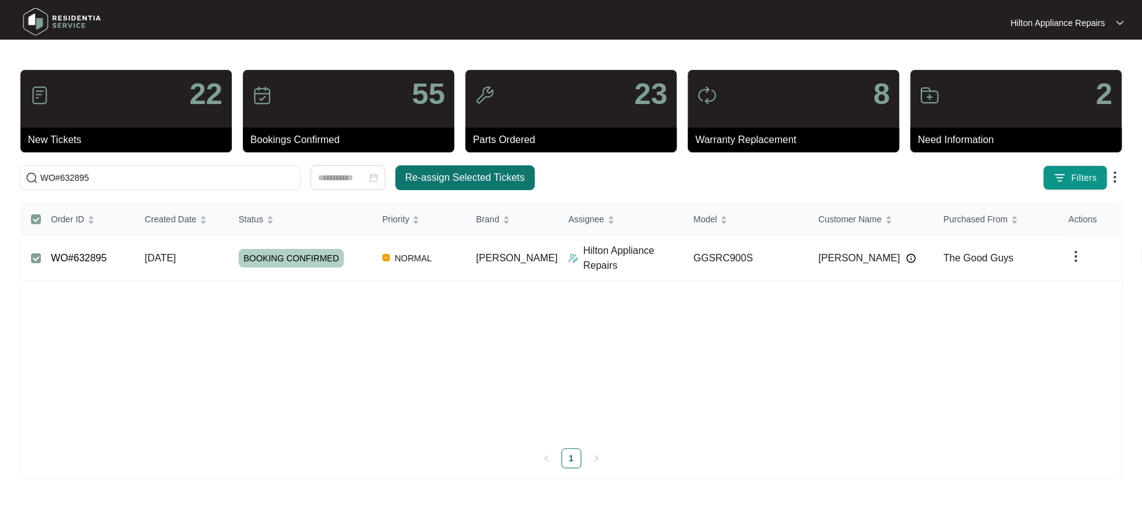
click at [462, 174] on span "Re-assign Selected Tickets" at bounding box center [465, 177] width 120 height 15
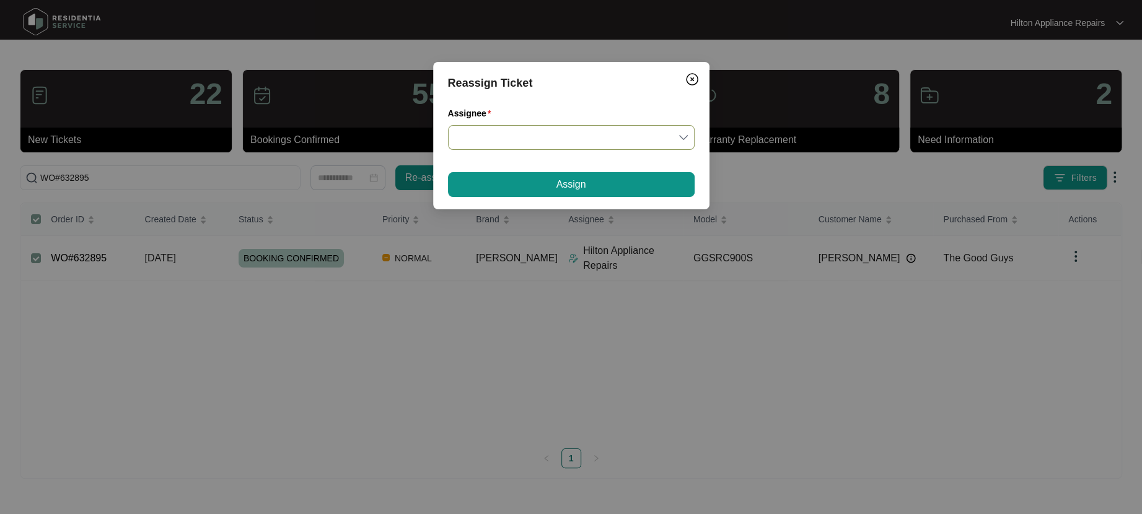
click at [682, 136] on input "Assignee" at bounding box center [572, 138] width 232 height 24
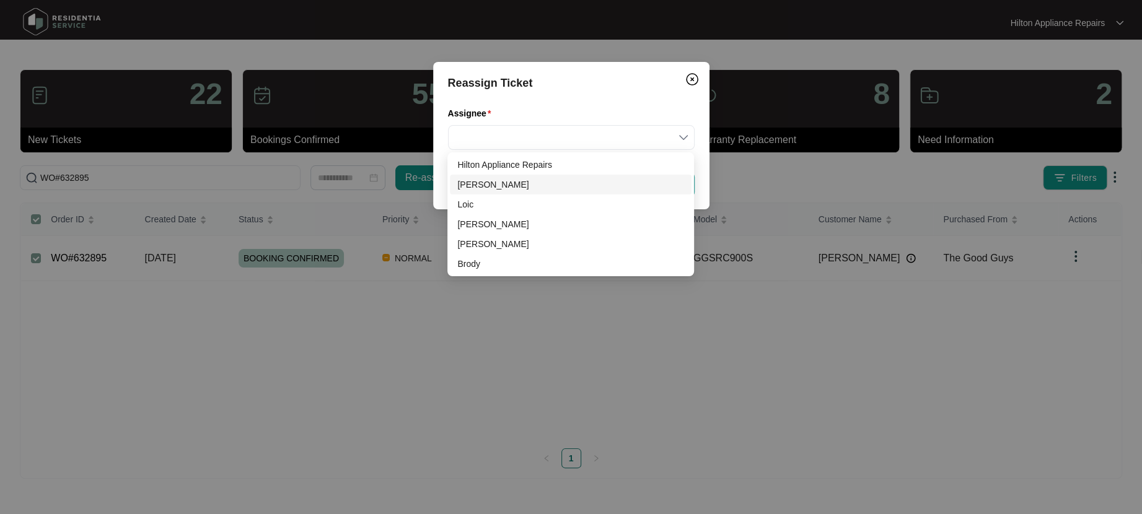
click at [466, 183] on div "Dean" at bounding box center [570, 185] width 227 height 14
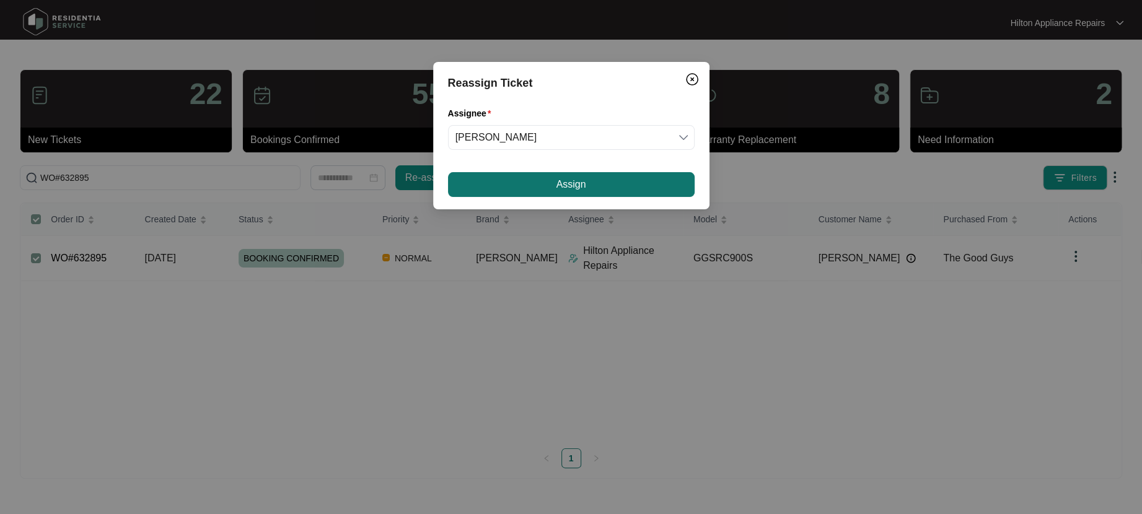
click at [534, 179] on button "Assign" at bounding box center [571, 184] width 247 height 25
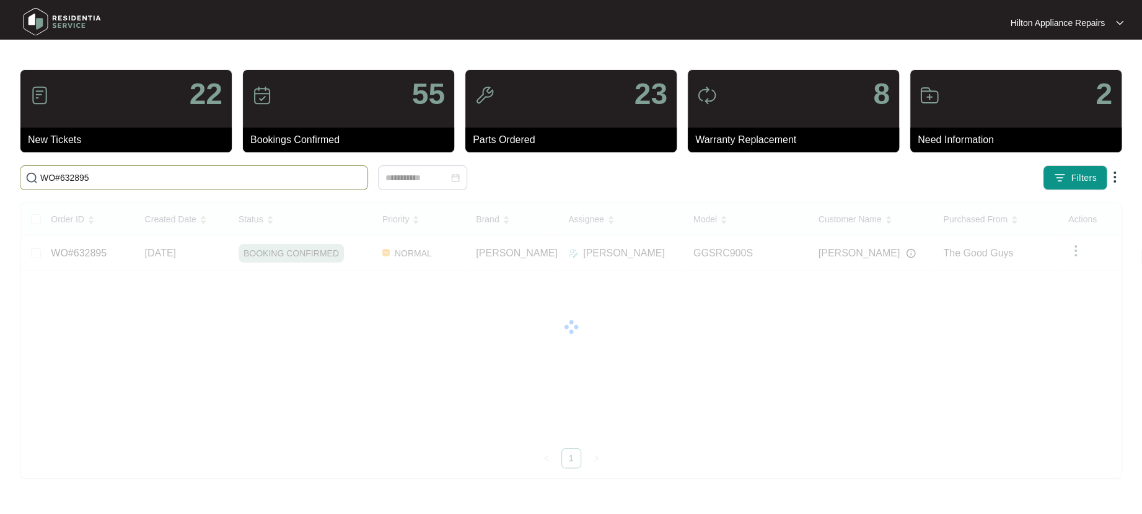
drag, startPoint x: 60, startPoint y: 175, endPoint x: -100, endPoint y: 178, distance: 159.9
click at [0, 178] on html "Hilton Appliance Repairs Hilton App... 22 New Tickets 55 Bookings Confirmed 23 …" at bounding box center [571, 257] width 1142 height 514
paste input "24242"
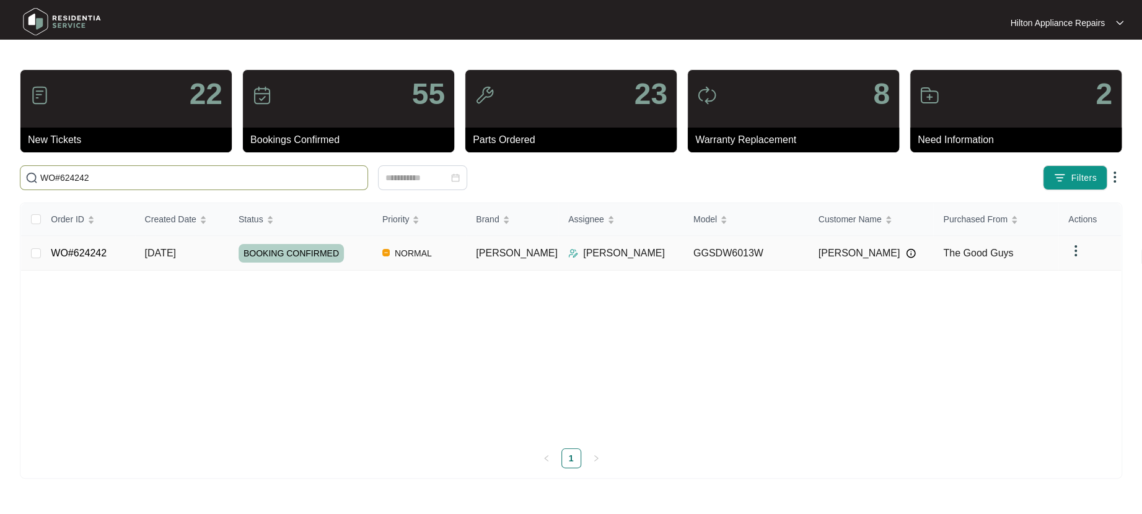
type input "WO#624242"
click at [176, 249] on span "07/08/2025" at bounding box center [160, 253] width 31 height 11
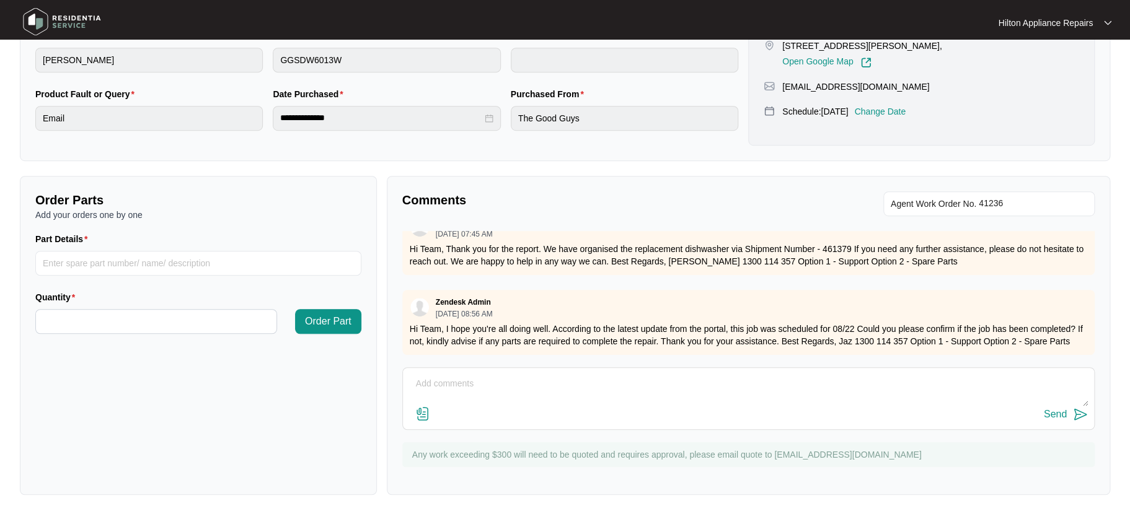
scroll to position [113, 0]
click at [422, 376] on textarea at bounding box center [748, 390] width 679 height 32
paste textarea "Joel Poole (CENTRAL - Apprentice) (19/08/2025) - Work Note Supplied and install…"
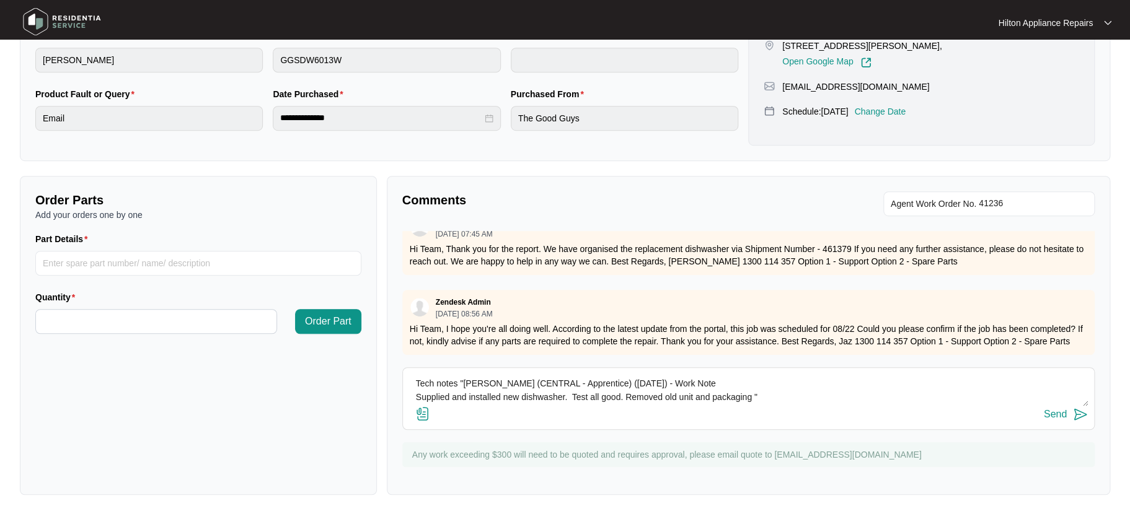
click at [425, 410] on img at bounding box center [422, 414] width 15 height 15
click at [0, 0] on input "file" at bounding box center [0, 0] width 0 height 0
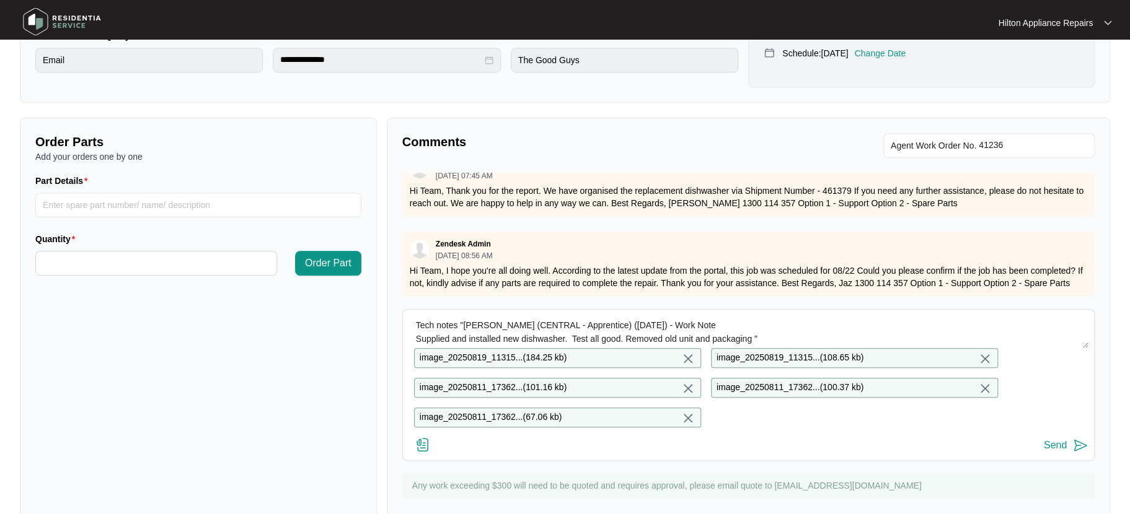
scroll to position [408, 0]
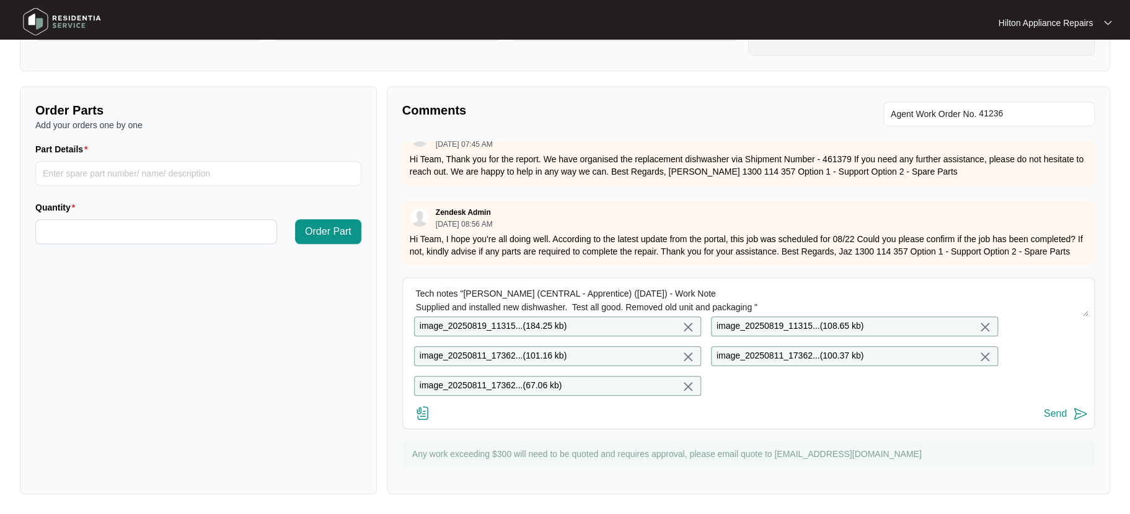
drag, startPoint x: 596, startPoint y: 279, endPoint x: 560, endPoint y: 279, distance: 35.9
click at [560, 284] on textarea "Tech notes "Joel Poole (CENTRAL - Apprentice) (19/08/2025) - Work Note Supplied…" at bounding box center [748, 300] width 679 height 32
type textarea "Tech notes "Joel Poole (CENTRAL) (19/08/2025) - Work Note Supplied and installe…"
click at [1052, 411] on div "Send" at bounding box center [1055, 413] width 23 height 11
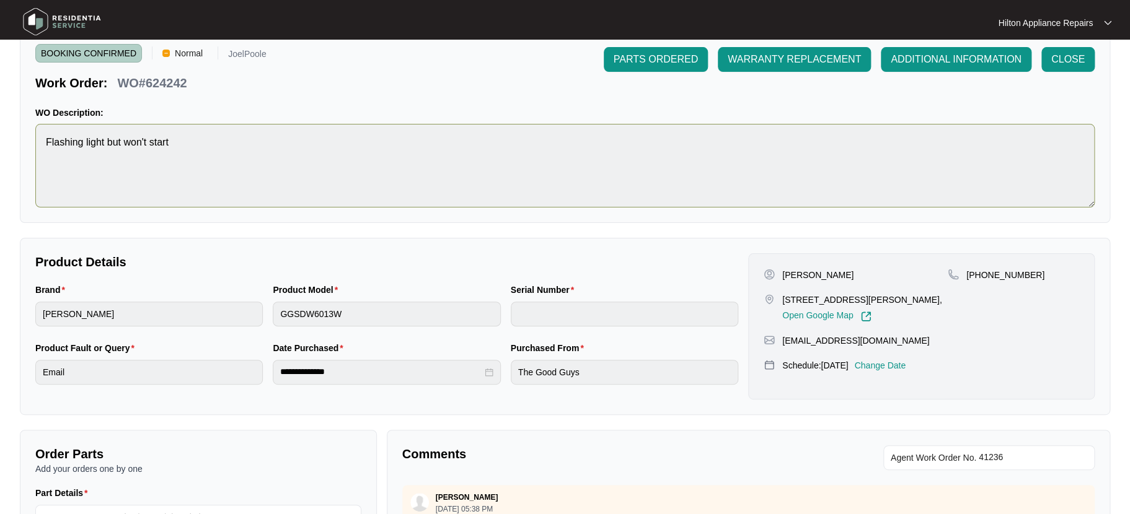
scroll to position [0, 0]
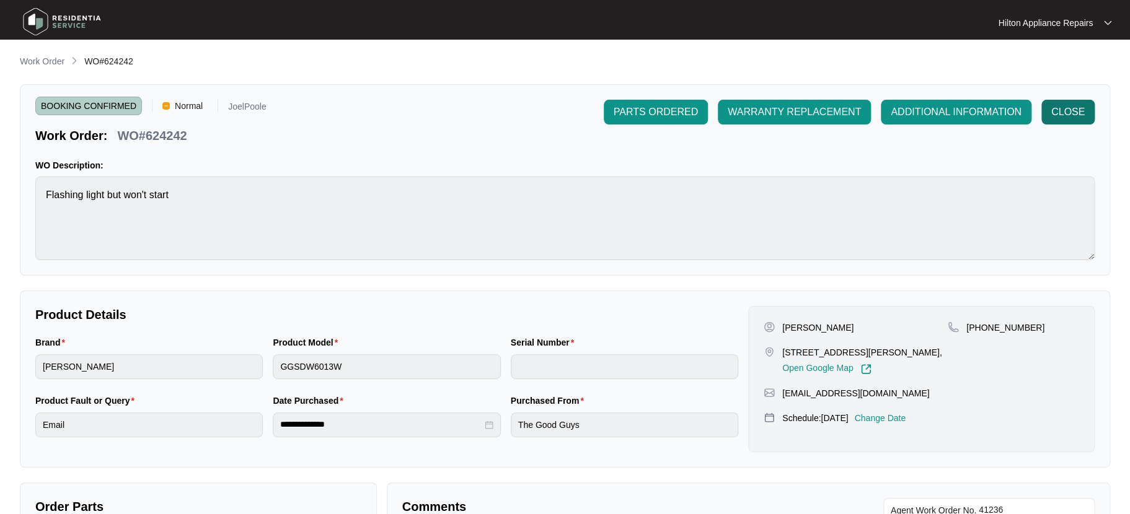
click at [1072, 108] on span "CLOSE" at bounding box center [1067, 112] width 33 height 15
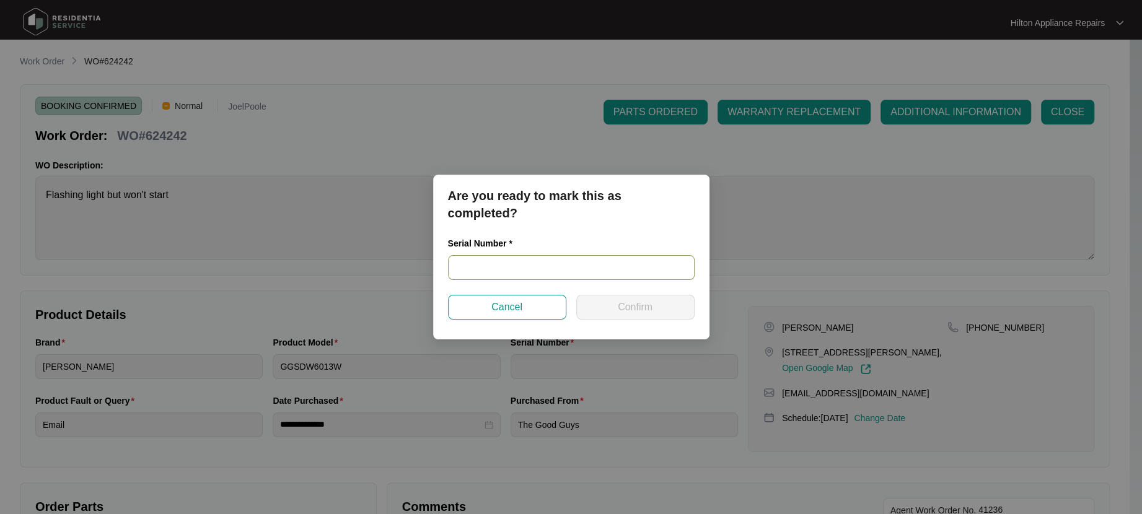
click at [478, 267] on input "text" at bounding box center [571, 267] width 247 height 25
type input "25023879040100018"
click at [628, 309] on span "Confirm" at bounding box center [635, 307] width 35 height 15
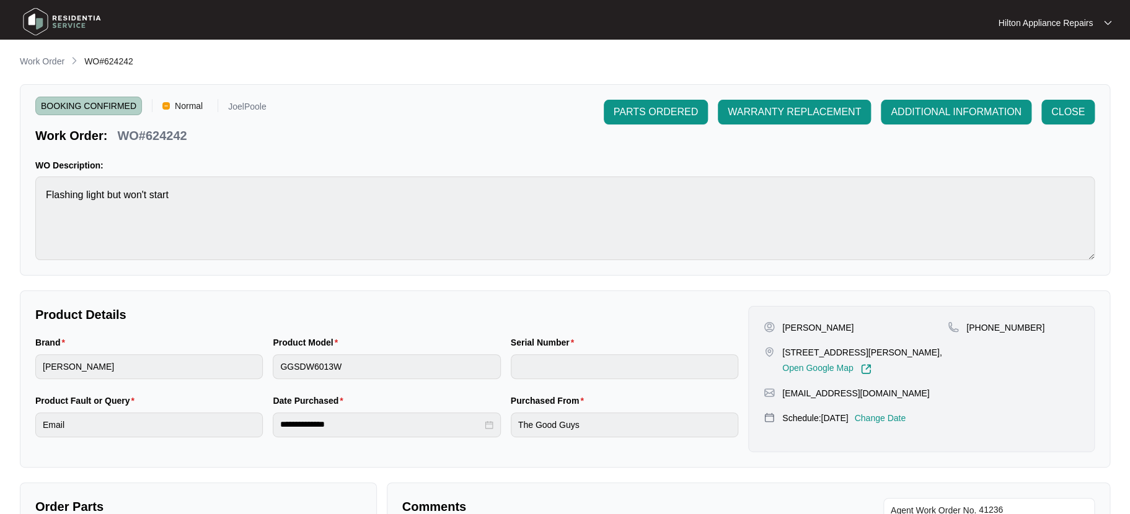
type input "25023879040100018"
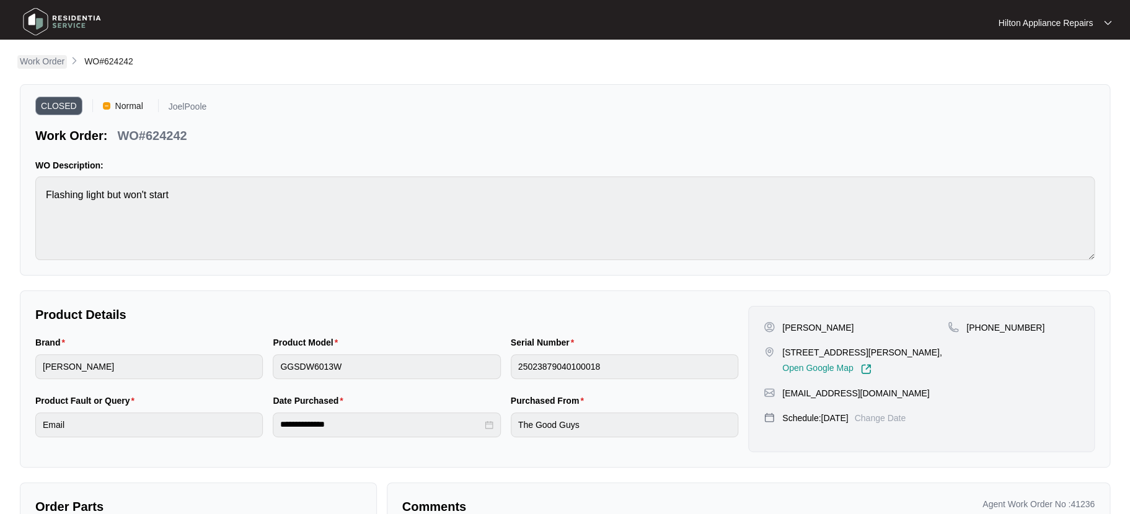
click at [38, 61] on p "Work Order" at bounding box center [42, 61] width 45 height 12
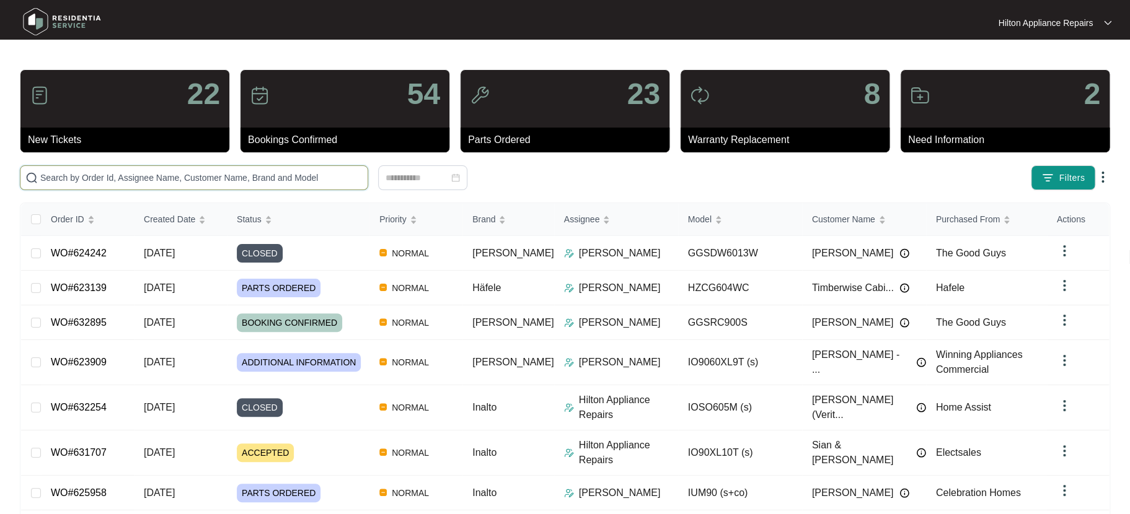
click at [60, 173] on input "text" at bounding box center [201, 178] width 322 height 14
paste input "626912"
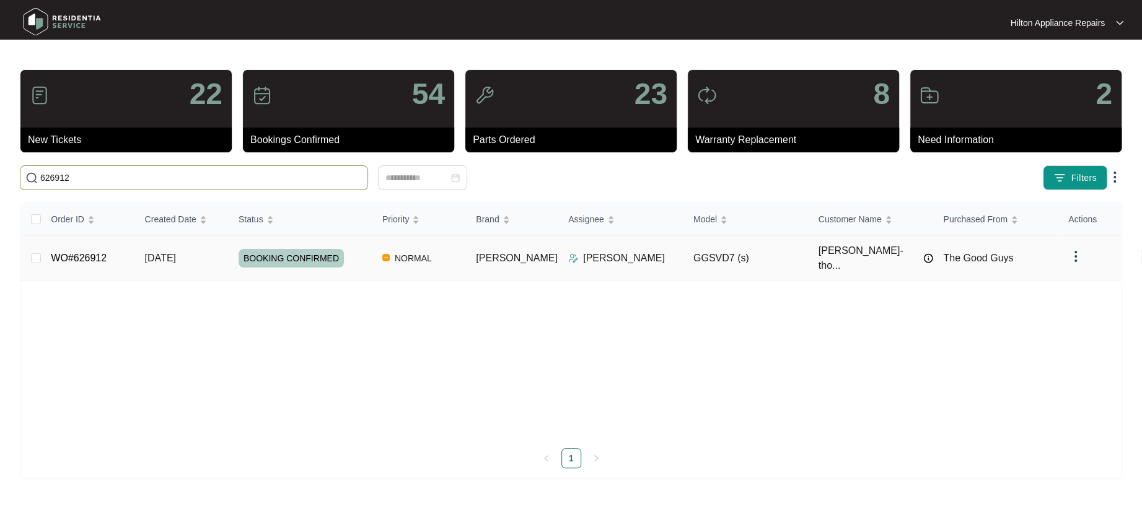
type input "626912"
drag, startPoint x: 165, startPoint y: 249, endPoint x: 193, endPoint y: 249, distance: 28.5
click at [165, 253] on span "13/08/2025" at bounding box center [160, 258] width 31 height 11
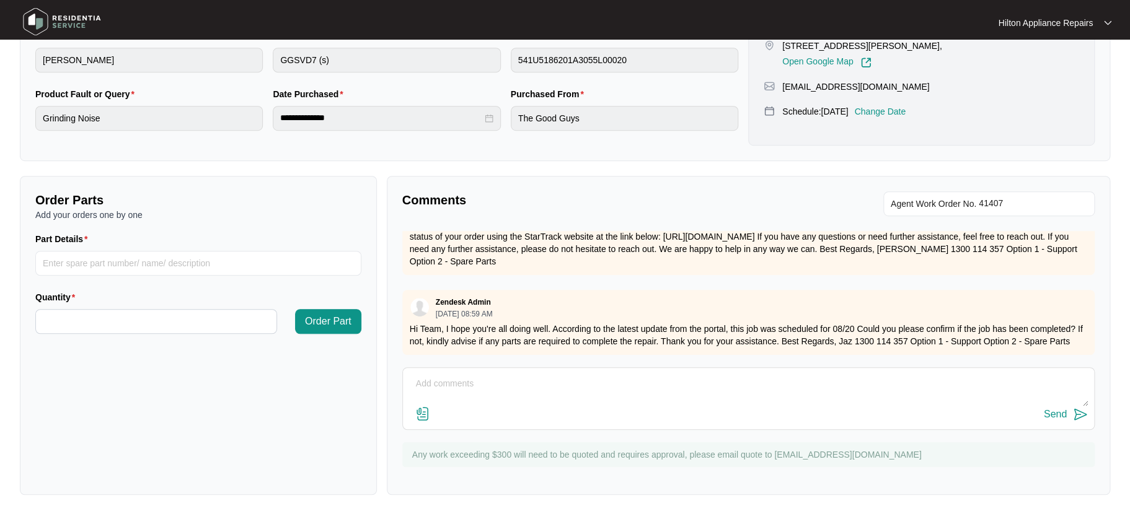
scroll to position [150, 0]
click at [436, 374] on textarea at bounding box center [748, 390] width 679 height 32
paste textarea "Joel Poole (CENTRAL - Apprentice) (20/08/2025) - Work Note Loose fan blade, rec…"
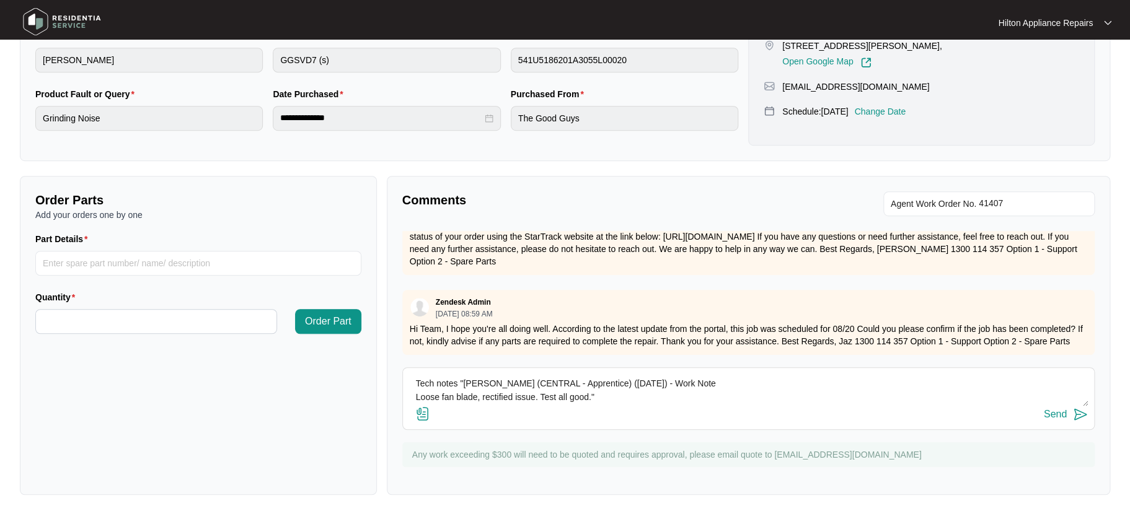
drag, startPoint x: 597, startPoint y: 381, endPoint x: 555, endPoint y: 382, distance: 42.8
click at [555, 382] on textarea "Tech notes "Joel Poole (CENTRAL - Apprentice) (20/08/2025) - Work Note Loose fa…" at bounding box center [748, 390] width 679 height 32
type textarea "Tech notes "Joel Poole (CENTRAL) (20/08/2025) - Work Note Loose fan blade, rect…"
click at [423, 411] on img at bounding box center [422, 414] width 15 height 15
click at [0, 0] on input "file" at bounding box center [0, 0] width 0 height 0
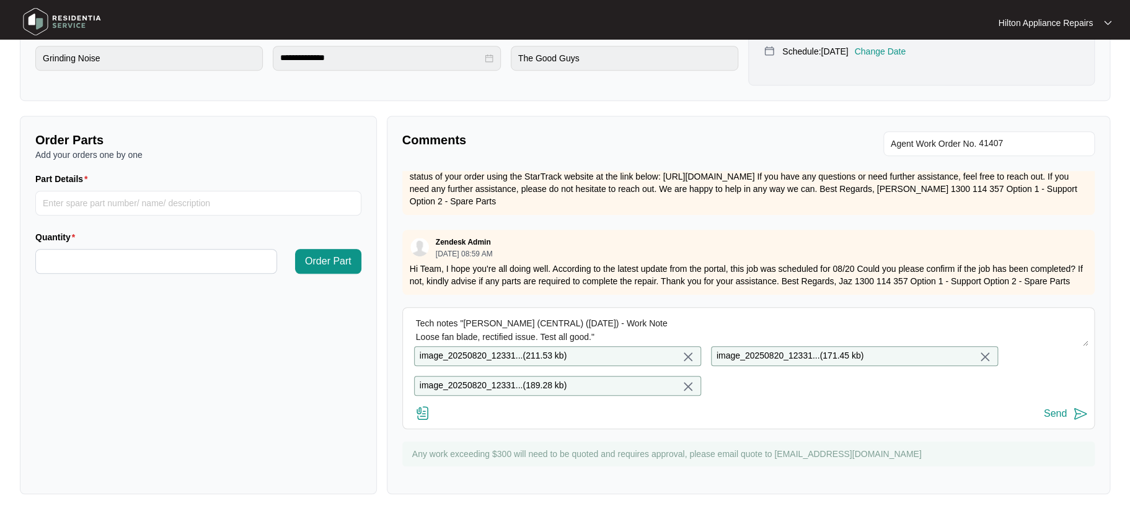
click at [1052, 410] on div "Send" at bounding box center [1055, 413] width 23 height 11
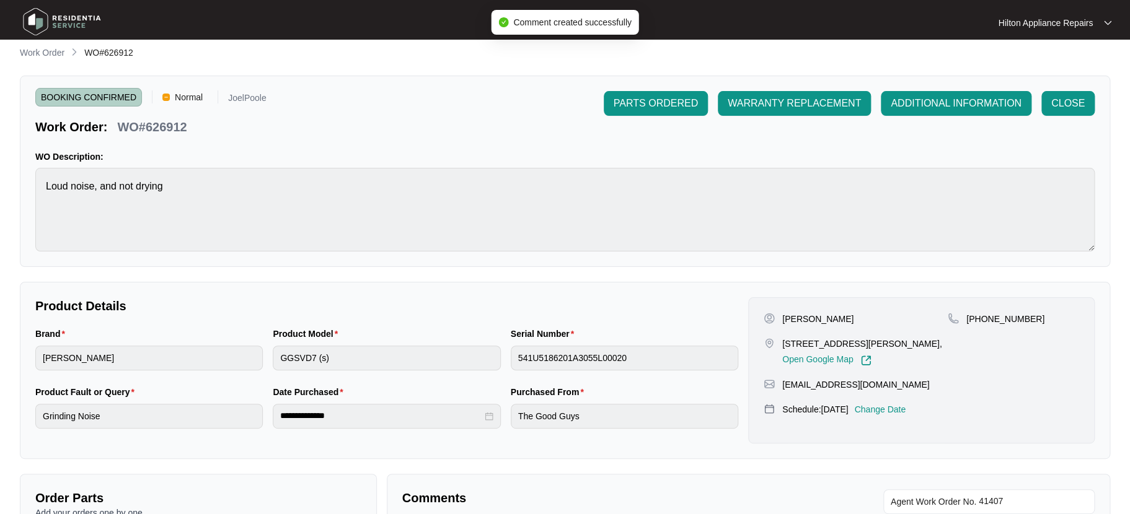
scroll to position [0, 0]
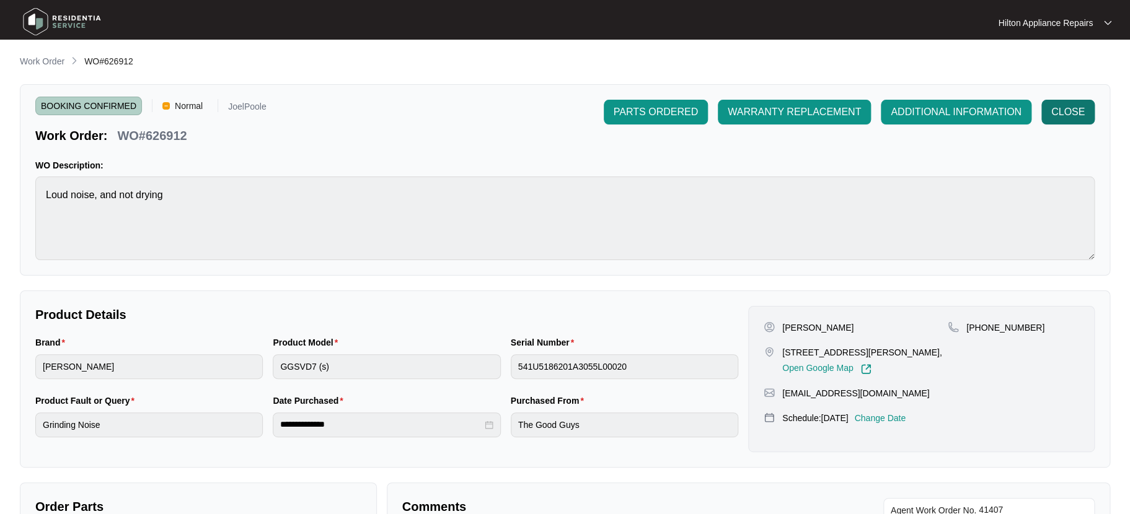
click at [1068, 108] on span "CLOSE" at bounding box center [1067, 112] width 33 height 15
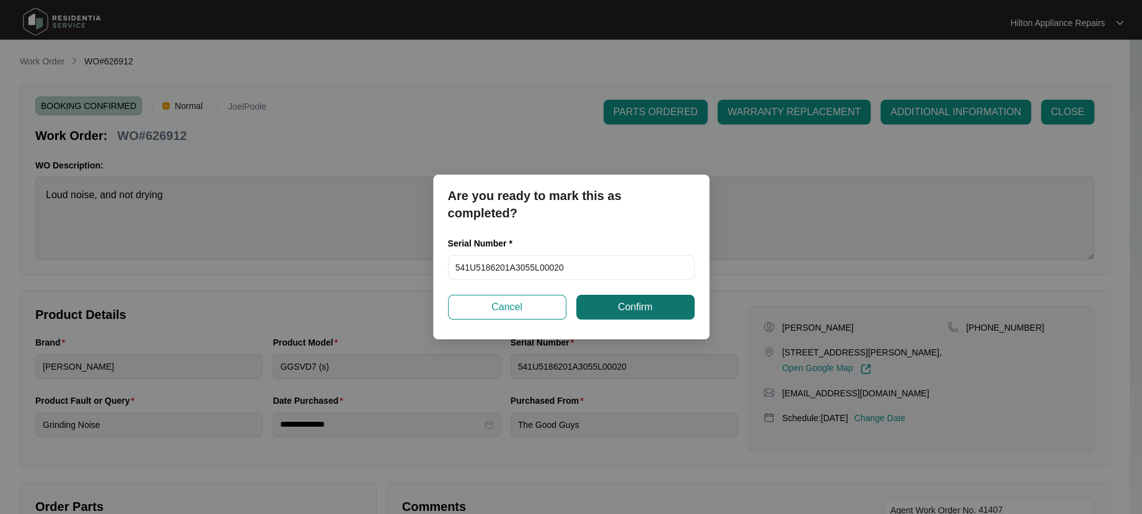
click at [635, 305] on span "Confirm" at bounding box center [635, 307] width 35 height 15
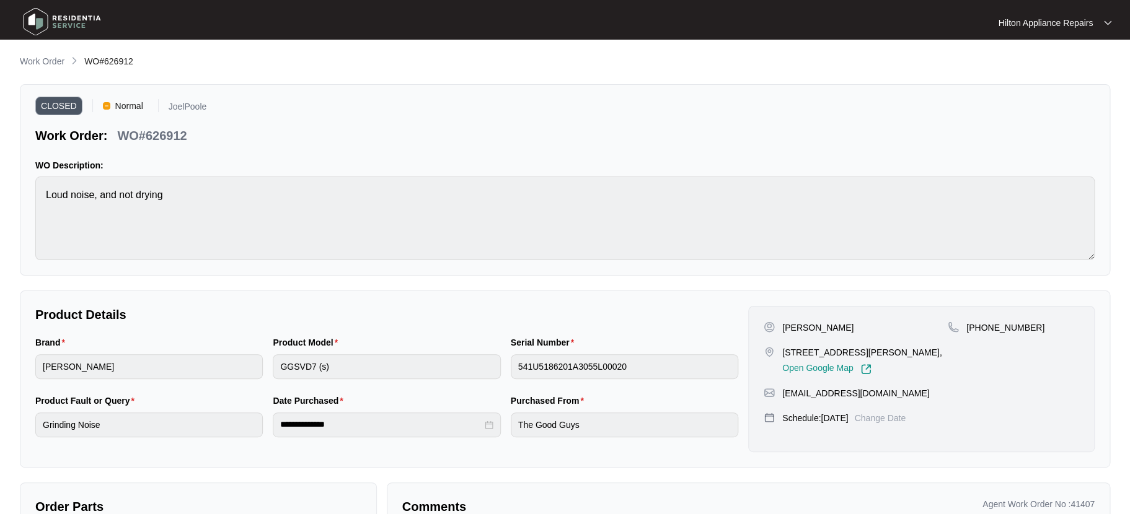
drag, startPoint x: 39, startPoint y: 60, endPoint x: 58, endPoint y: 61, distance: 19.2
click at [39, 60] on p "Work Order" at bounding box center [42, 61] width 45 height 12
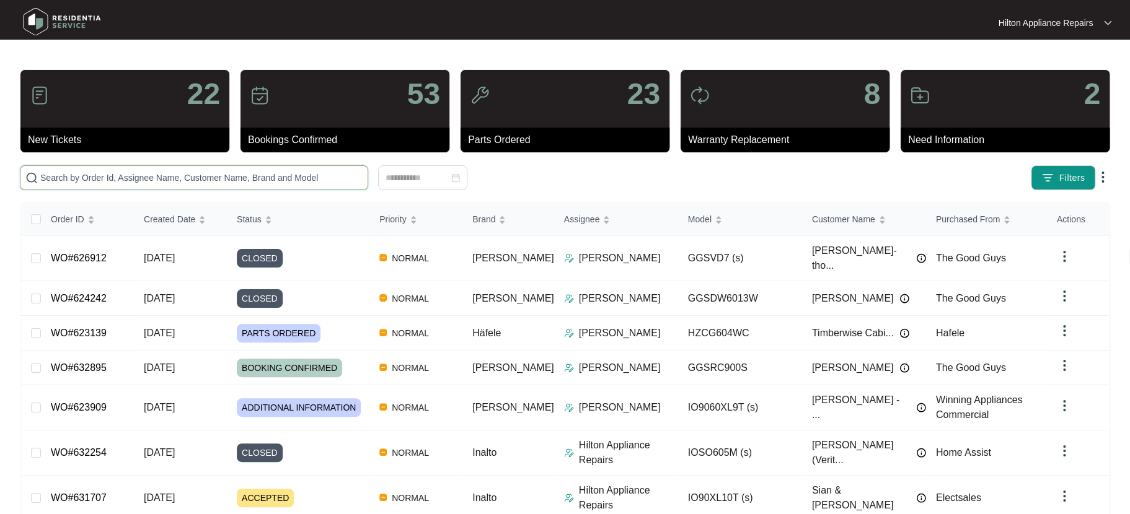
click at [77, 180] on input "text" at bounding box center [201, 178] width 322 height 14
paste input "WO#625958"
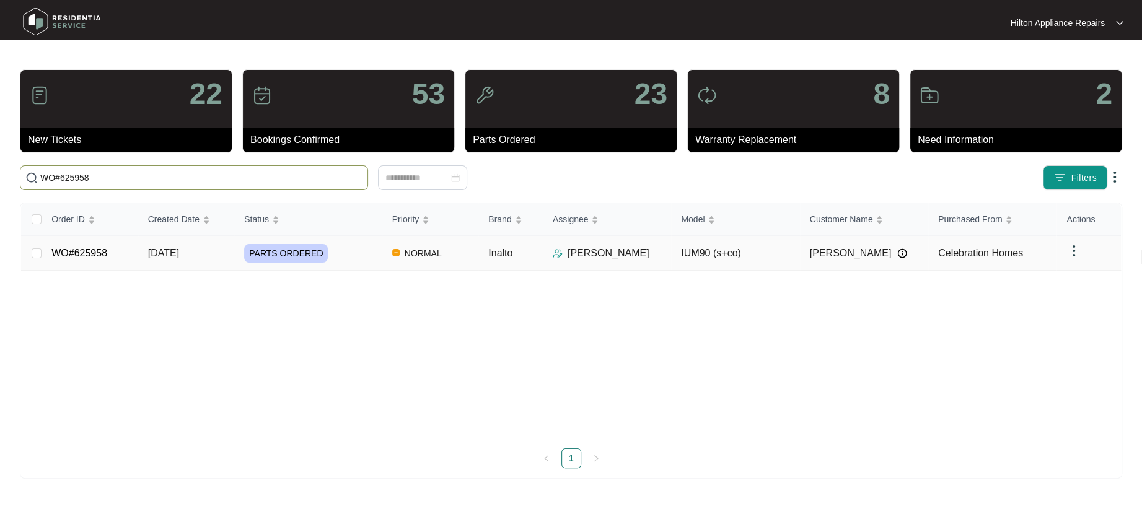
type input "WO#625958"
click at [160, 254] on span "12/08/2025" at bounding box center [163, 253] width 31 height 11
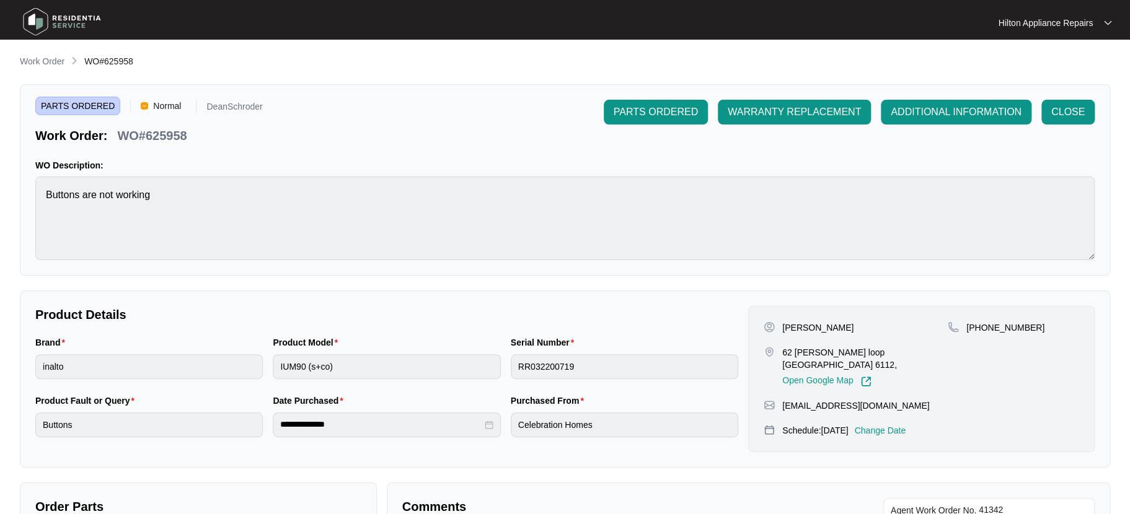
click at [894, 425] on p "Change Date" at bounding box center [879, 431] width 51 height 12
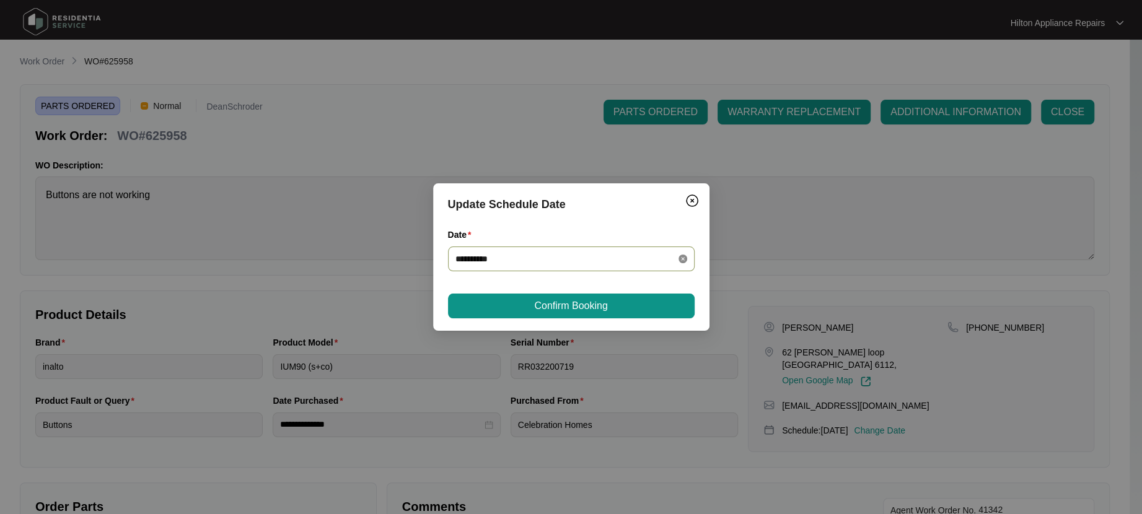
click at [681, 260] on icon "close-circle" at bounding box center [683, 259] width 9 height 9
click at [681, 260] on div at bounding box center [572, 259] width 232 height 14
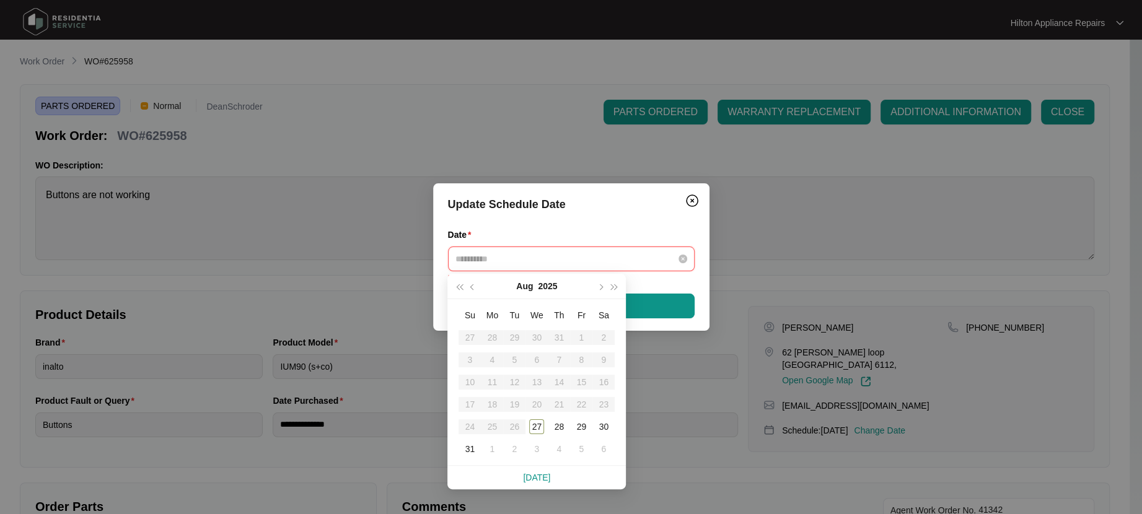
type input "**********"
click at [560, 400] on table "Su Mo Tu We Th Fr Sa 27 28 29 30 31 1 2 3 4 5 6 7 8 9 10 11 12 13 14 15 16 17 1…" at bounding box center [537, 382] width 156 height 156
click at [561, 405] on table "Su Mo Tu We Th Fr Sa 27 28 29 30 31 1 2 3 4 5 6 7 8 9 10 11 12 13 14 15 16 17 1…" at bounding box center [537, 382] width 156 height 156
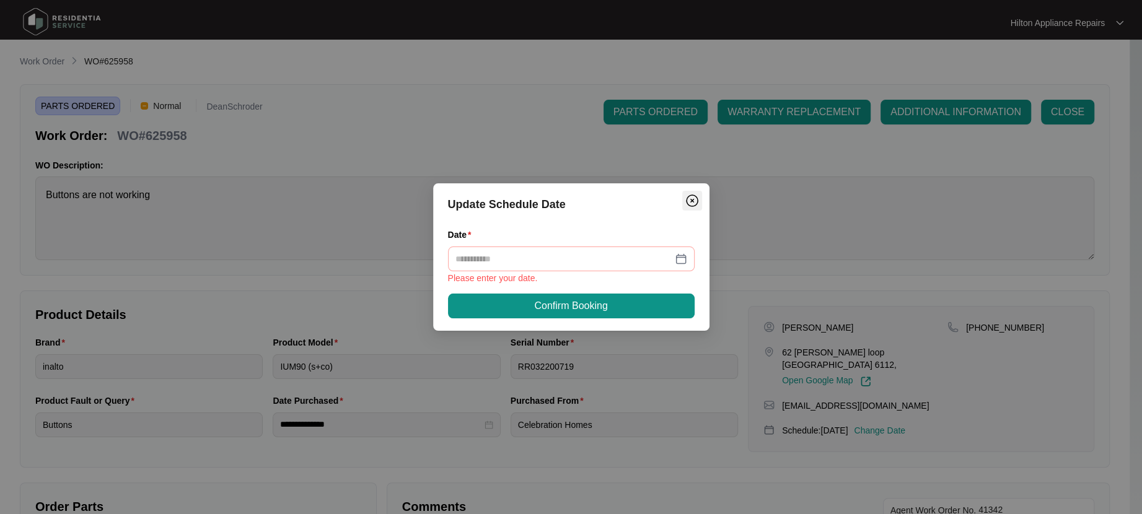
click at [693, 195] on img "Close" at bounding box center [692, 200] width 15 height 15
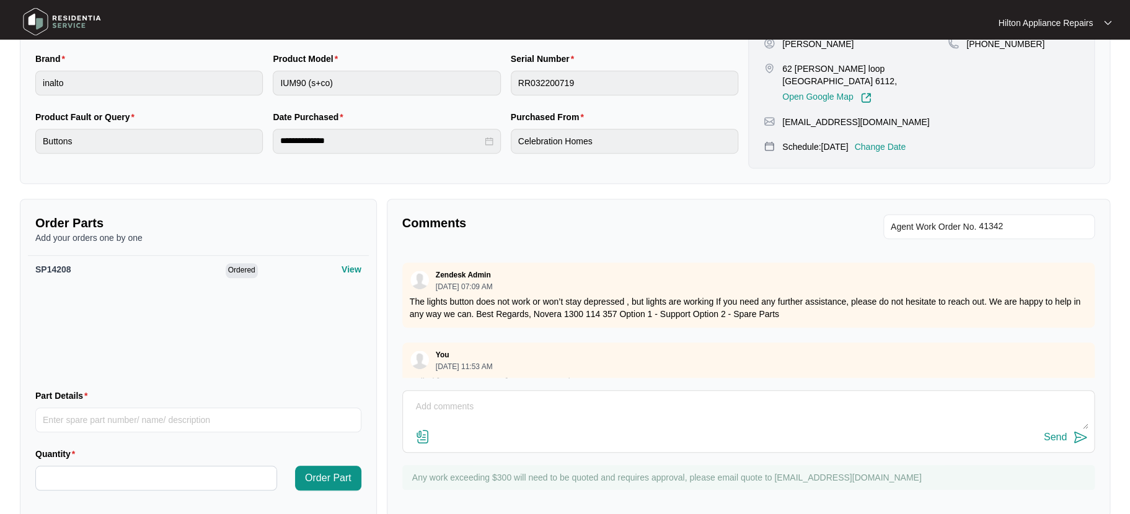
scroll to position [309, 0]
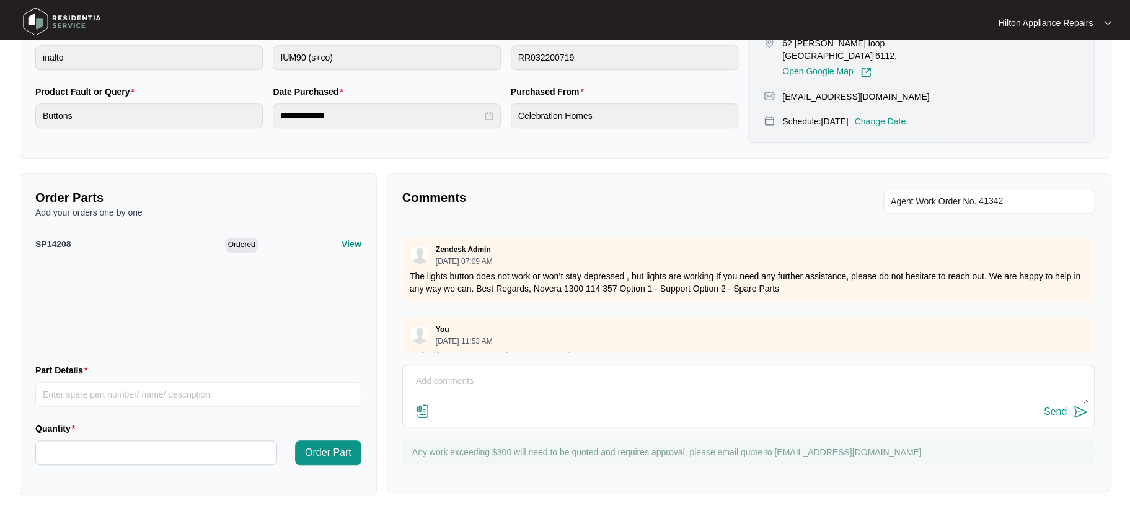
click at [415, 369] on div "Send" at bounding box center [748, 396] width 692 height 63
click at [440, 379] on textarea at bounding box center [748, 388] width 679 height 32
type textarea "Y"
paste textarea "Loic Gruson (EAST/NORTH) (21/08/2025) - Work Note 8 changed the switch assembly…"
type textarea "Tech notes "Loic Gruson (EAST/NORTH) (21/08/2025) - Work Note 8 changed the swi…"
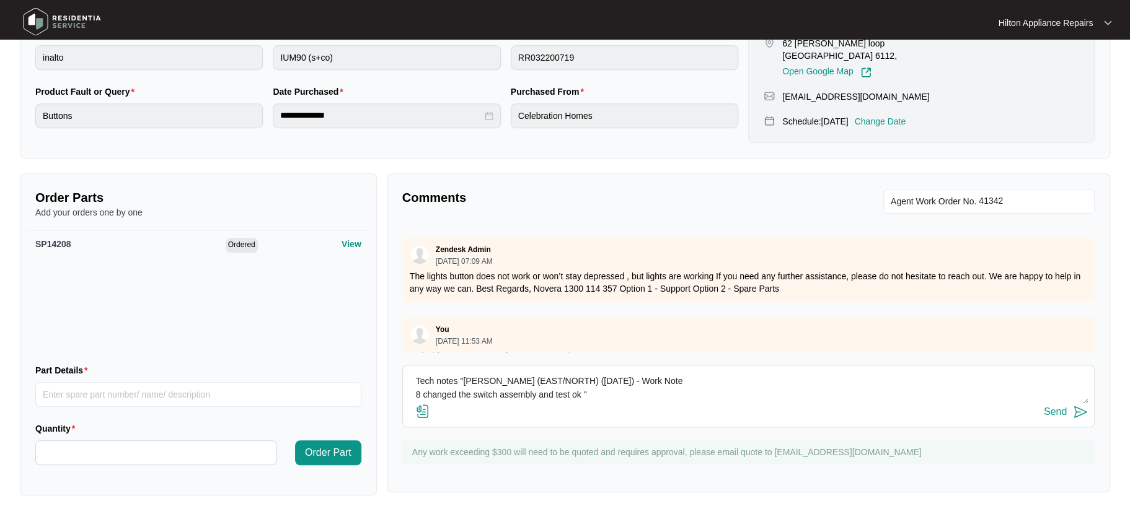
click at [423, 410] on img at bounding box center [422, 411] width 15 height 15
click at [0, 0] on input "file" at bounding box center [0, 0] width 0 height 0
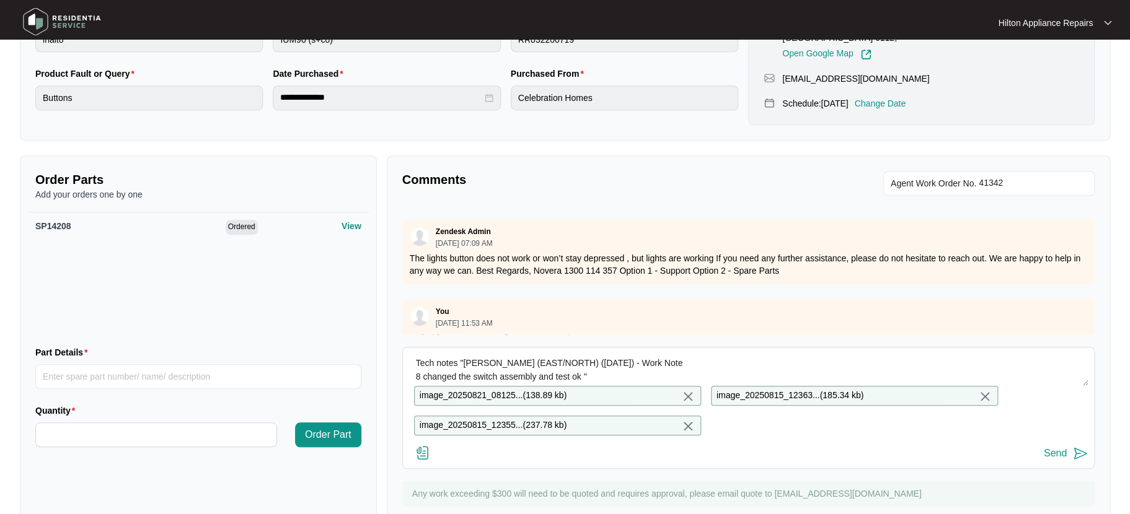
scroll to position [379, 0]
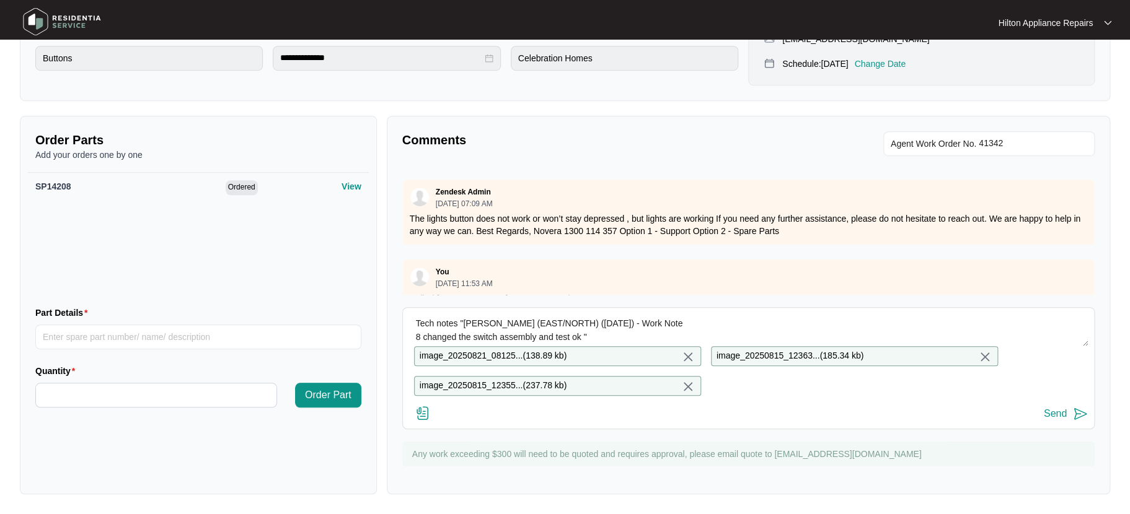
click at [1050, 412] on div "Send" at bounding box center [1055, 413] width 23 height 11
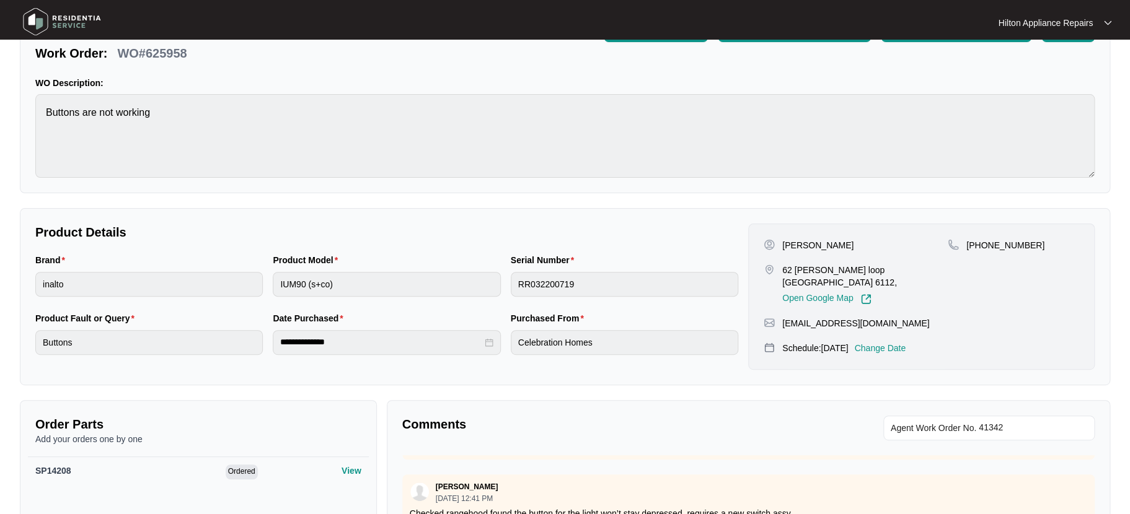
scroll to position [0, 0]
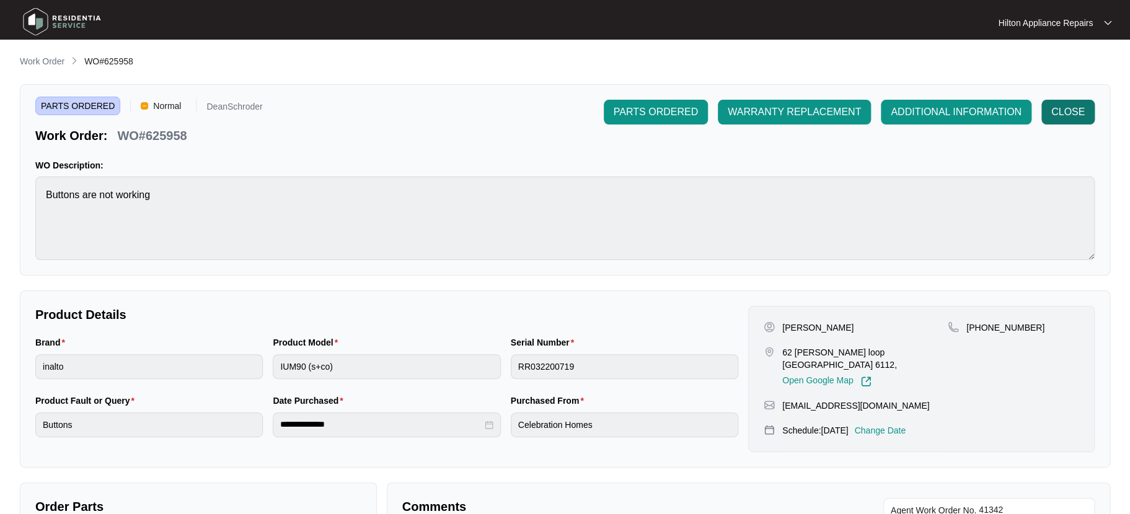
click at [1068, 111] on span "CLOSE" at bounding box center [1067, 112] width 33 height 15
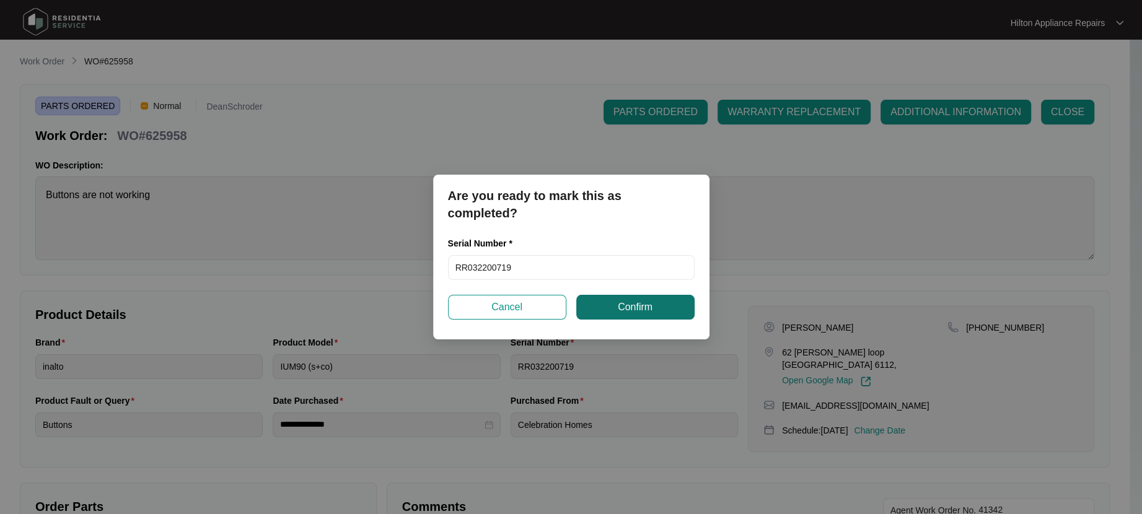
click at [627, 303] on span "Confirm" at bounding box center [635, 307] width 35 height 15
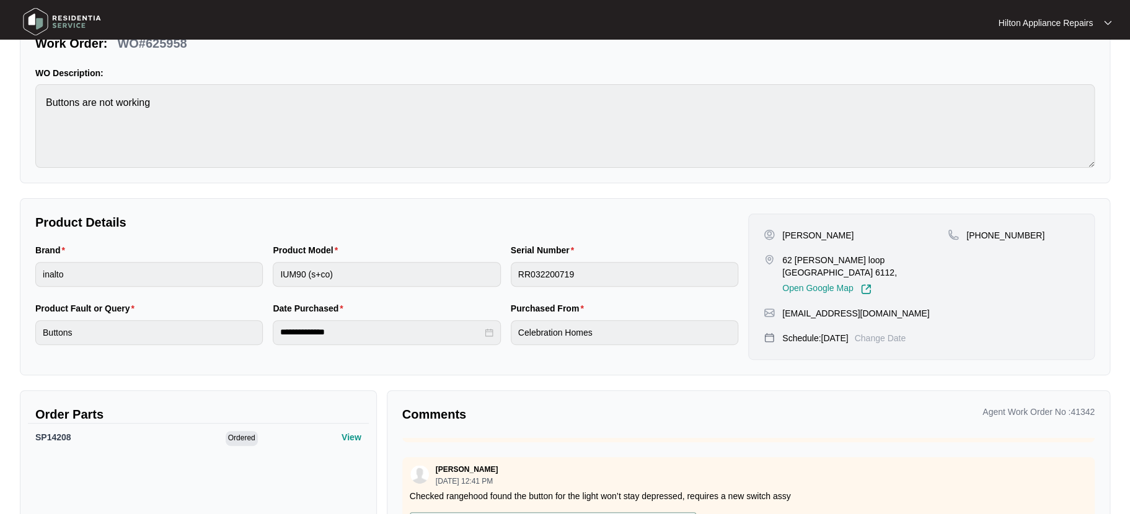
scroll to position [175, 0]
